Goal: Task Accomplishment & Management: Manage account settings

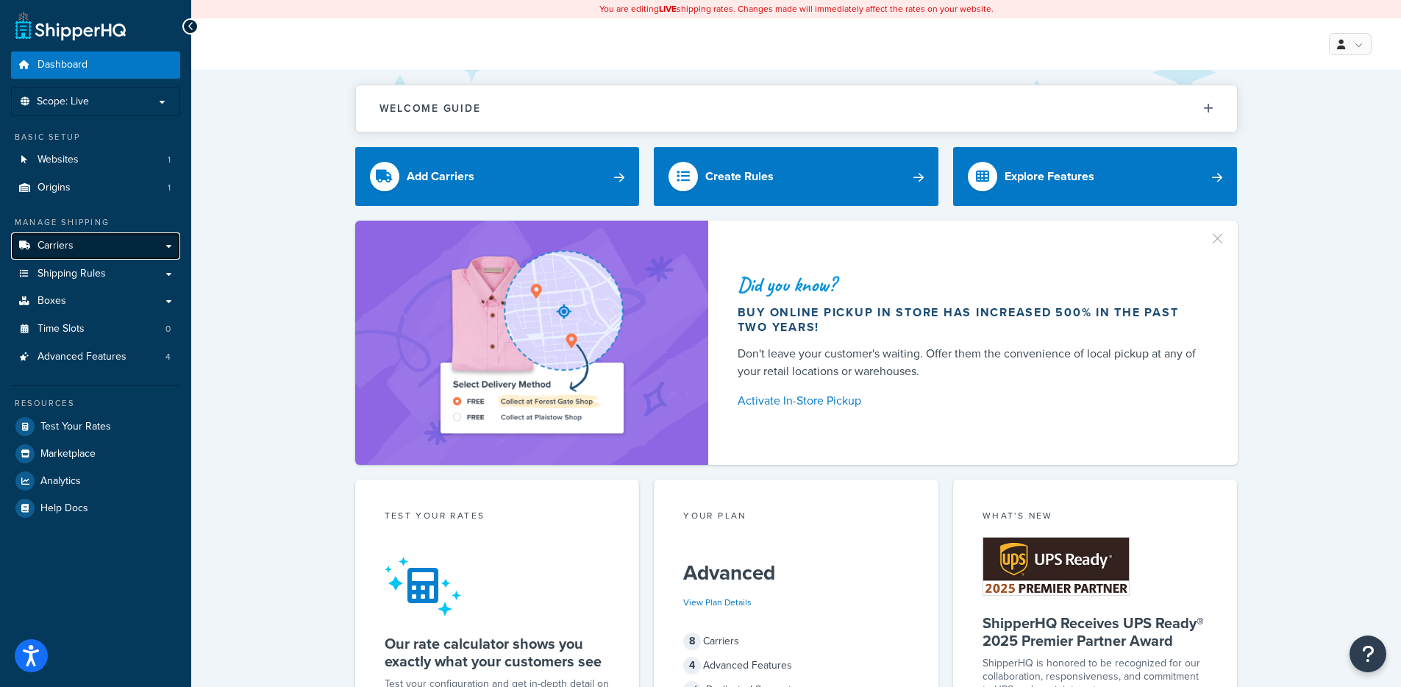
click at [129, 244] on link "Carriers" at bounding box center [95, 245] width 169 height 27
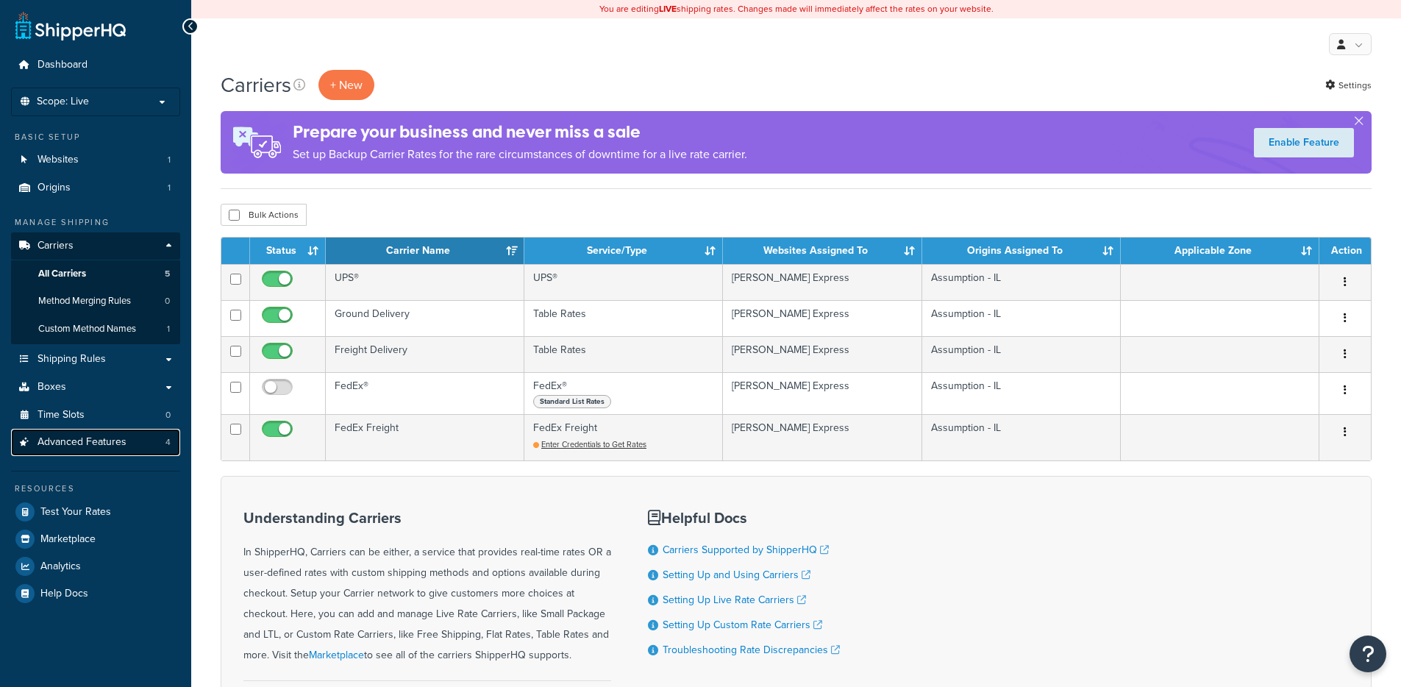
click at [129, 447] on link "Advanced Features 4" at bounding box center [95, 442] width 169 height 27
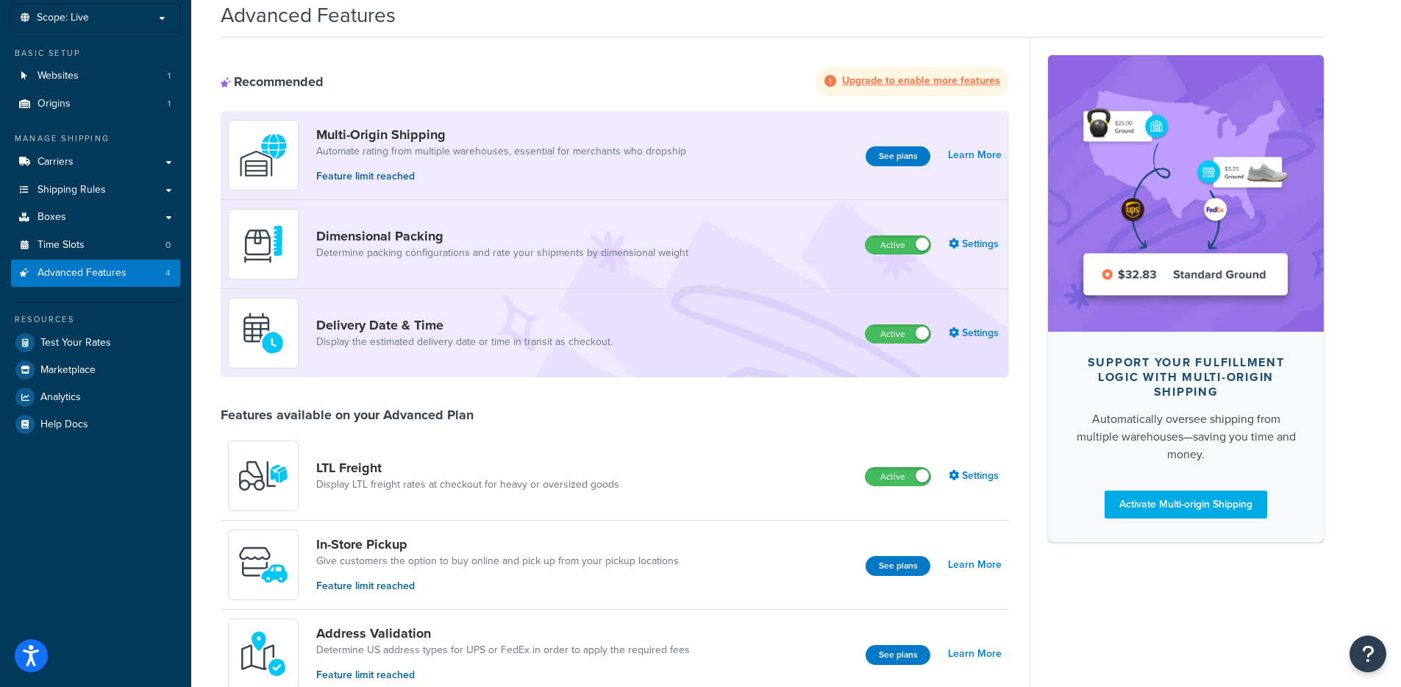
scroll to position [34, 0]
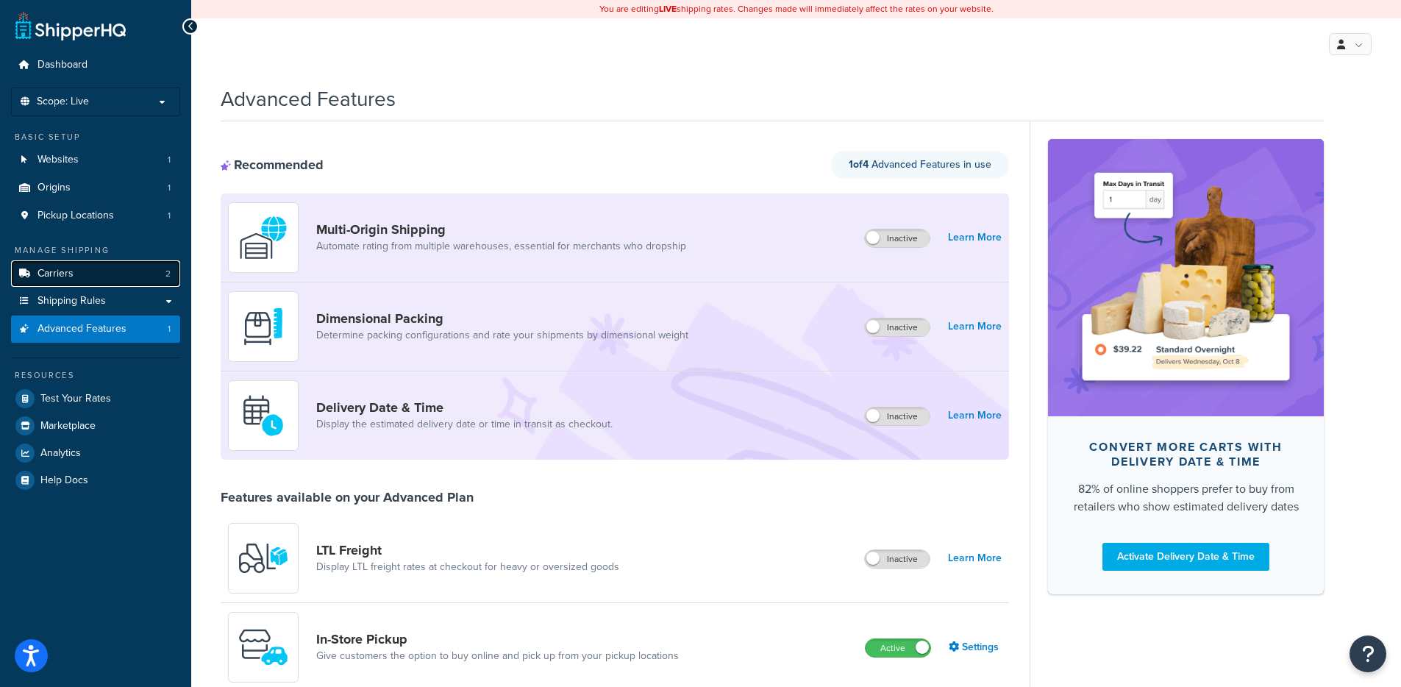
click at [84, 271] on link "Carriers 2" at bounding box center [95, 273] width 169 height 27
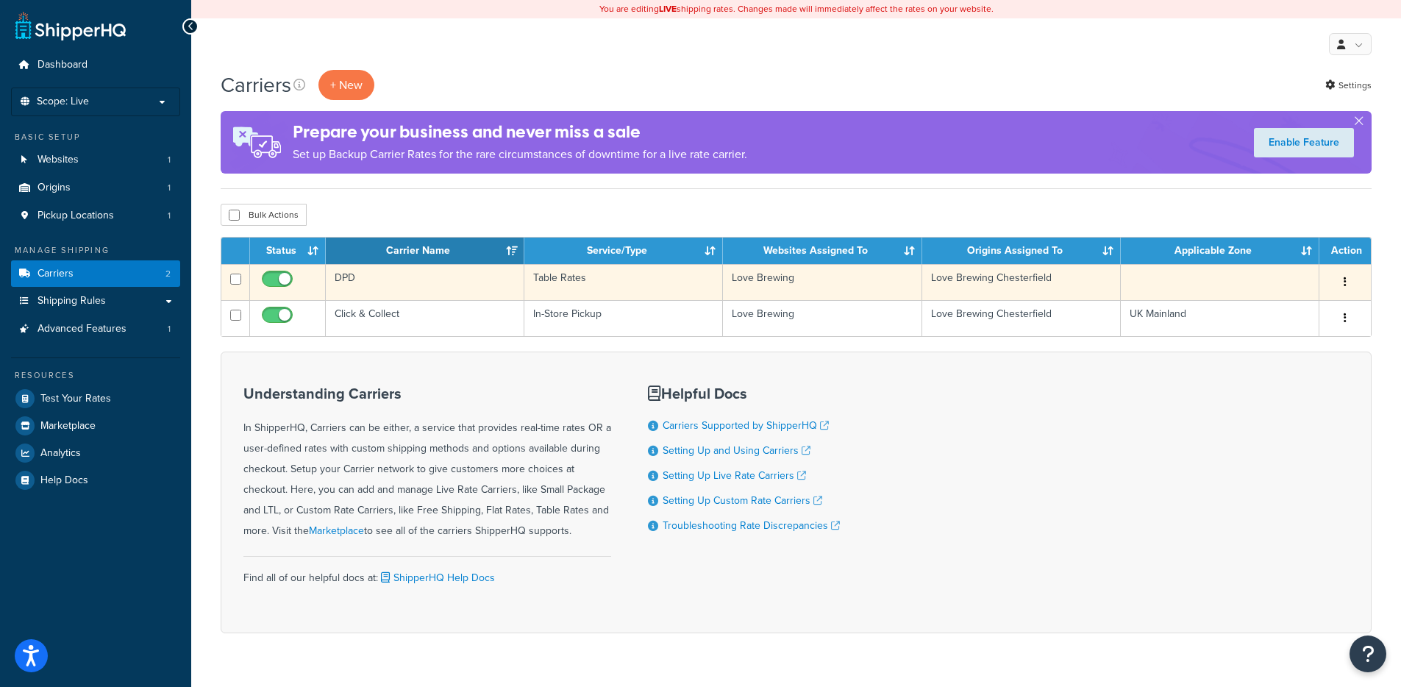
click at [459, 269] on td "DPD" at bounding box center [425, 282] width 199 height 36
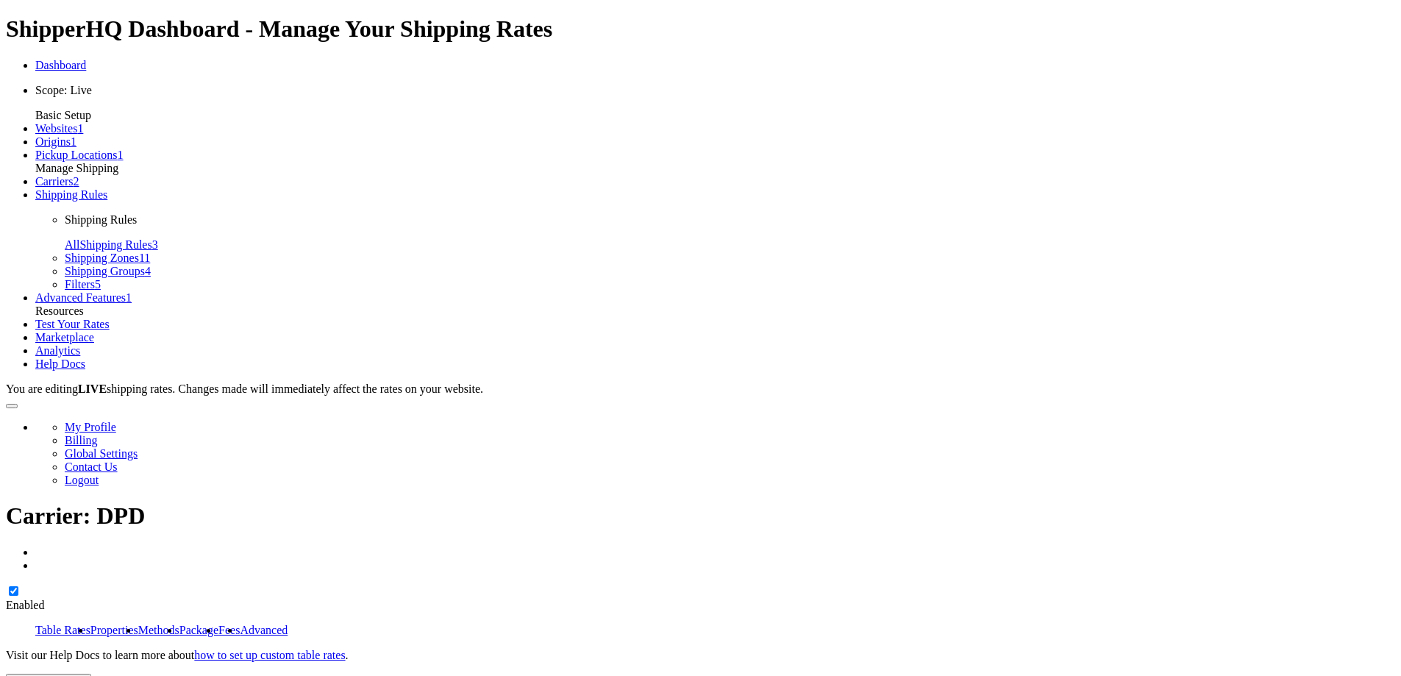
select select "25"
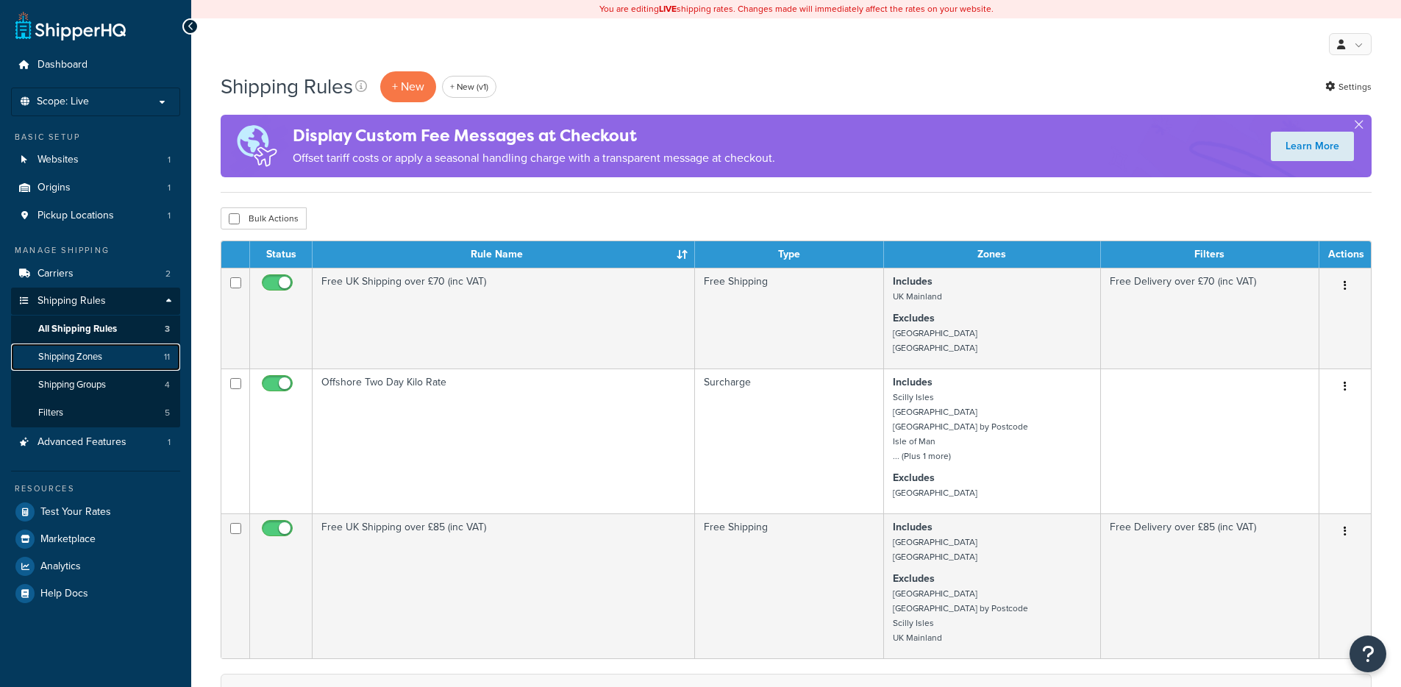
click at [121, 358] on link "Shipping Zones 11" at bounding box center [95, 357] width 169 height 27
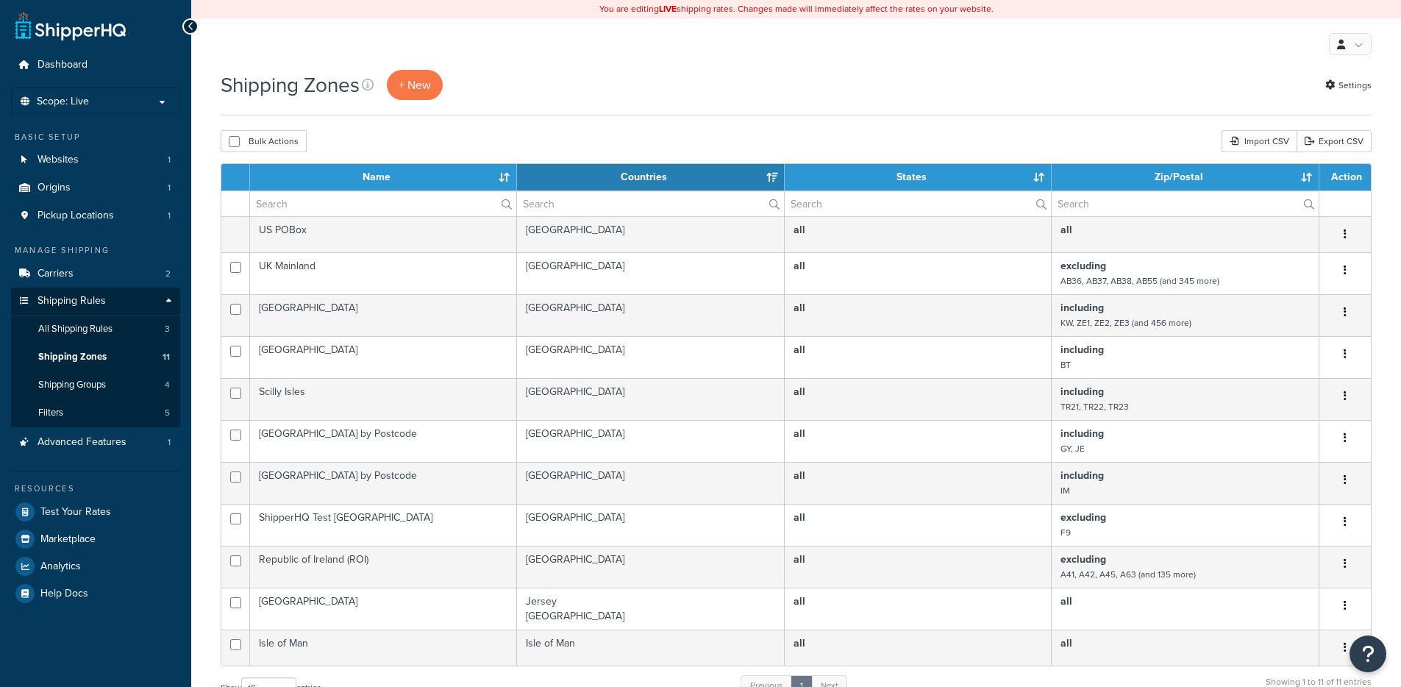
select select "15"
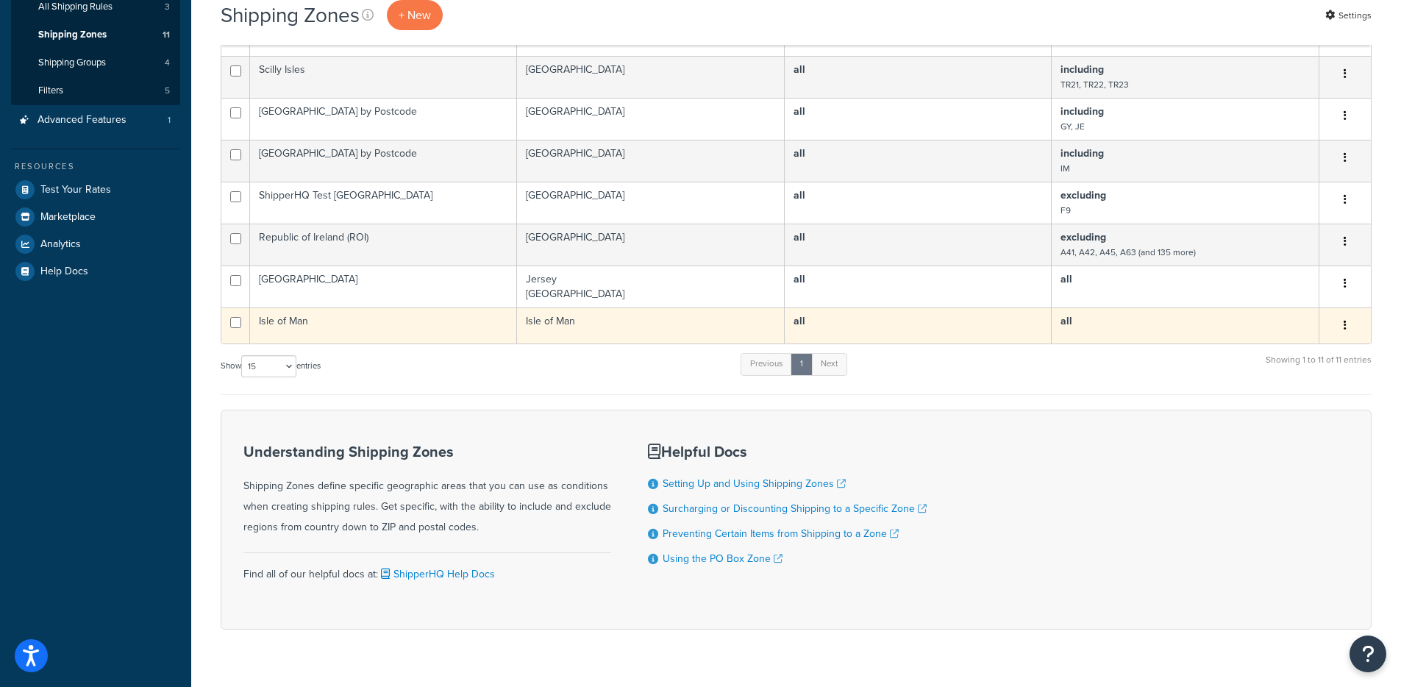
scroll to position [300, 0]
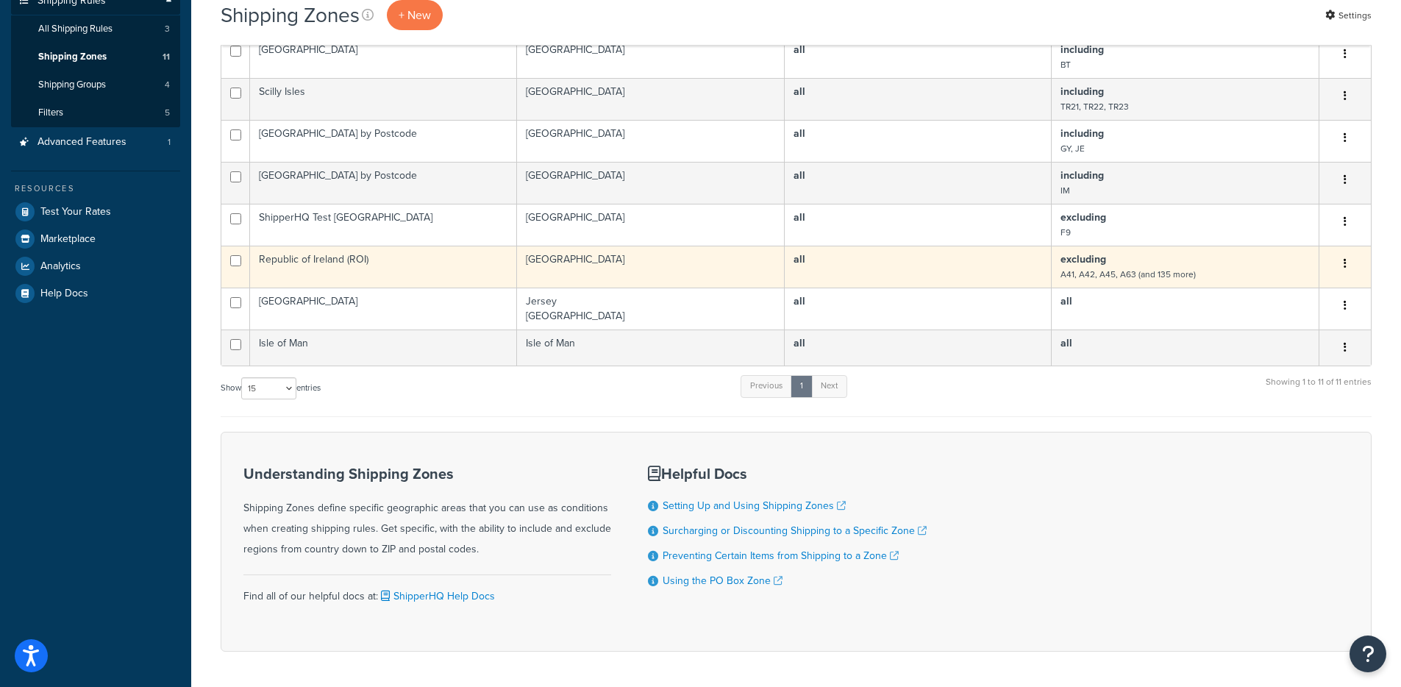
click at [1047, 269] on td "all" at bounding box center [918, 267] width 267 height 42
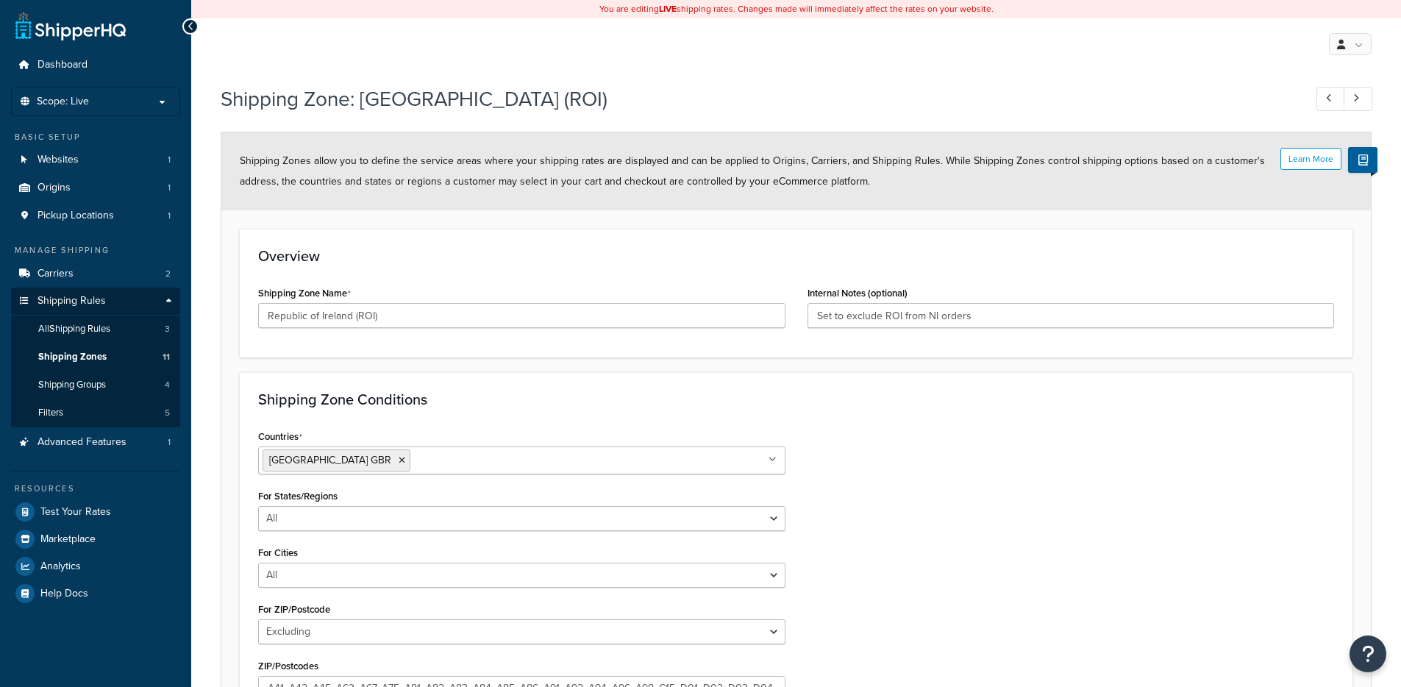
select select "excluding"
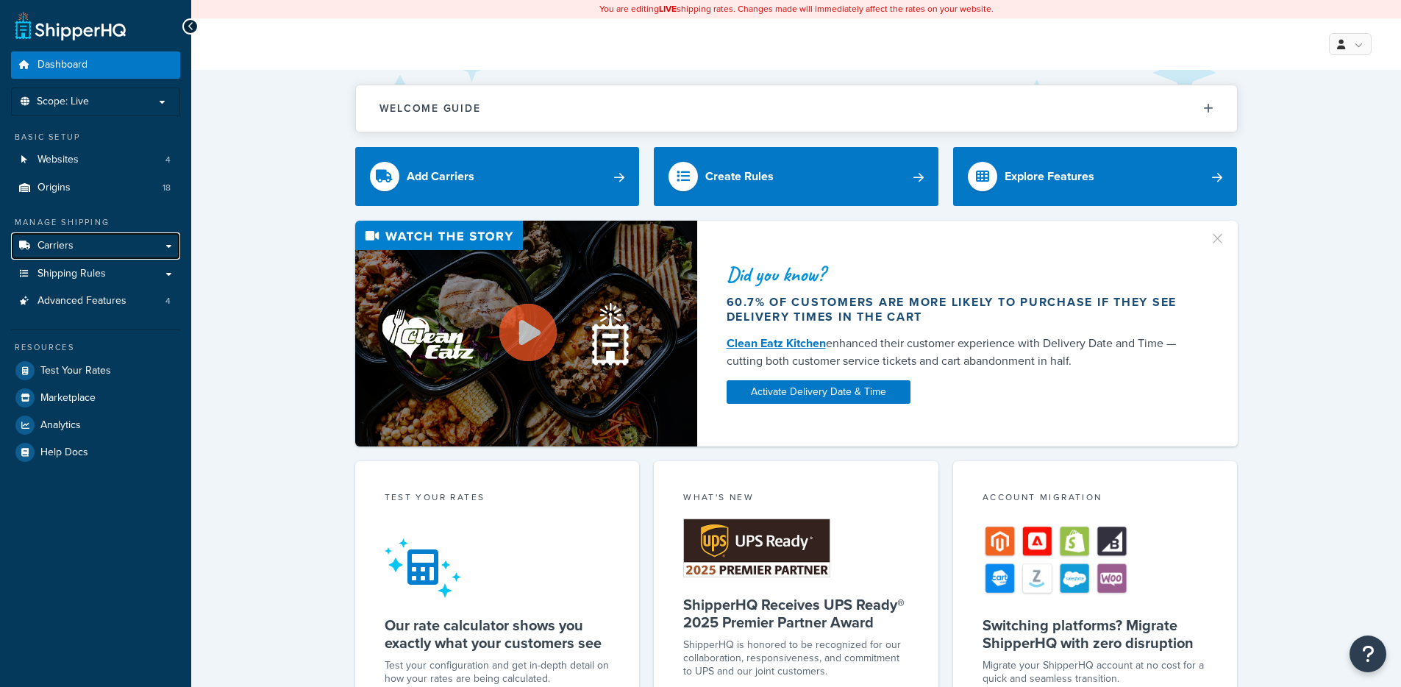
click at [109, 246] on link "Carriers" at bounding box center [95, 245] width 169 height 27
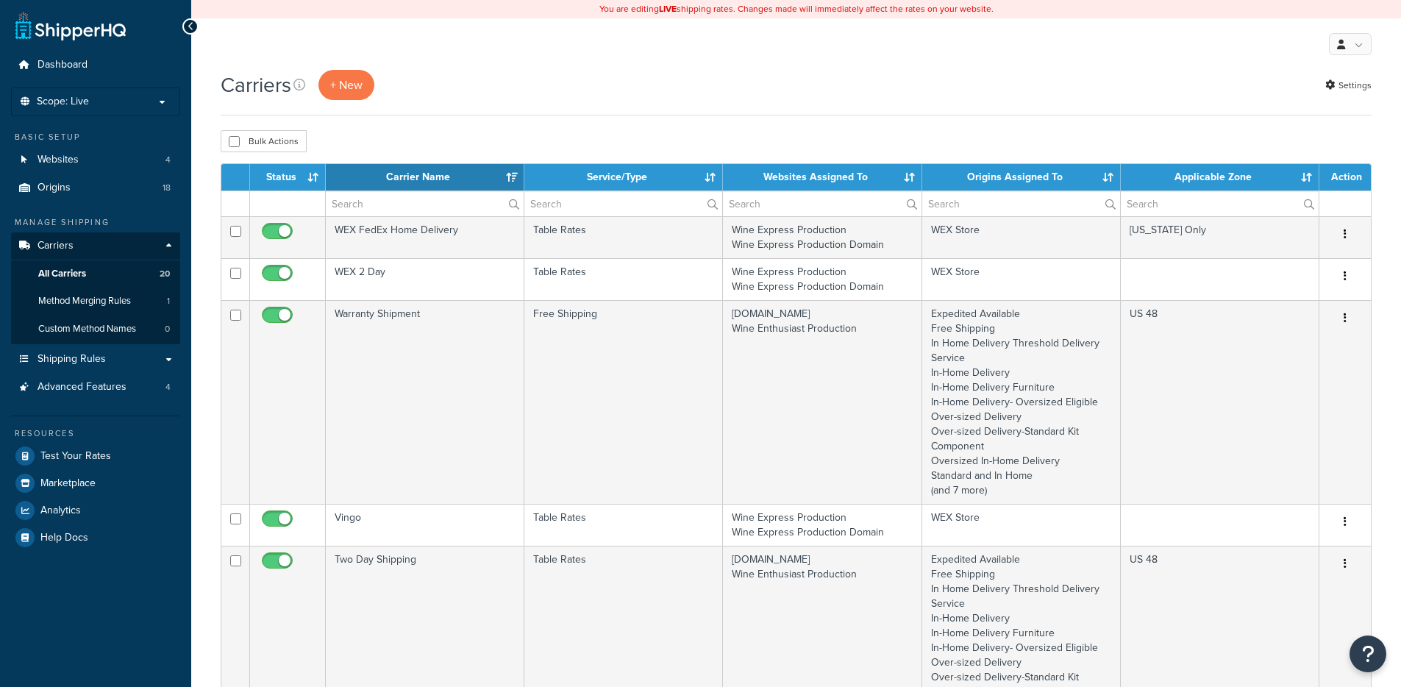
select select "15"
click at [1356, 78] on link "Settings" at bounding box center [1349, 85] width 46 height 21
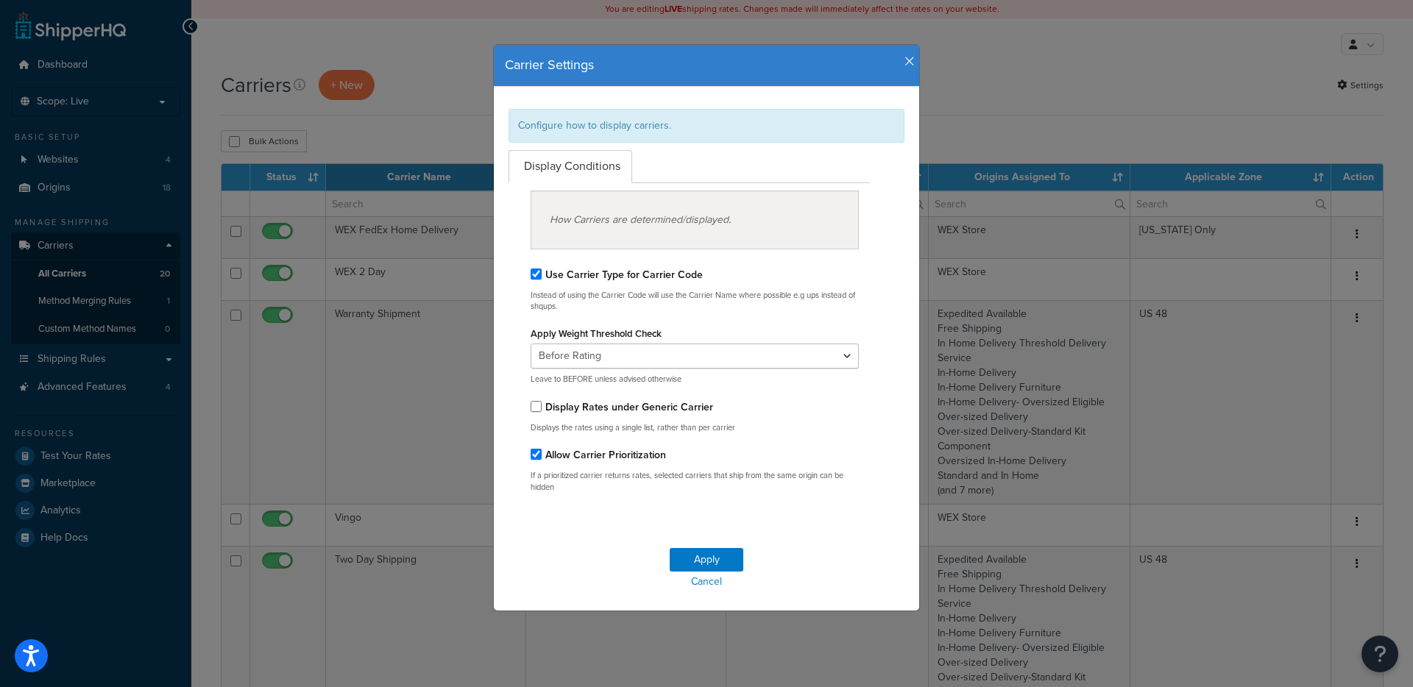
click at [904, 56] on icon "button" at bounding box center [909, 61] width 10 height 13
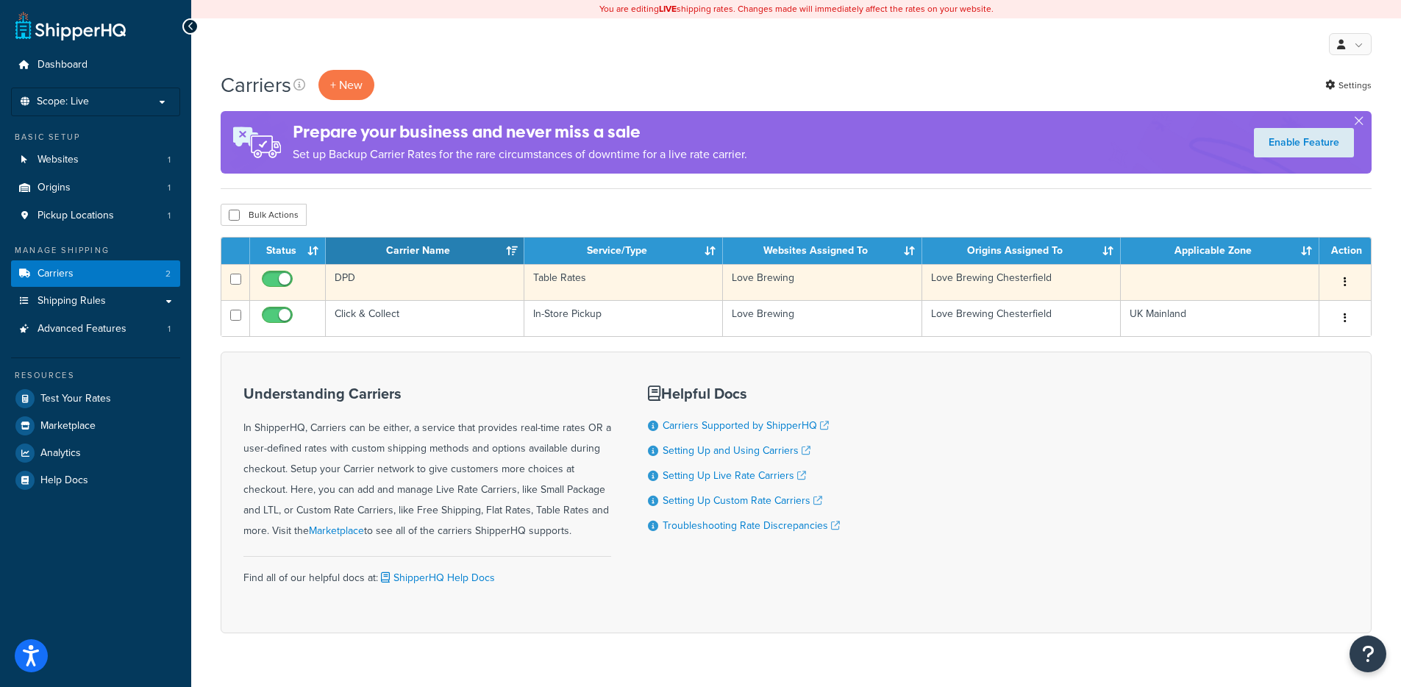
click at [436, 283] on td "DPD" at bounding box center [425, 282] width 199 height 36
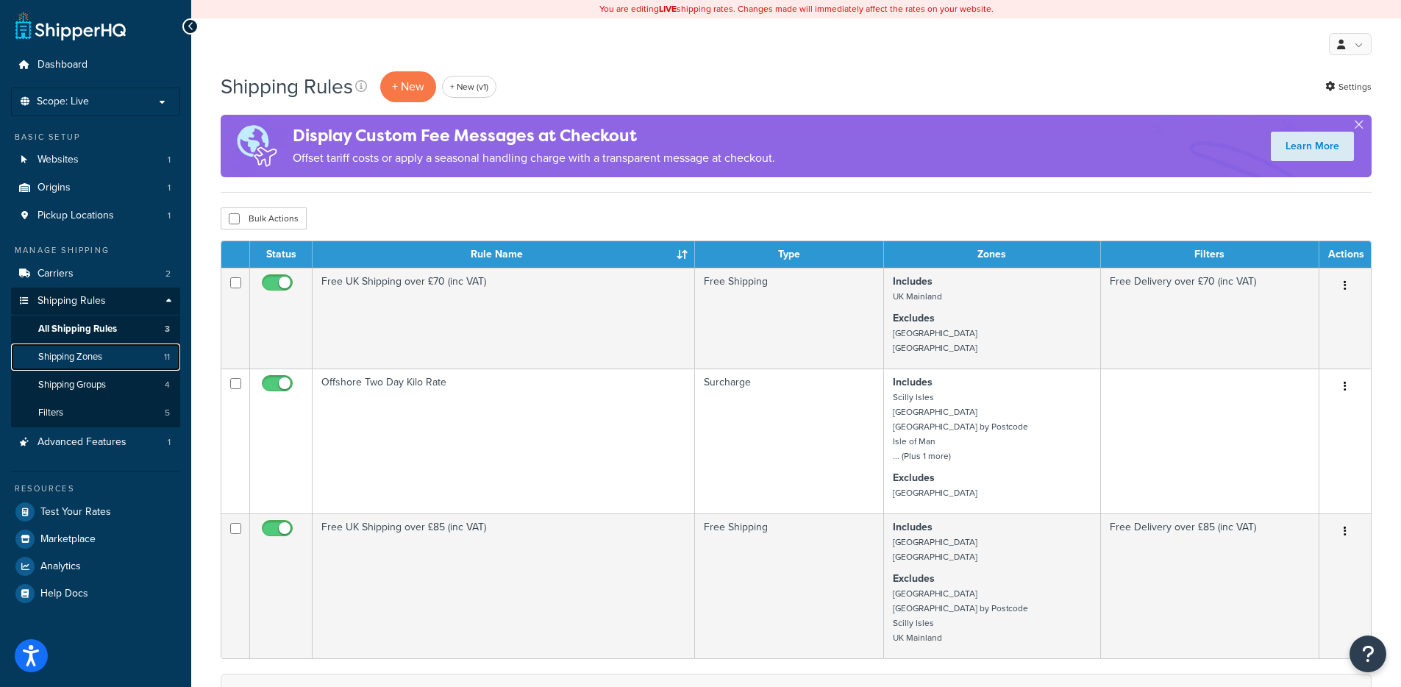
click at [99, 358] on span "Shipping Zones" at bounding box center [70, 357] width 64 height 13
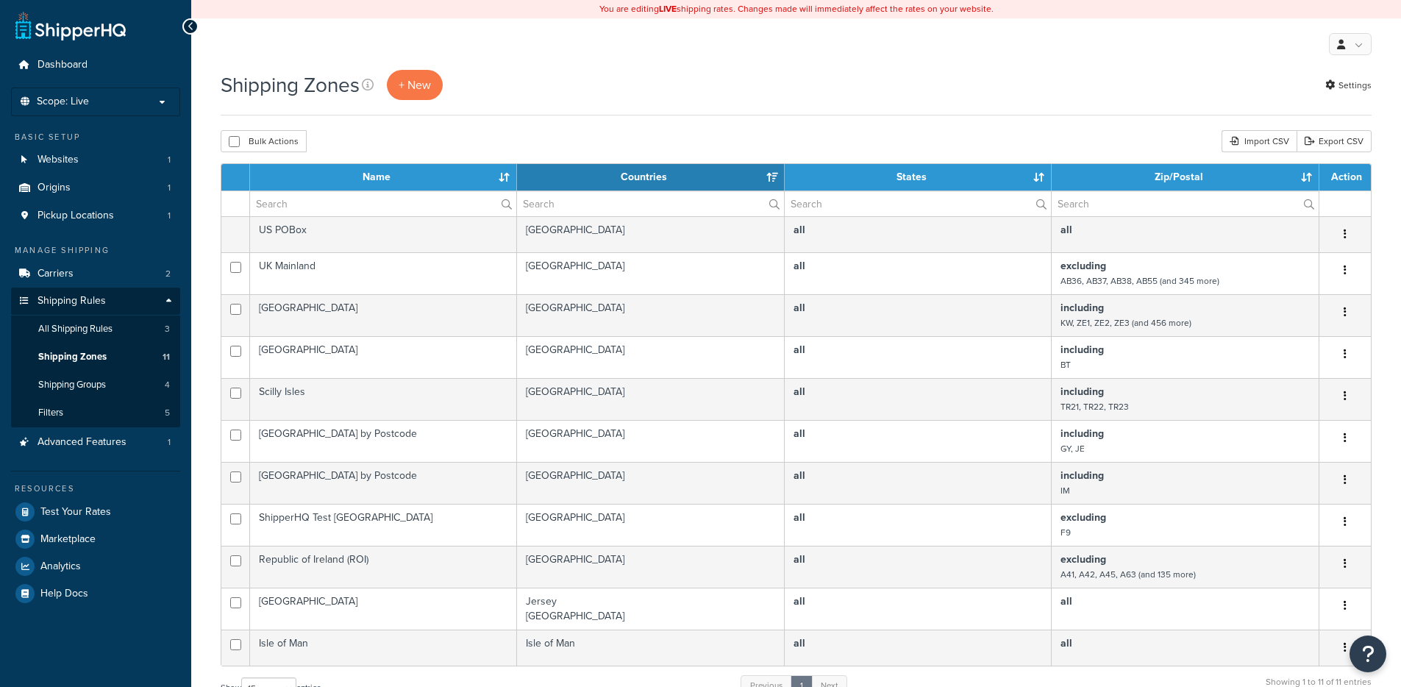
select select "15"
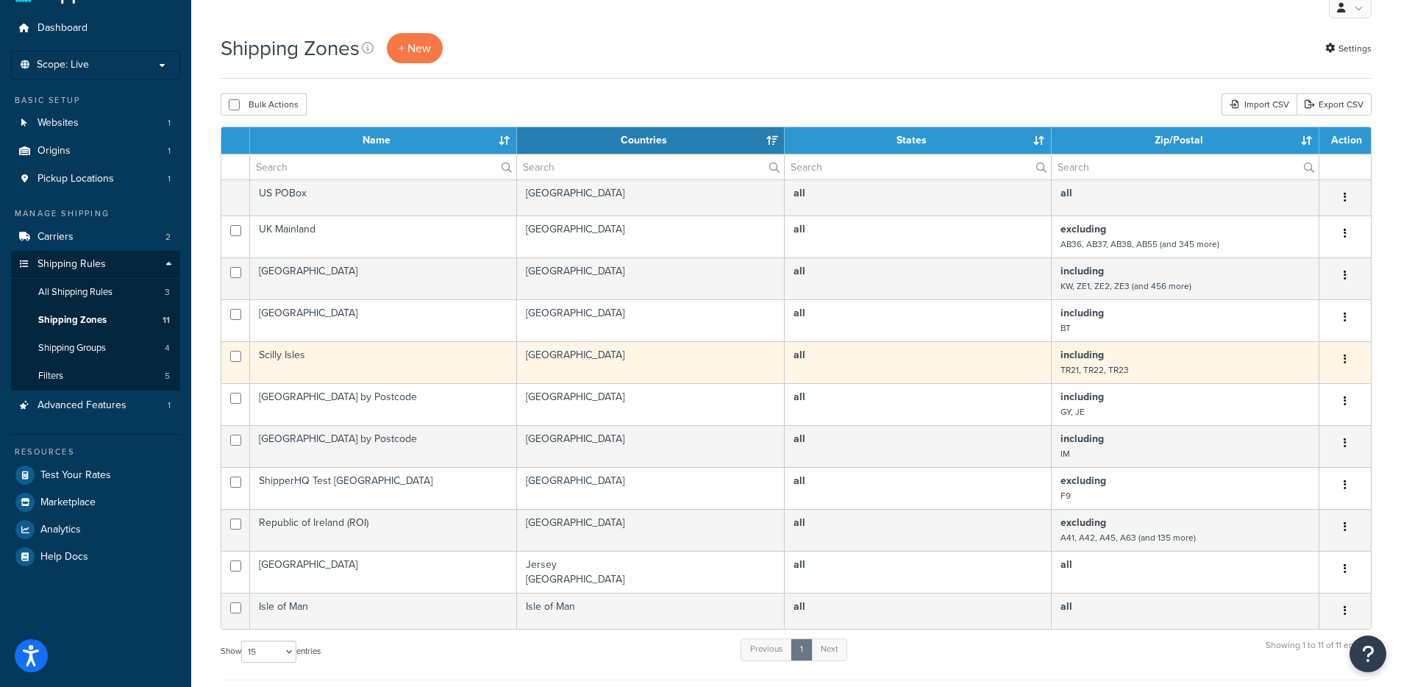
scroll to position [38, 0]
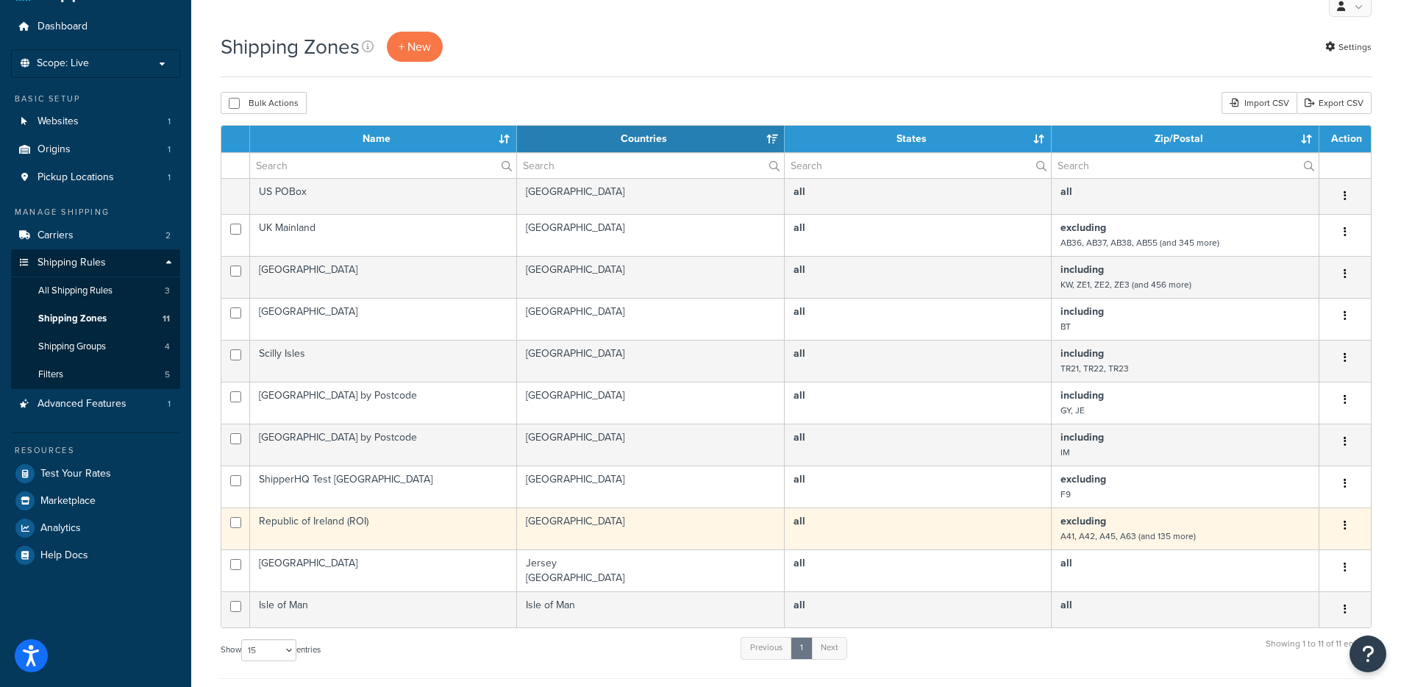
click at [630, 543] on td "United Kingdom" at bounding box center [651, 529] width 268 height 42
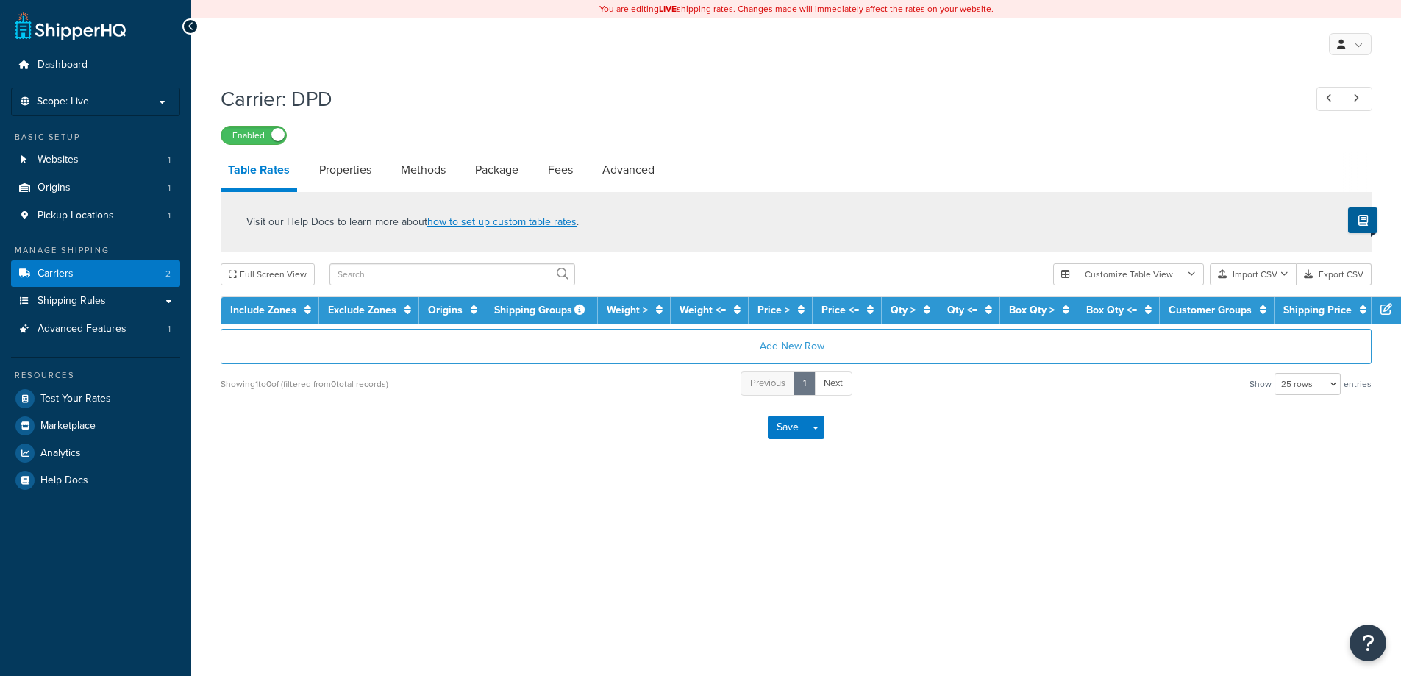
select select "25"
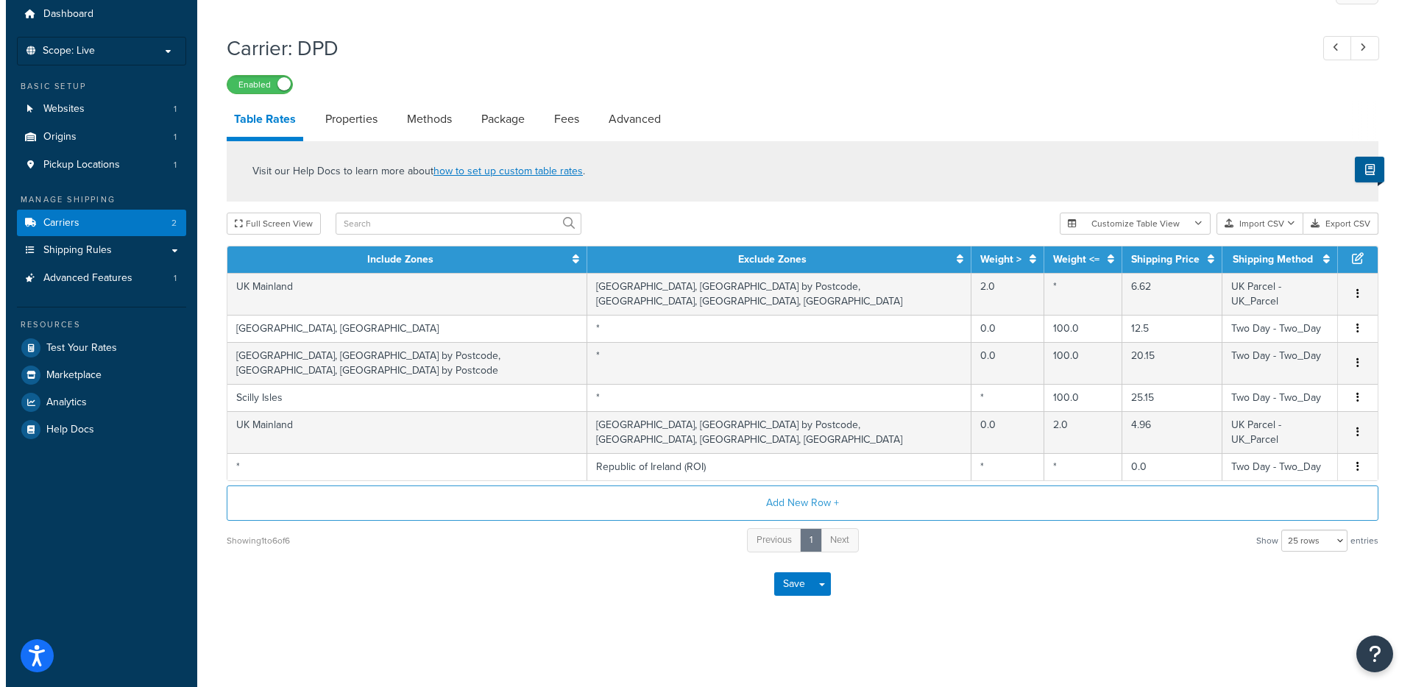
scroll to position [51, 0]
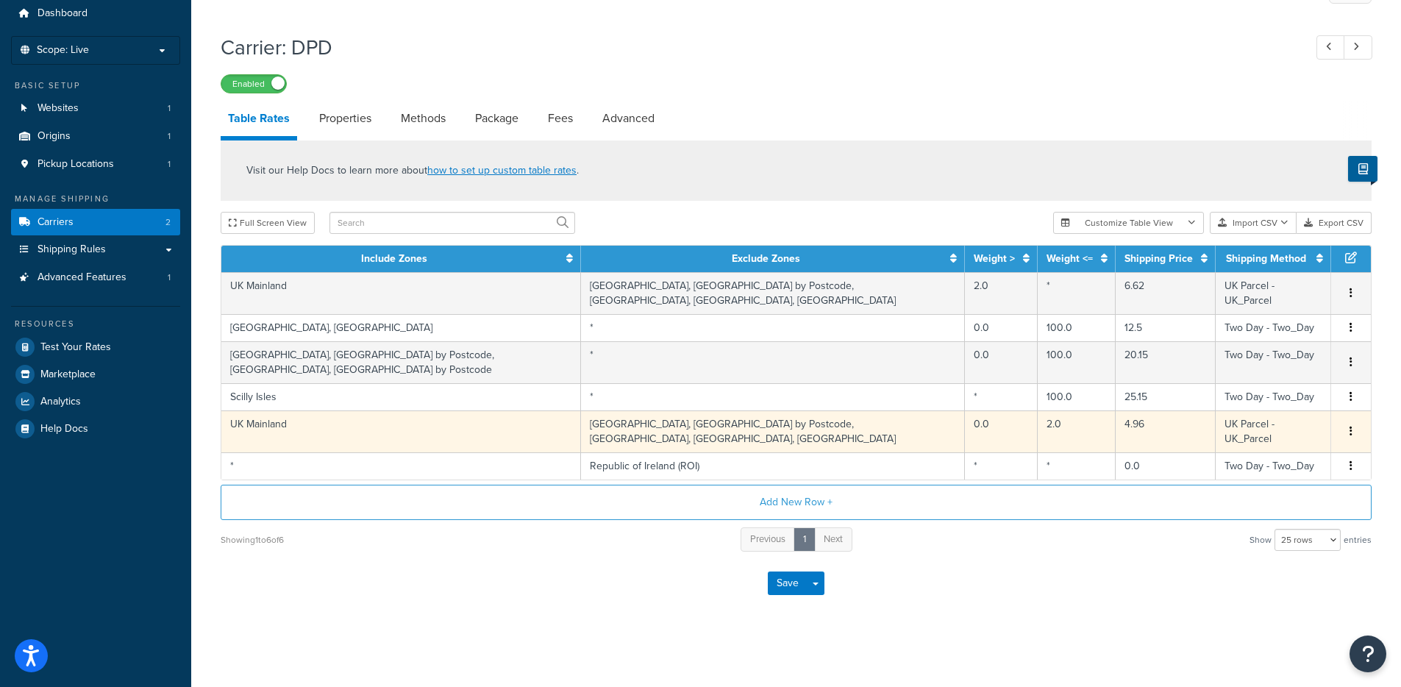
click at [666, 430] on td "Channel Islands, Channel Islands by Postcode, Northern Ireland, Scilly Isles, S…" at bounding box center [773, 432] width 384 height 42
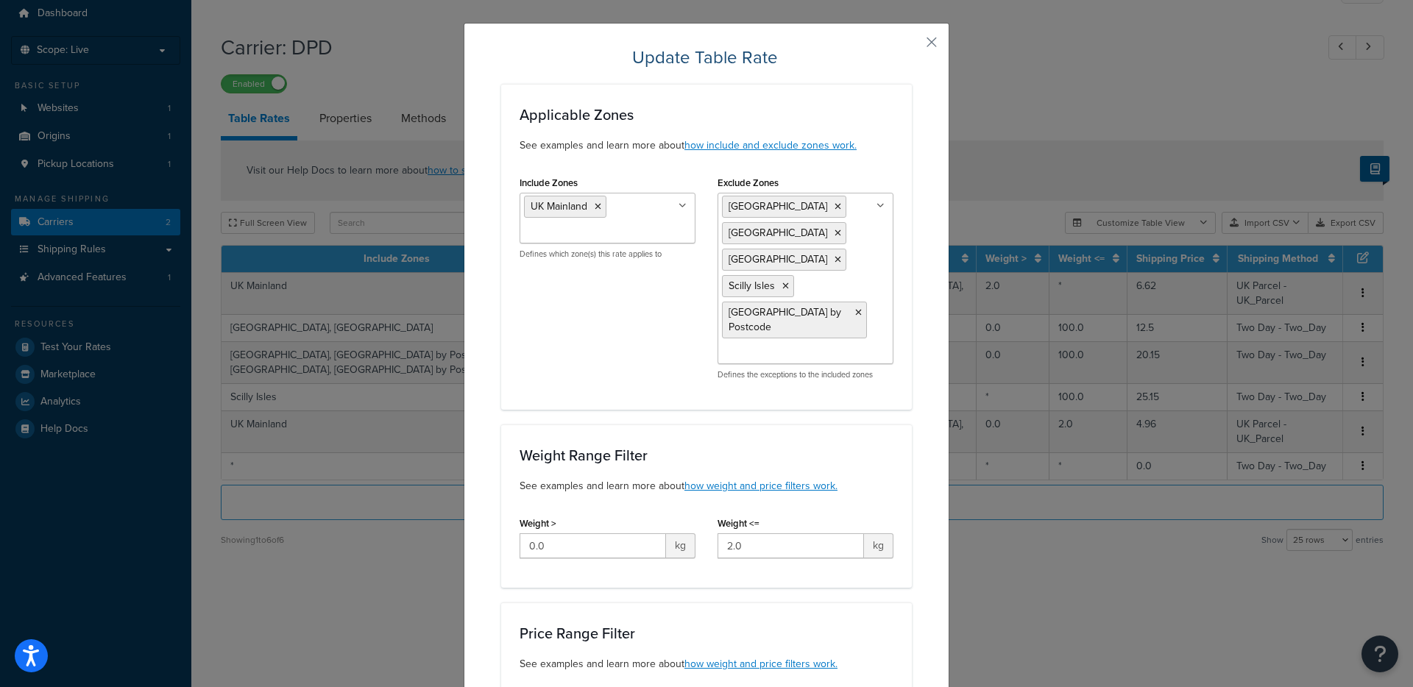
scroll to position [23, 0]
click at [799, 360] on input "Exclude Zones" at bounding box center [787, 352] width 130 height 16
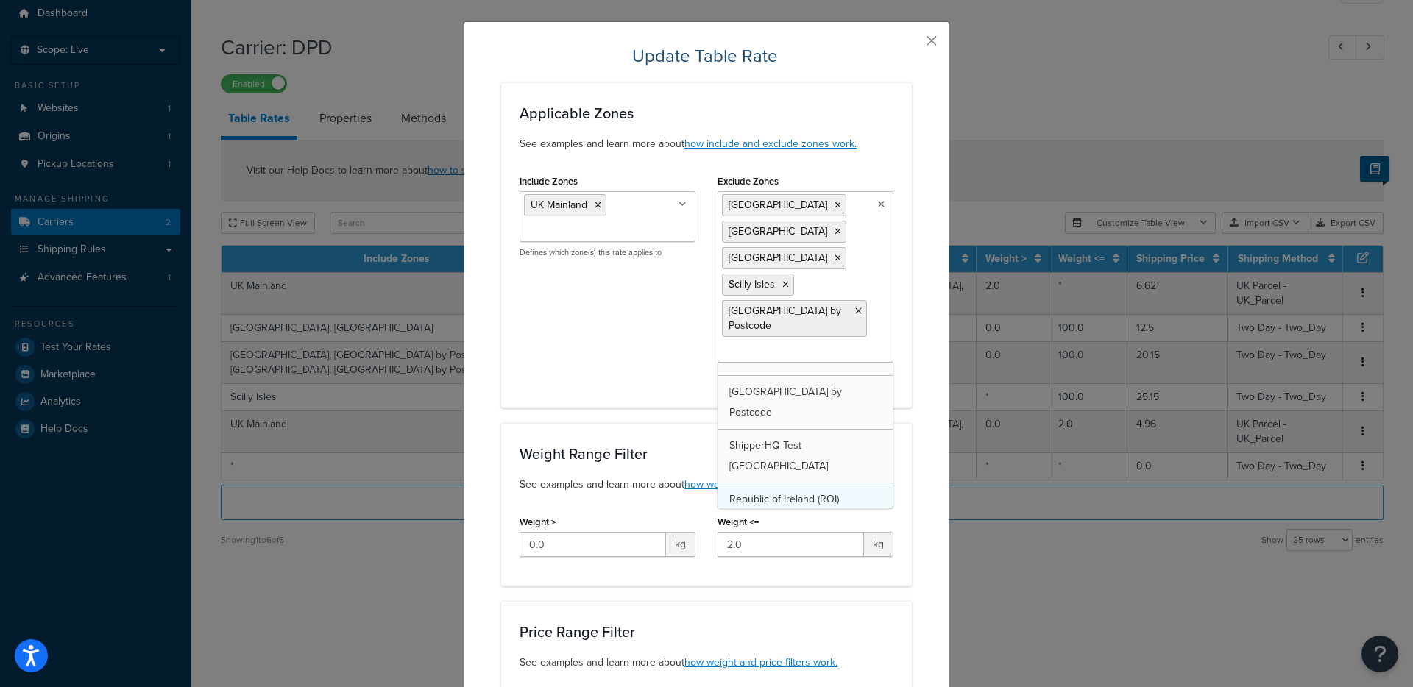
scroll to position [19, 0]
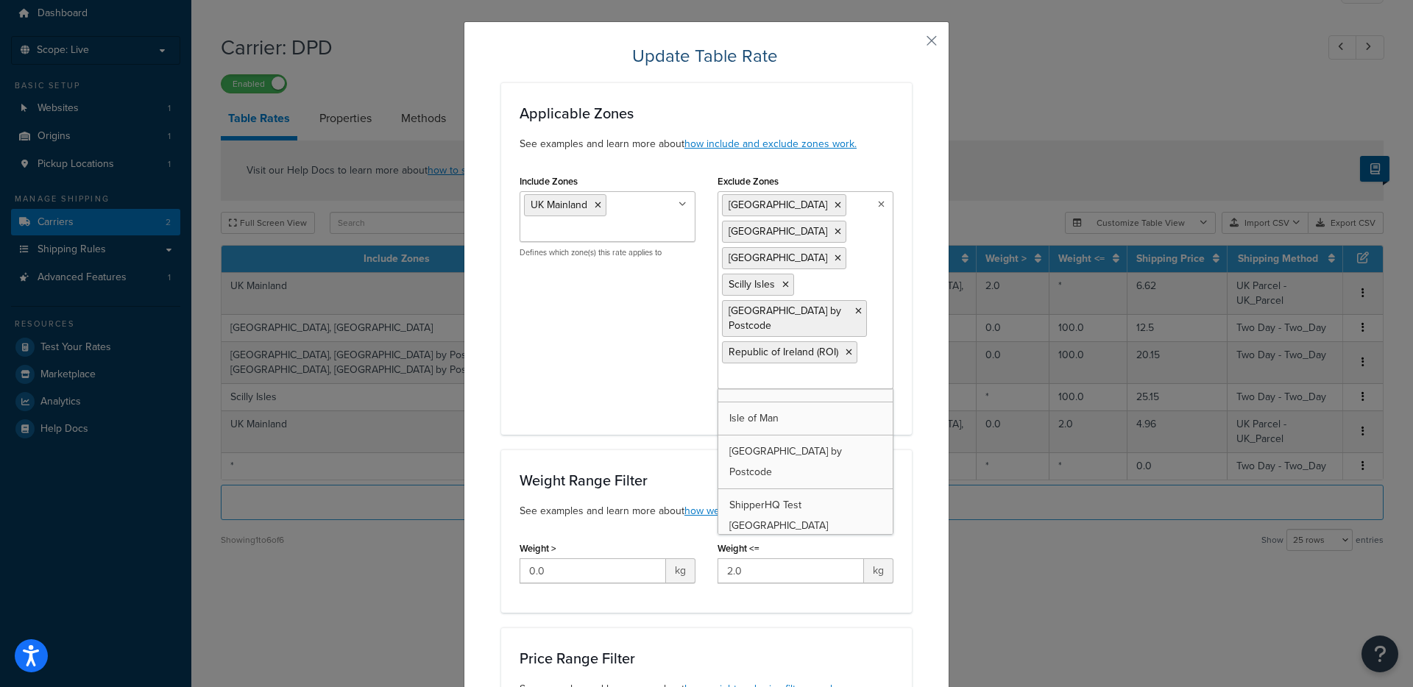
click at [586, 435] on div "Applicable Zones See examples and learn more about how include and exclude zone…" at bounding box center [706, 258] width 411 height 352
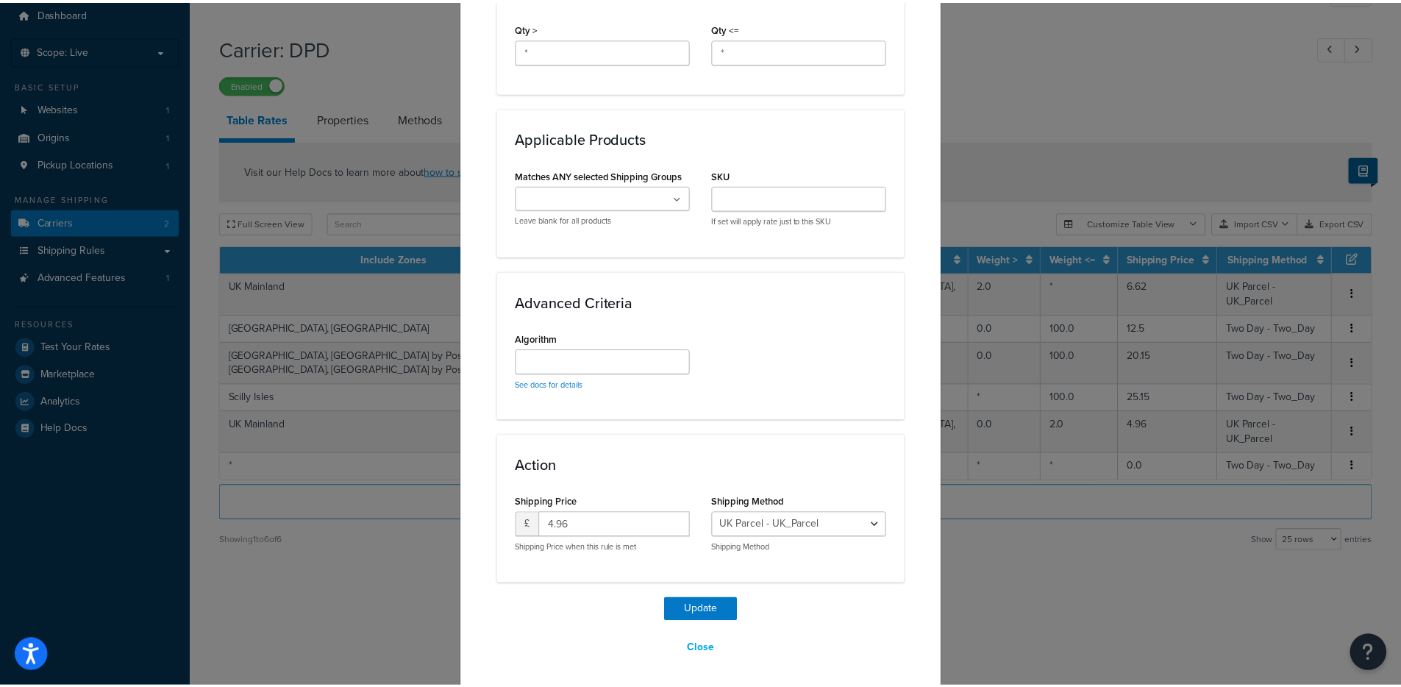
scroll to position [888, 0]
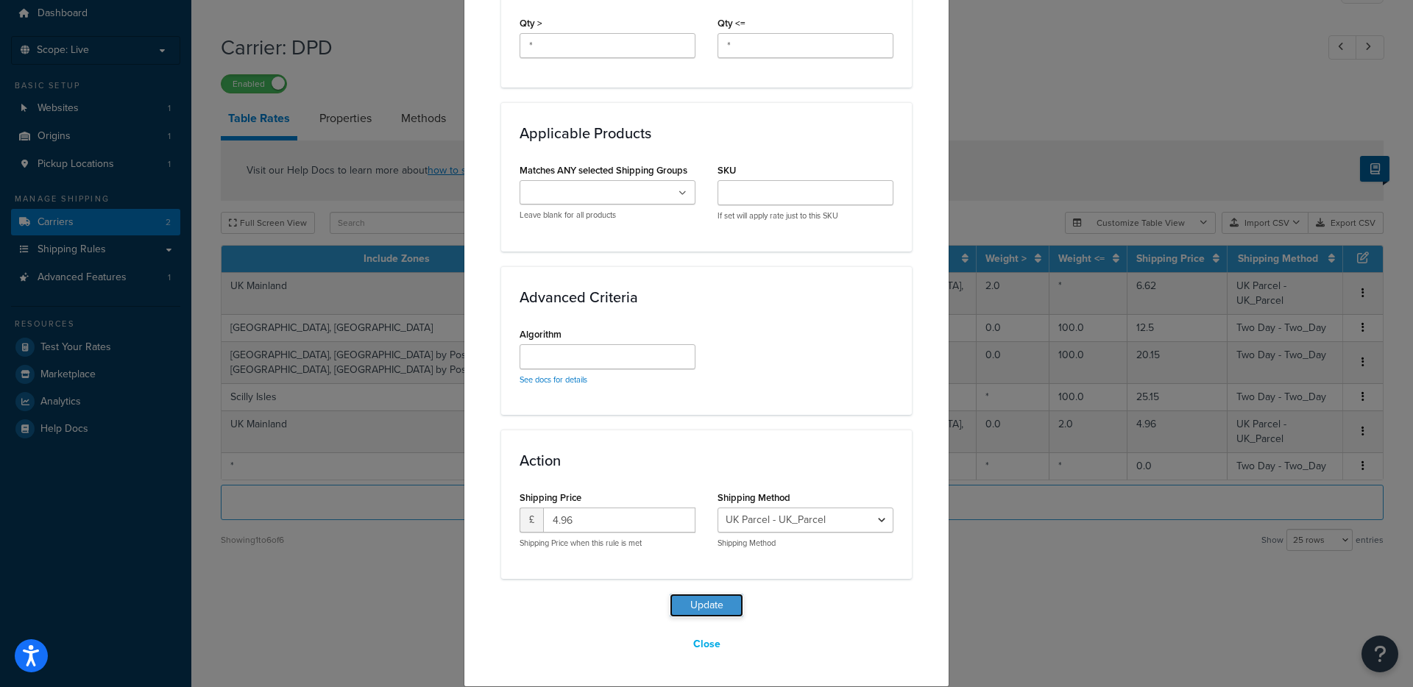
click at [720, 601] on button "Update" at bounding box center [706, 606] width 74 height 24
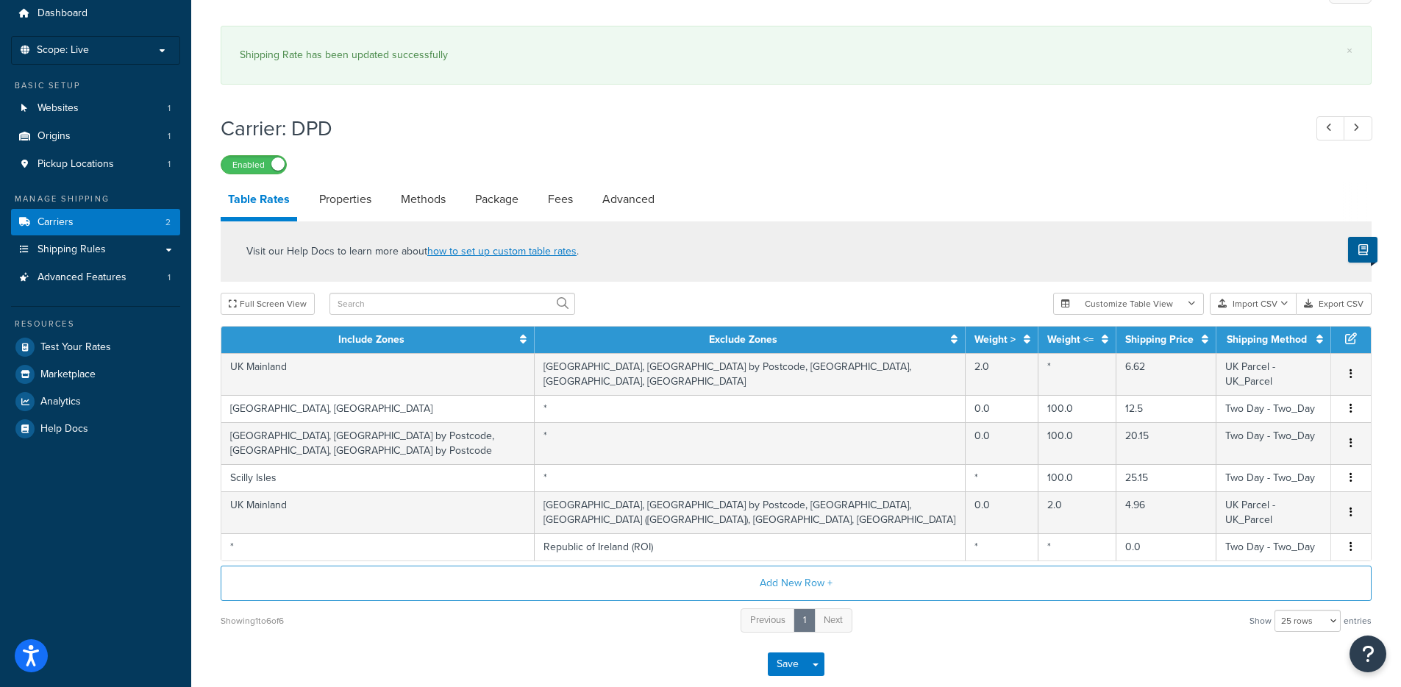
scroll to position [132, 0]
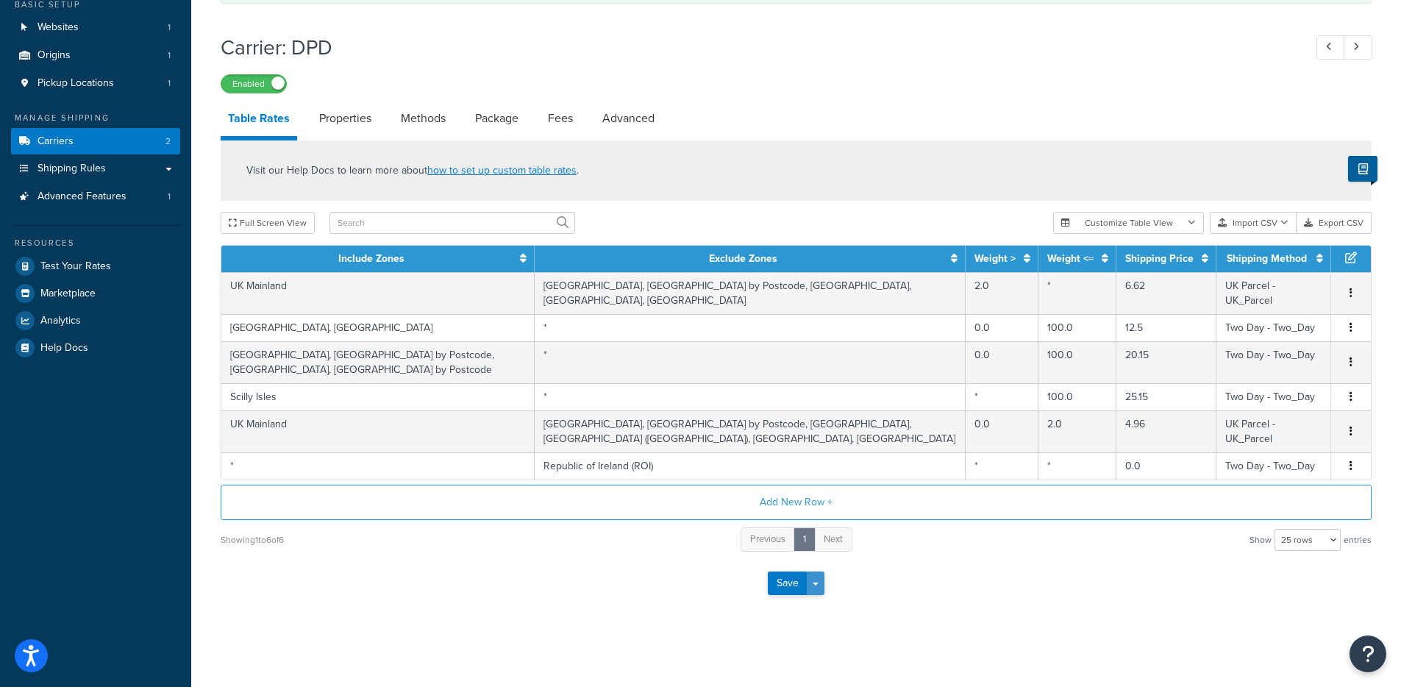
click at [823, 582] on button "Save Dropdown" at bounding box center [816, 584] width 18 height 24
click at [830, 602] on button "Save and Edit" at bounding box center [821, 610] width 107 height 31
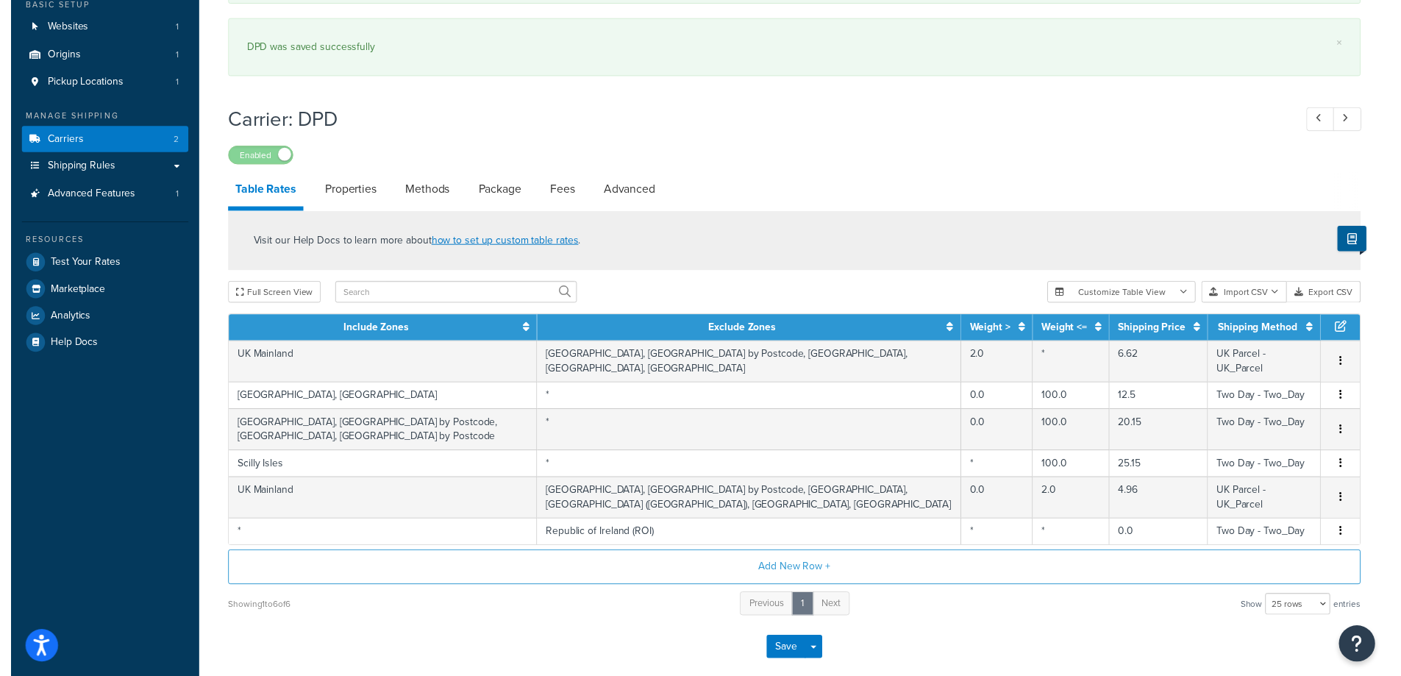
scroll to position [0, 0]
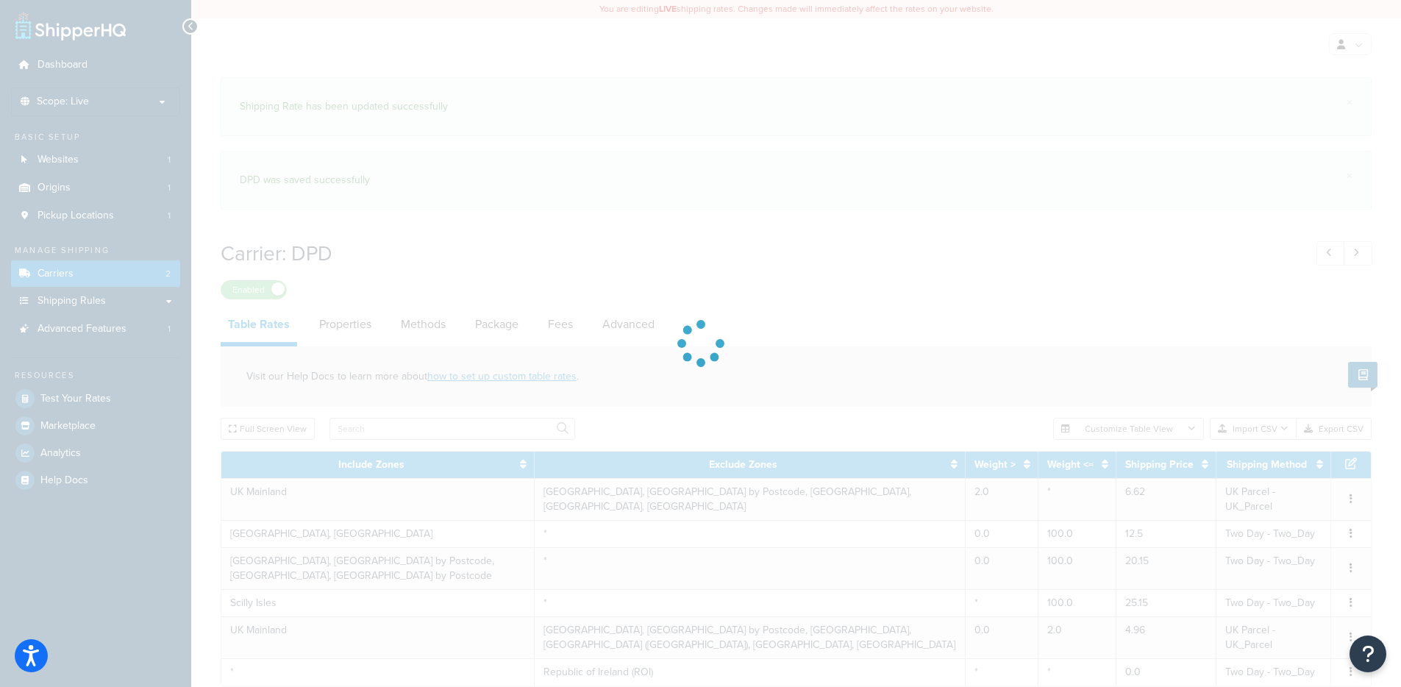
select select "25"
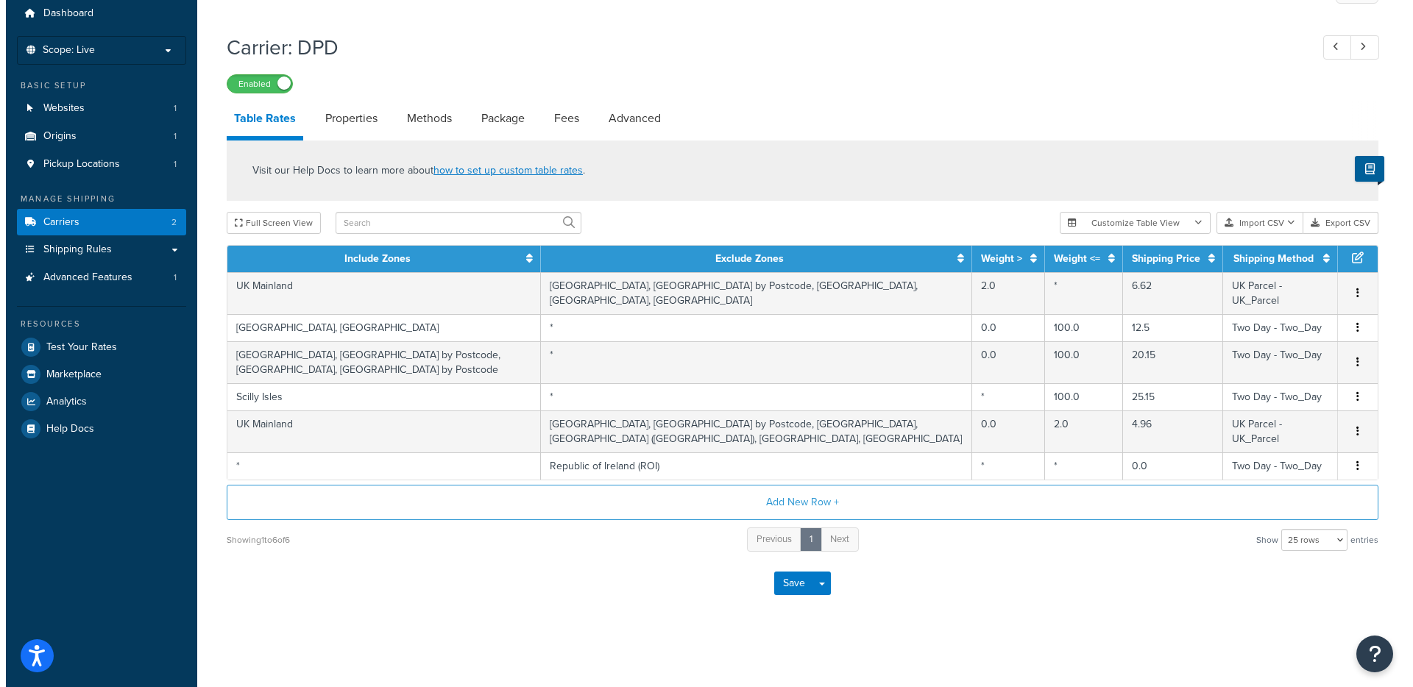
scroll to position [51, 0]
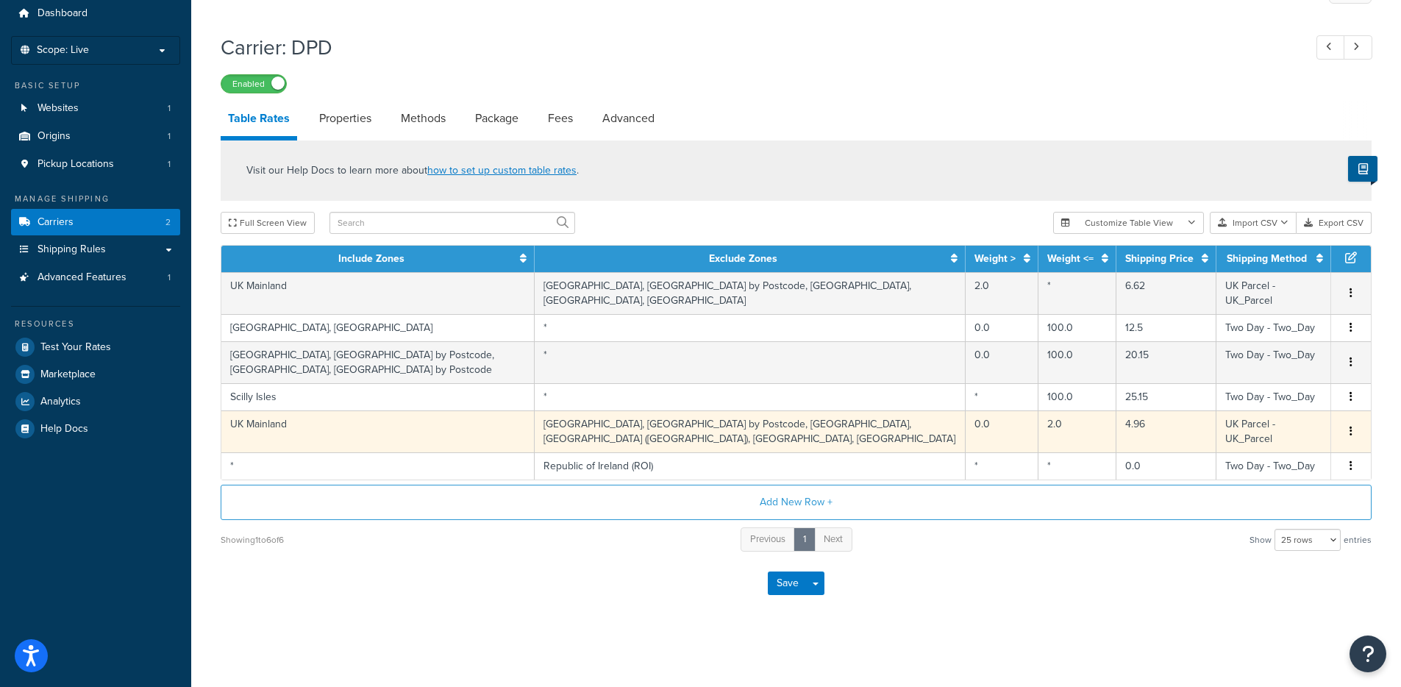
click at [781, 427] on td "Channel Islands, Channel Islands by Postcode, Northern Ireland, Republic of Ire…" at bounding box center [750, 432] width 431 height 42
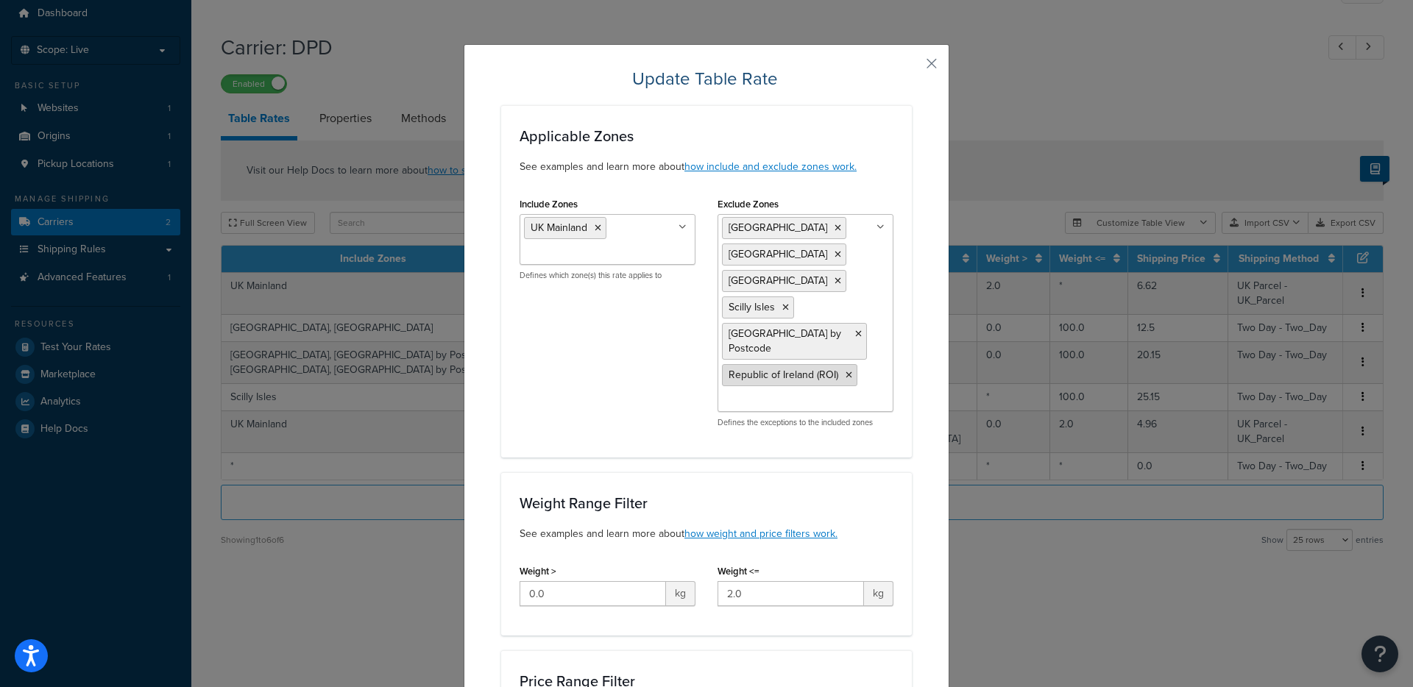
click at [845, 380] on icon at bounding box center [848, 375] width 7 height 9
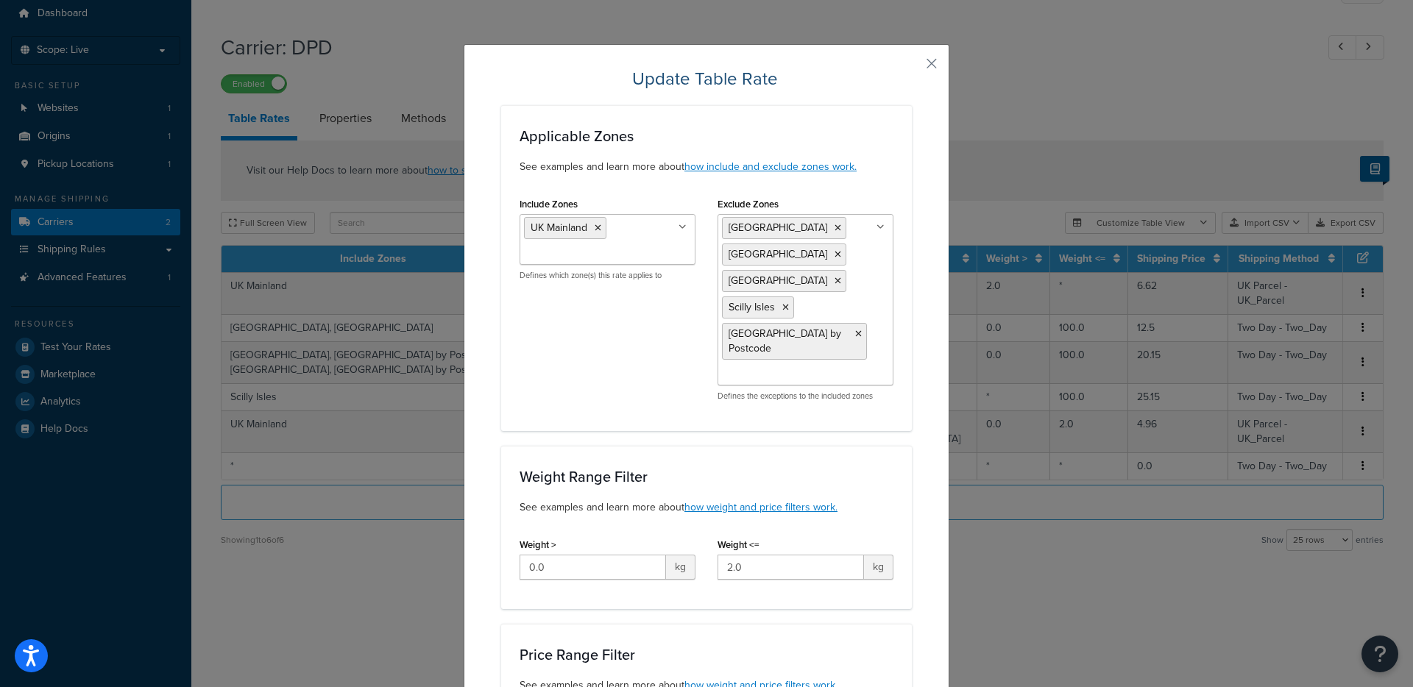
click at [531, 377] on div "Include Zones UK Mainland Scottish Highlands & Islands Northern Ireland Channel…" at bounding box center [706, 302] width 396 height 219
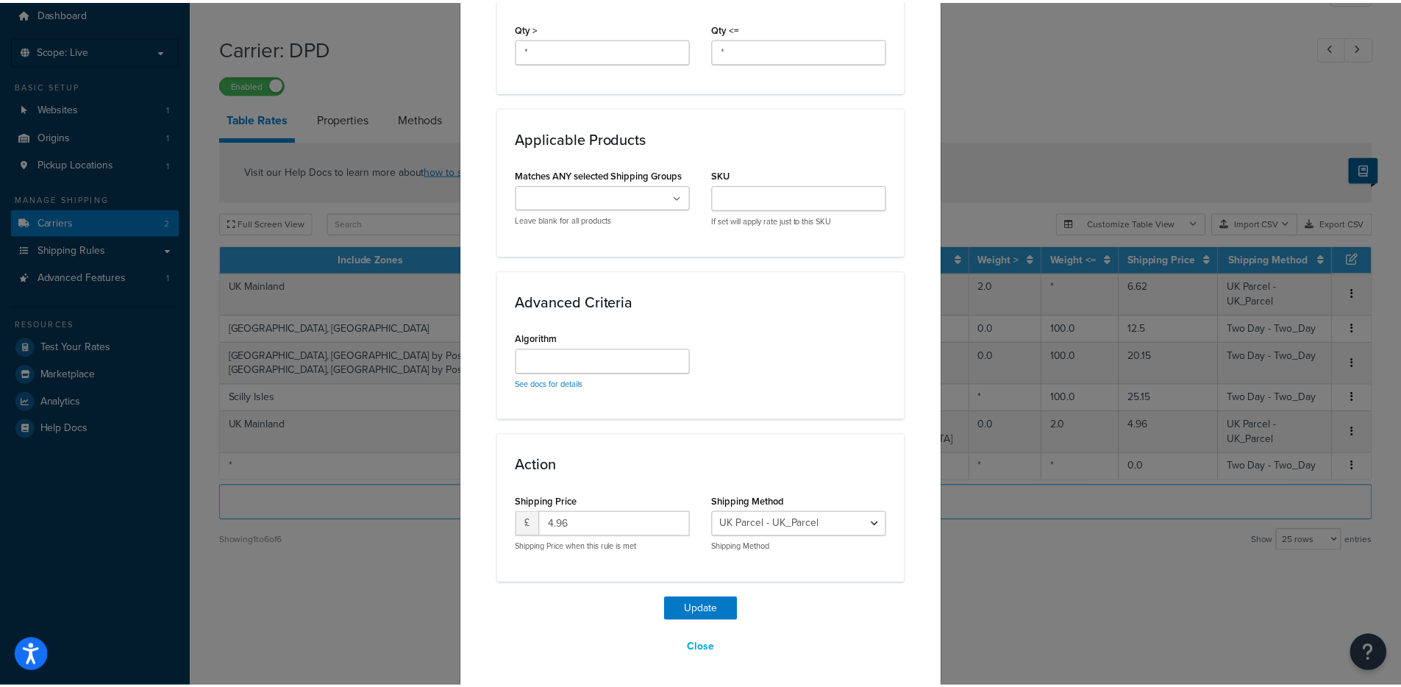
scroll to position [861, 0]
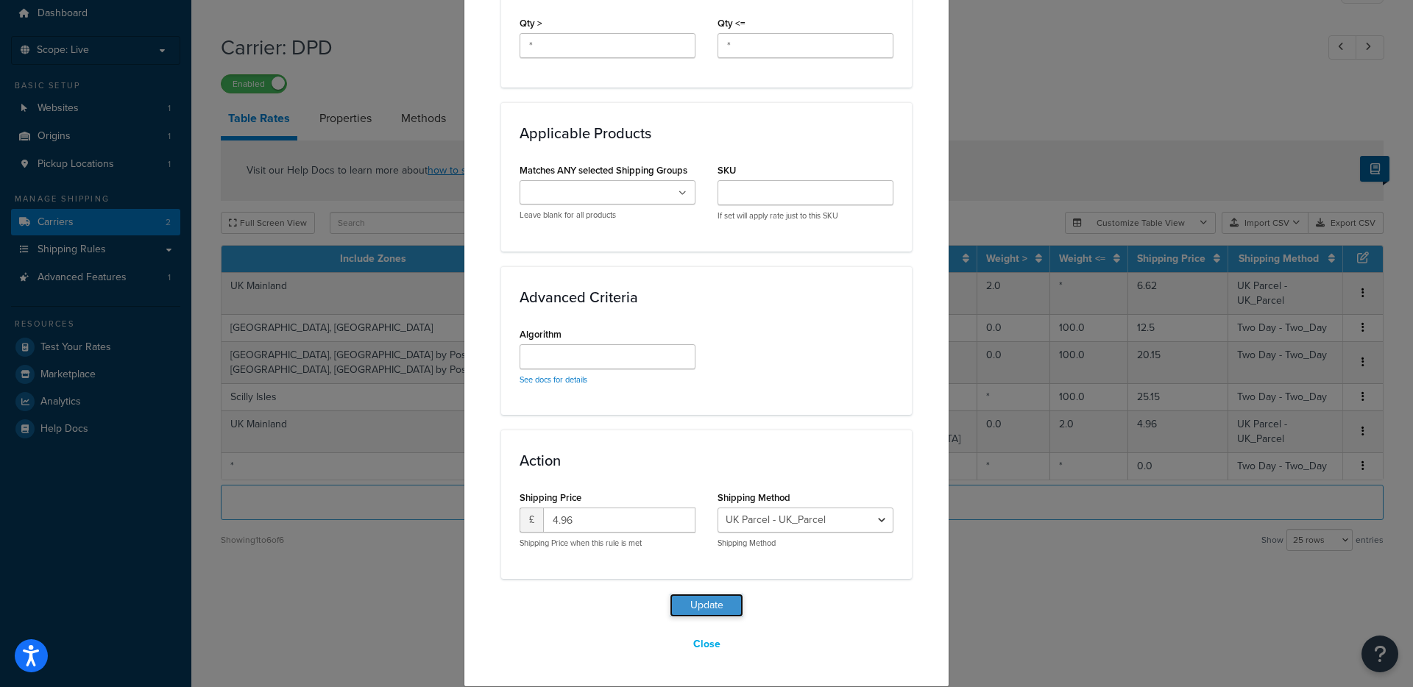
click at [705, 601] on button "Update" at bounding box center [706, 606] width 74 height 24
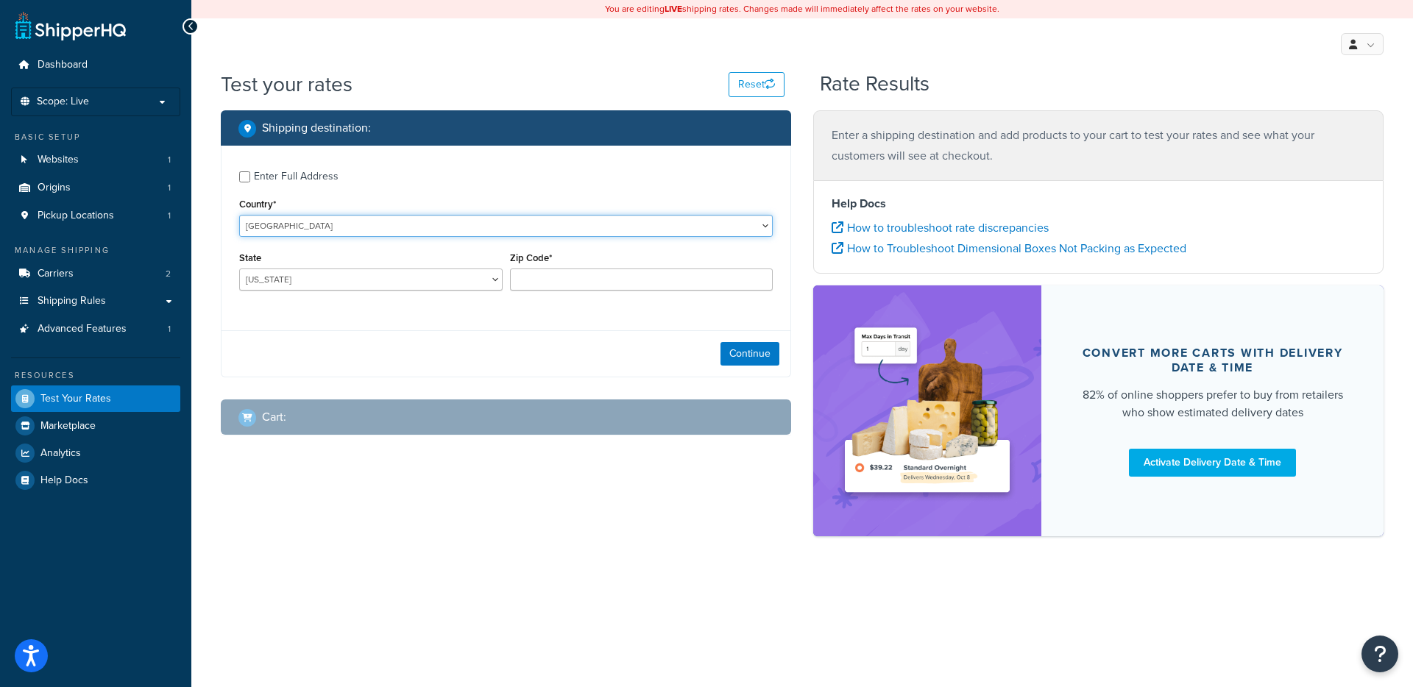
click at [381, 221] on select "[GEOGRAPHIC_DATA] [GEOGRAPHIC_DATA] [GEOGRAPHIC_DATA] [GEOGRAPHIC_DATA] [GEOGRA…" at bounding box center [505, 226] width 533 height 22
select select "GB"
click at [239, 215] on select "United States United Kingdom Afghanistan Åland Islands Albania Algeria American…" at bounding box center [505, 226] width 533 height 22
type input "AL"
click at [620, 283] on input "Zip Code*" at bounding box center [641, 280] width 263 height 22
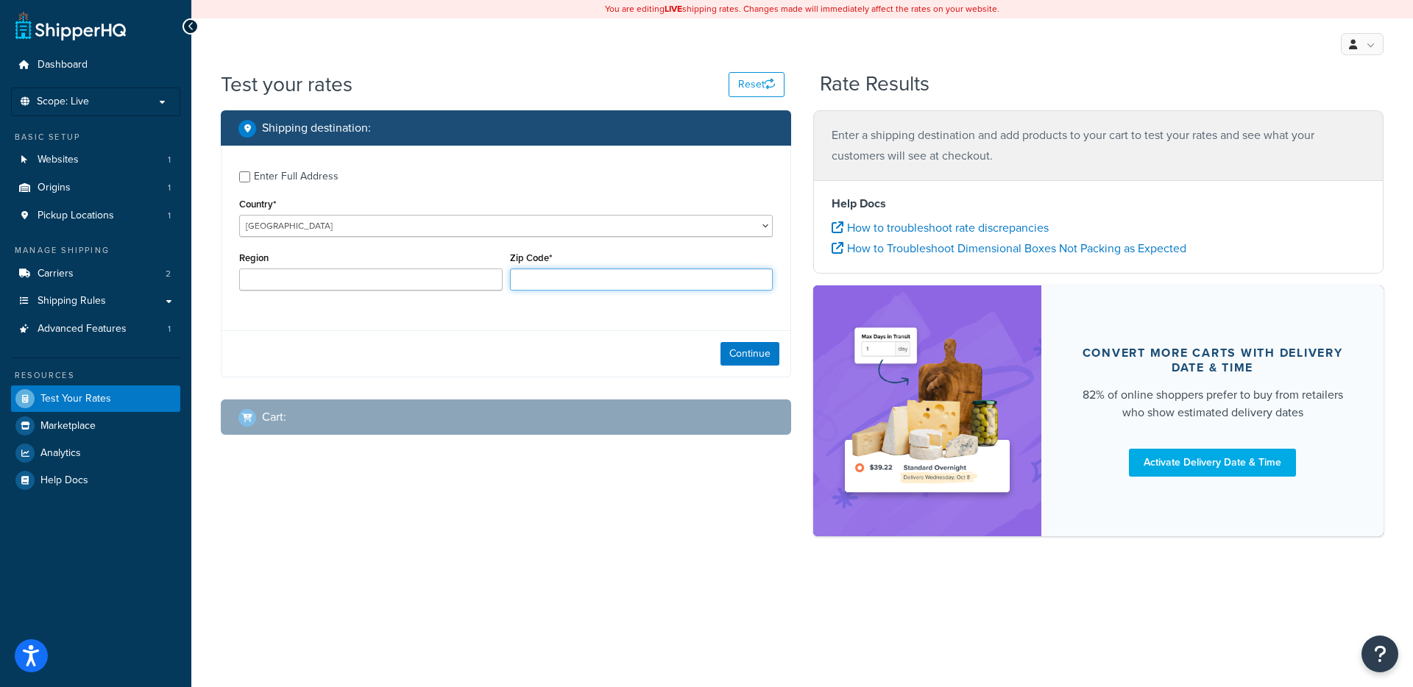
paste input "F93 T625"
type input "F93 T625"
click at [423, 283] on input "Region" at bounding box center [370, 280] width 263 height 22
type input "County Dongual"
click at [749, 362] on button "Continue" at bounding box center [749, 354] width 59 height 24
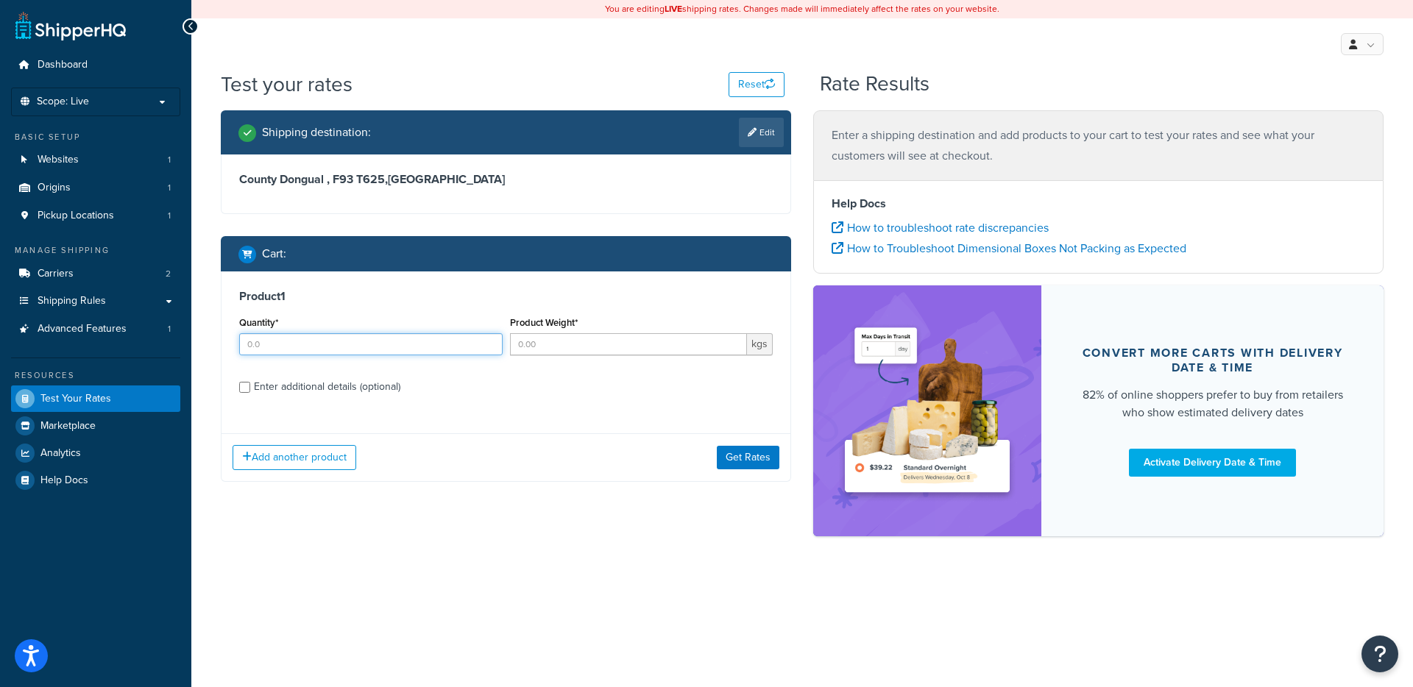
click at [369, 352] on input "Quantity*" at bounding box center [370, 344] width 263 height 22
type input "1"
click at [608, 343] on input "Product Weight*" at bounding box center [629, 344] width 238 height 22
type input "1"
click at [760, 464] on button "Get Rates" at bounding box center [748, 458] width 63 height 24
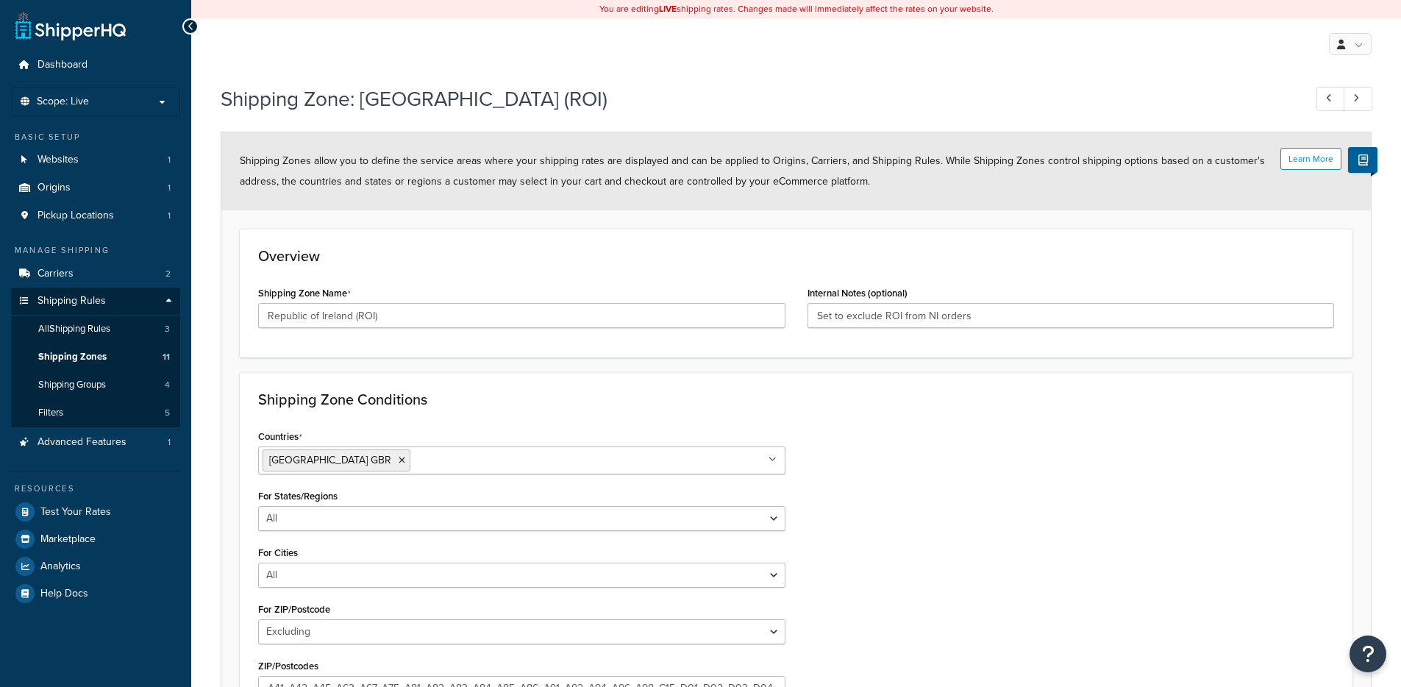
select select "excluding"
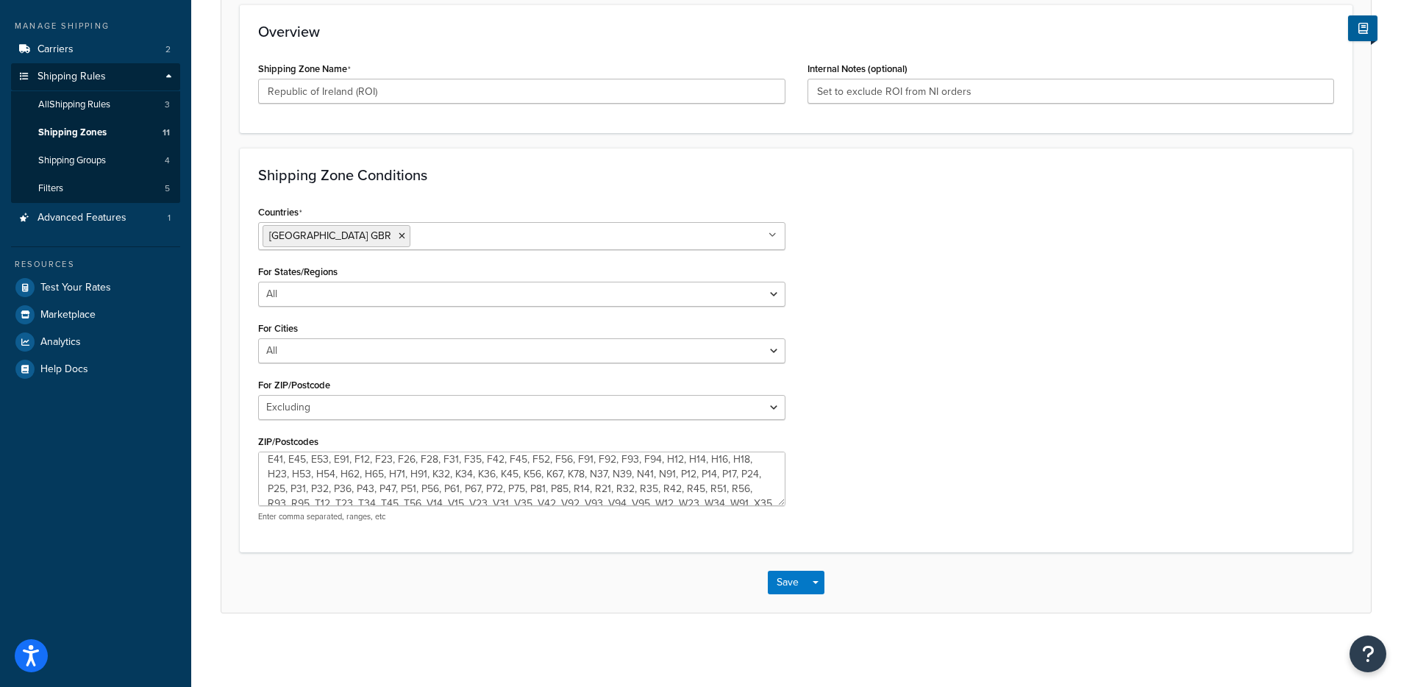
scroll to position [31, 0]
click at [678, 463] on textarea "A41, A42, A45, A63, A67, A75, A81, A82, A83, A84, A85, A86, A91, A92, A94, A96,…" at bounding box center [521, 479] width 527 height 54
paste textarea "F93 T625"
type textarea "A41, A42, A45, A63, A67, A75, A81, A82, A83, A84, A85, A86, A91, A92, A94, A96,…"
click at [812, 579] on button "Save Dropdown" at bounding box center [816, 583] width 18 height 24
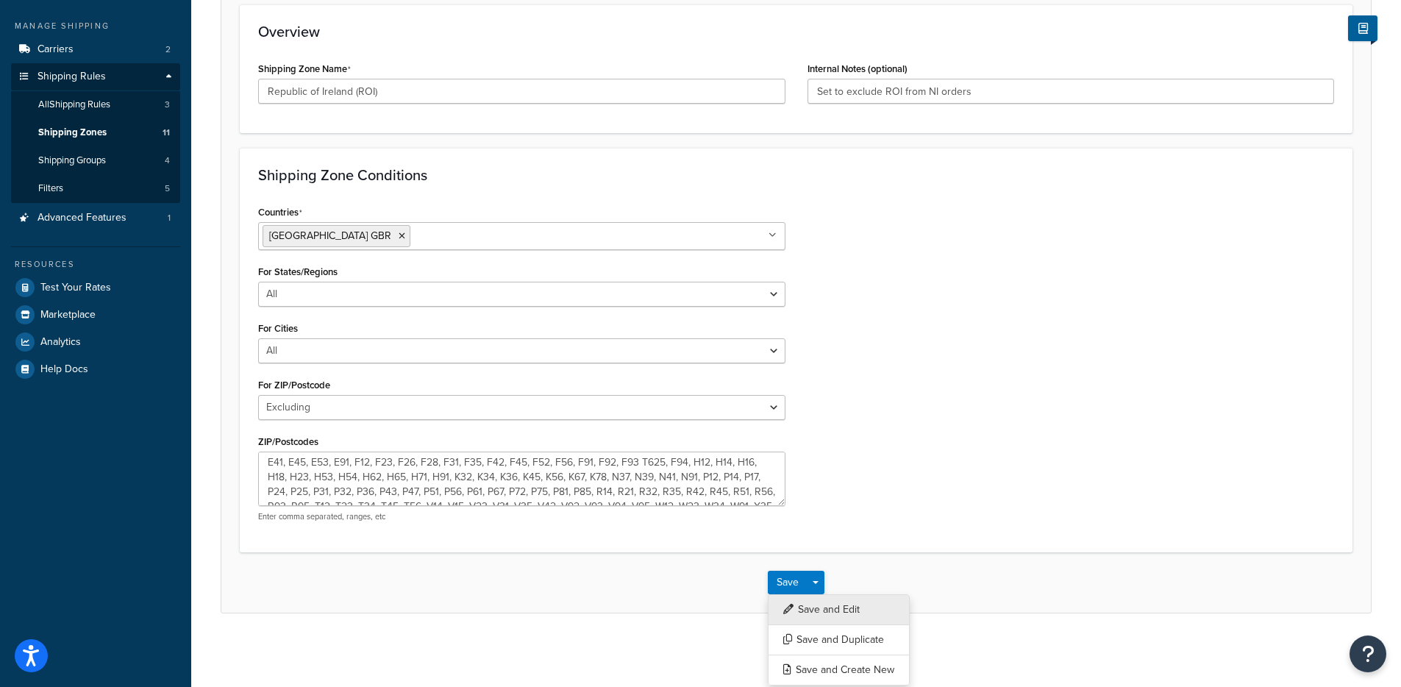
click at [840, 608] on button "Save and Edit" at bounding box center [839, 609] width 142 height 31
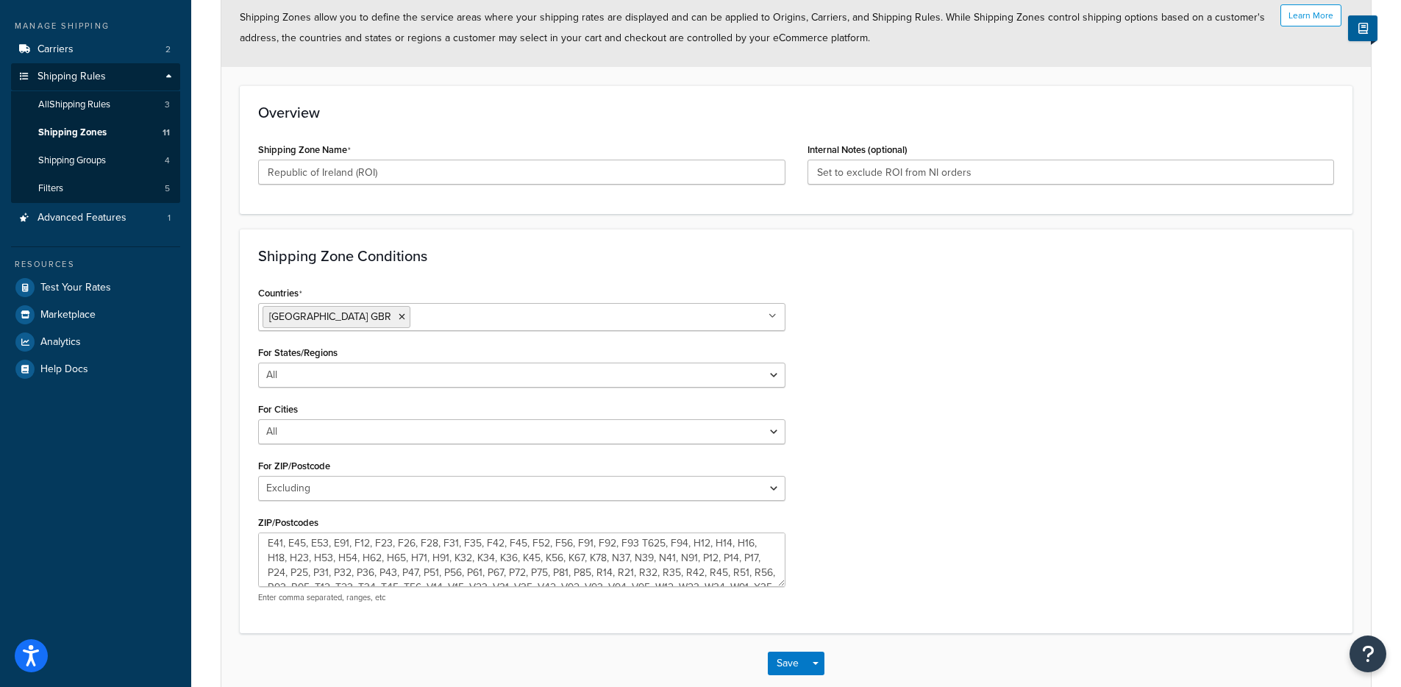
scroll to position [0, 0]
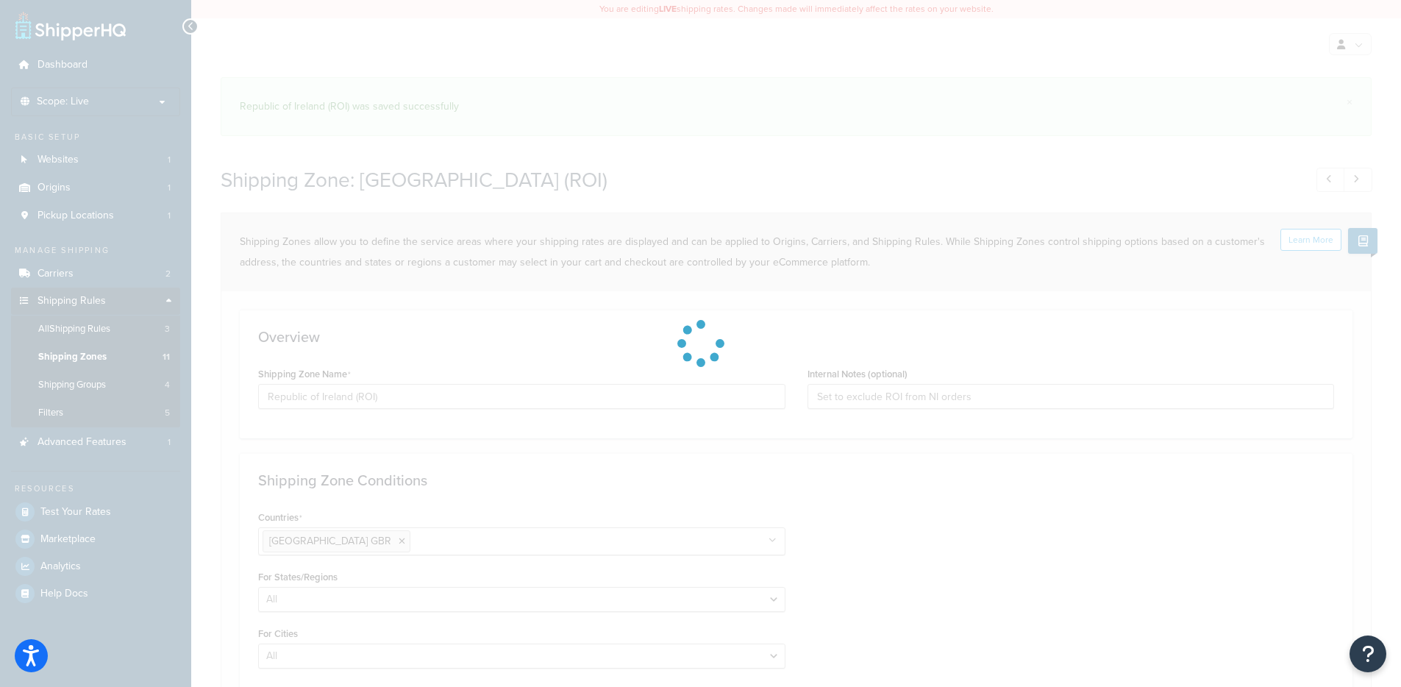
select select "excluding"
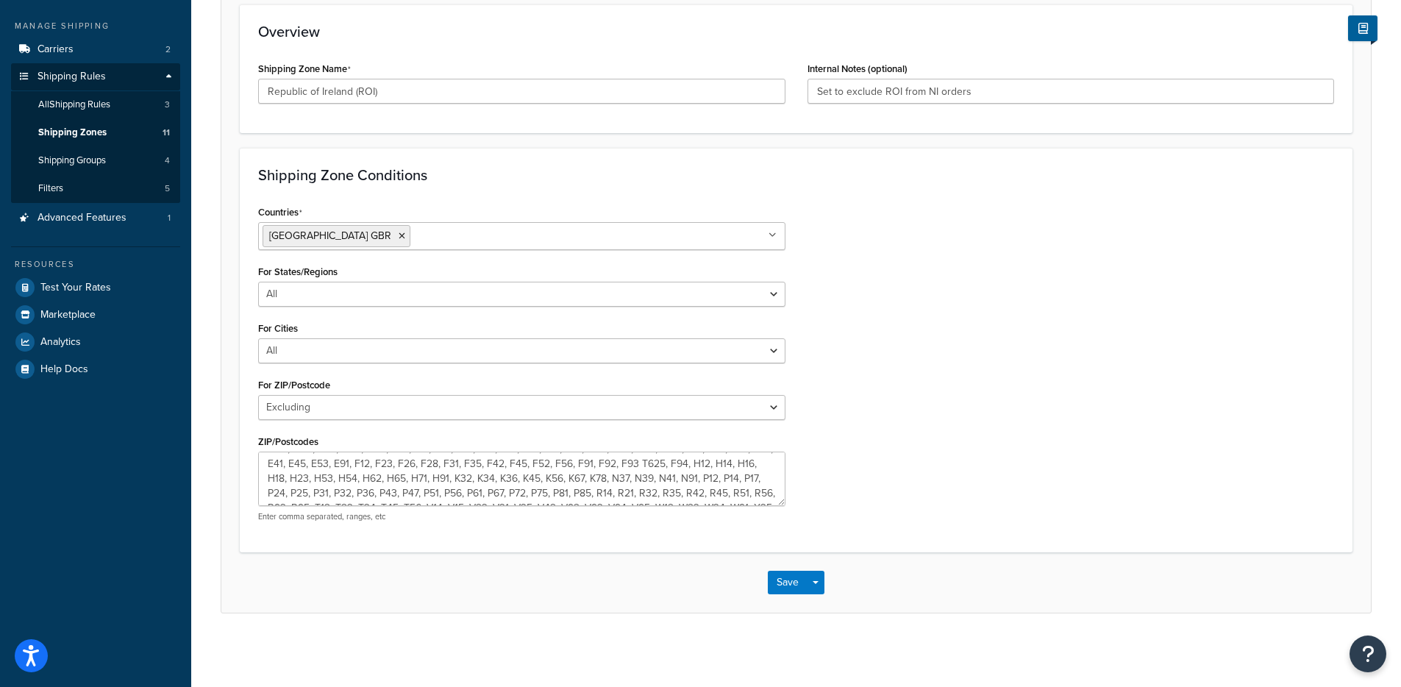
scroll to position [26, 0]
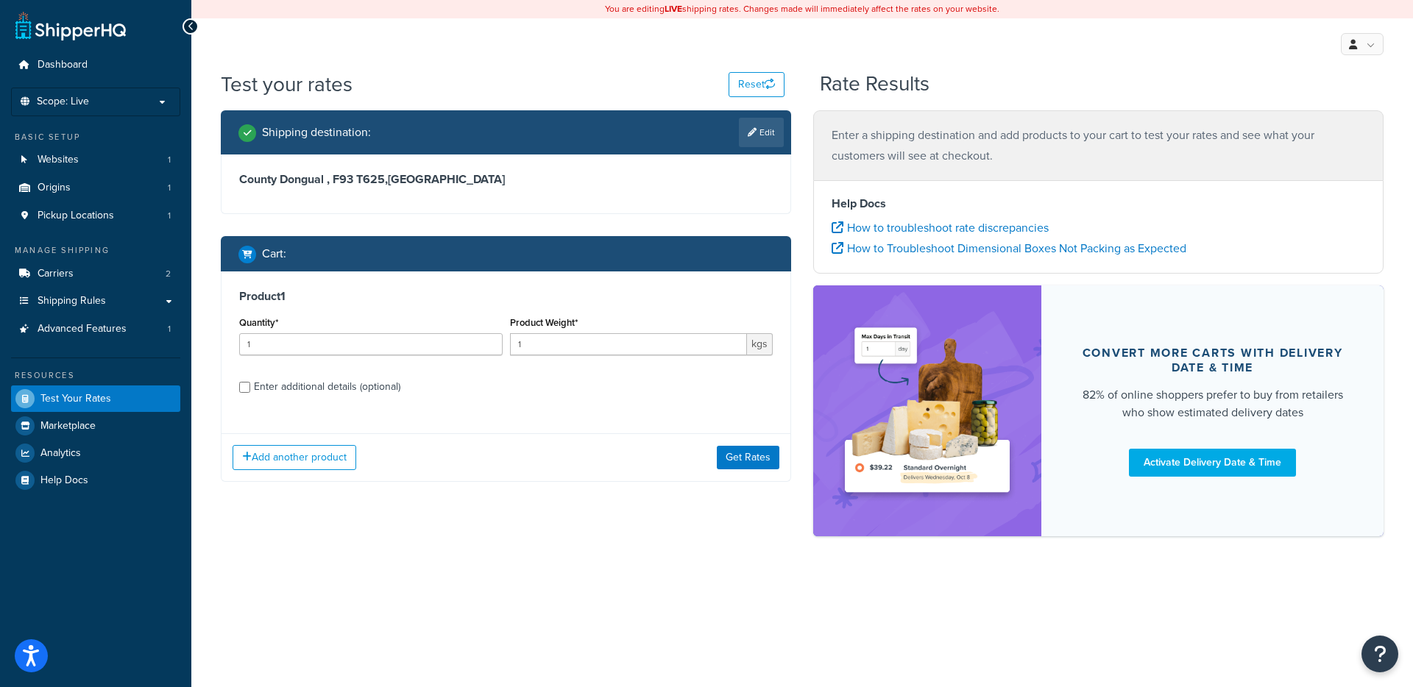
click at [742, 483] on div "Shipping destination : Edit County Dongual , F93 T625 , [GEOGRAPHIC_DATA] Cart …" at bounding box center [506, 307] width 592 height 394
click at [750, 453] on button "Get Rates" at bounding box center [748, 458] width 63 height 24
click at [752, 452] on button "Get Rates" at bounding box center [748, 458] width 63 height 24
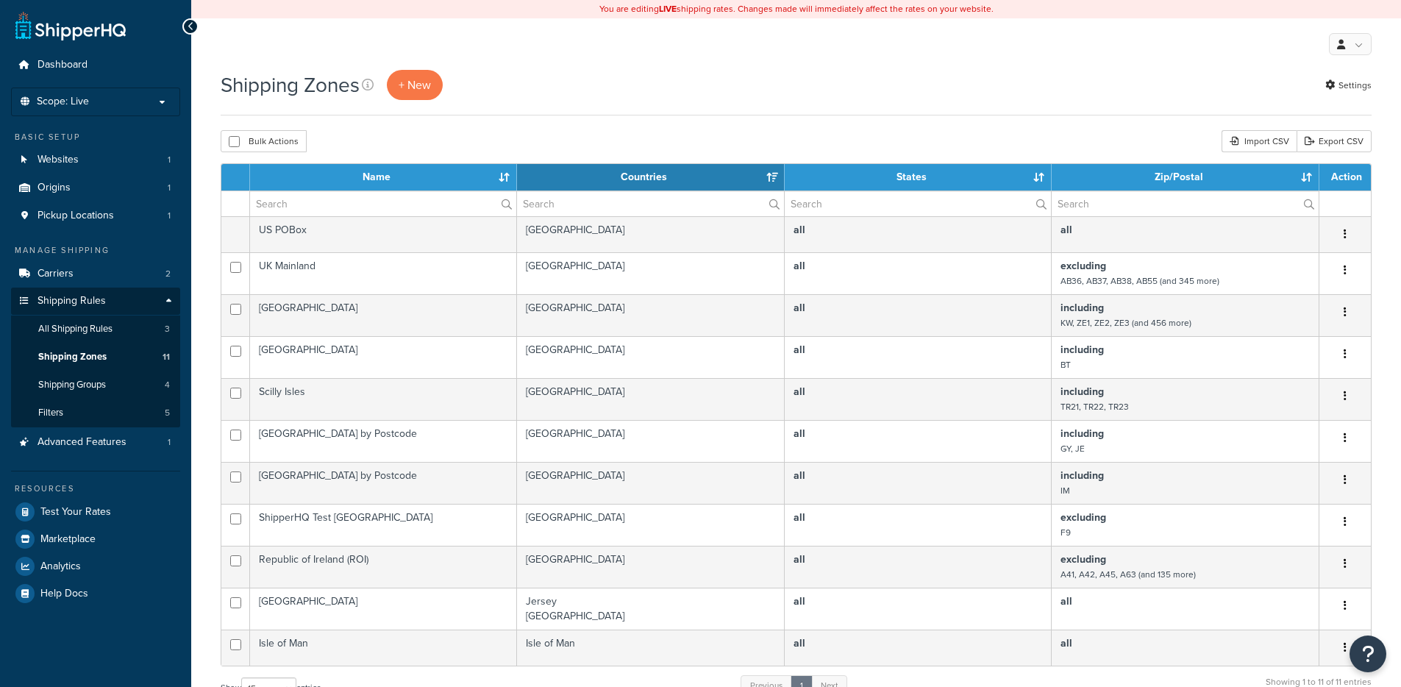
select select "15"
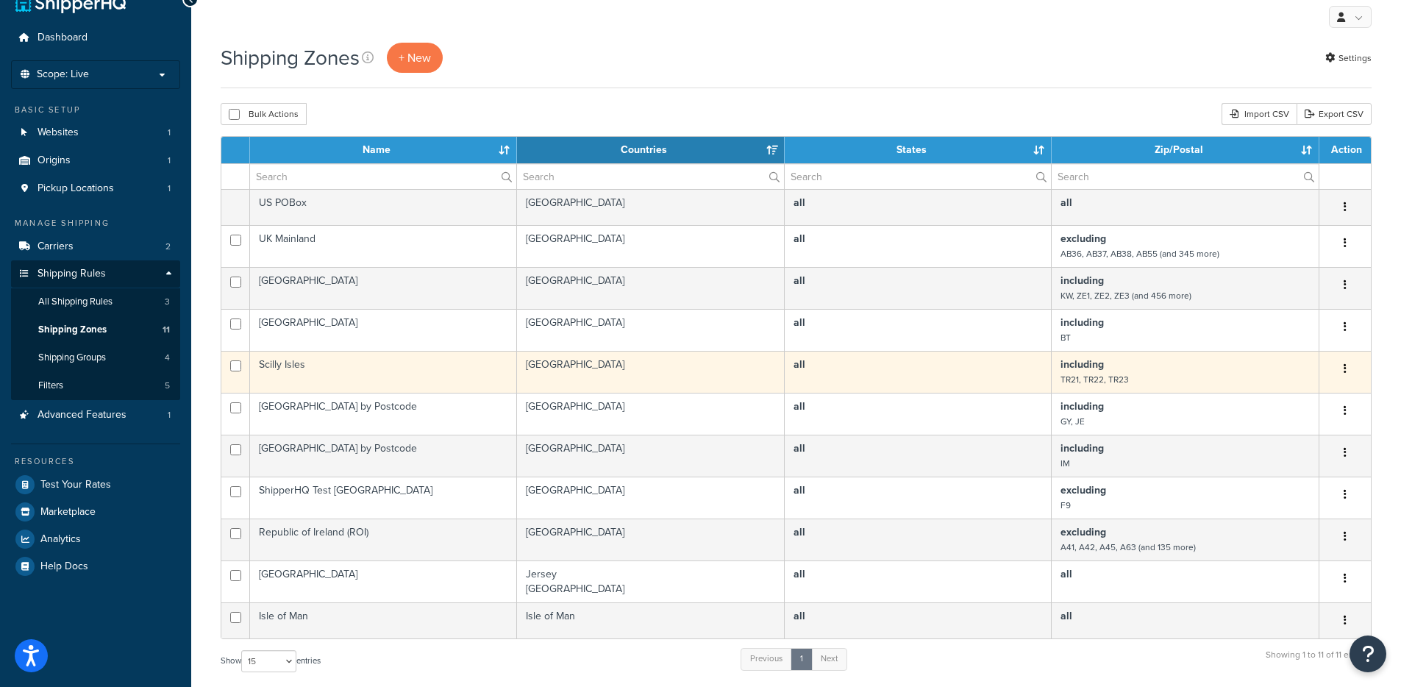
scroll to position [69, 0]
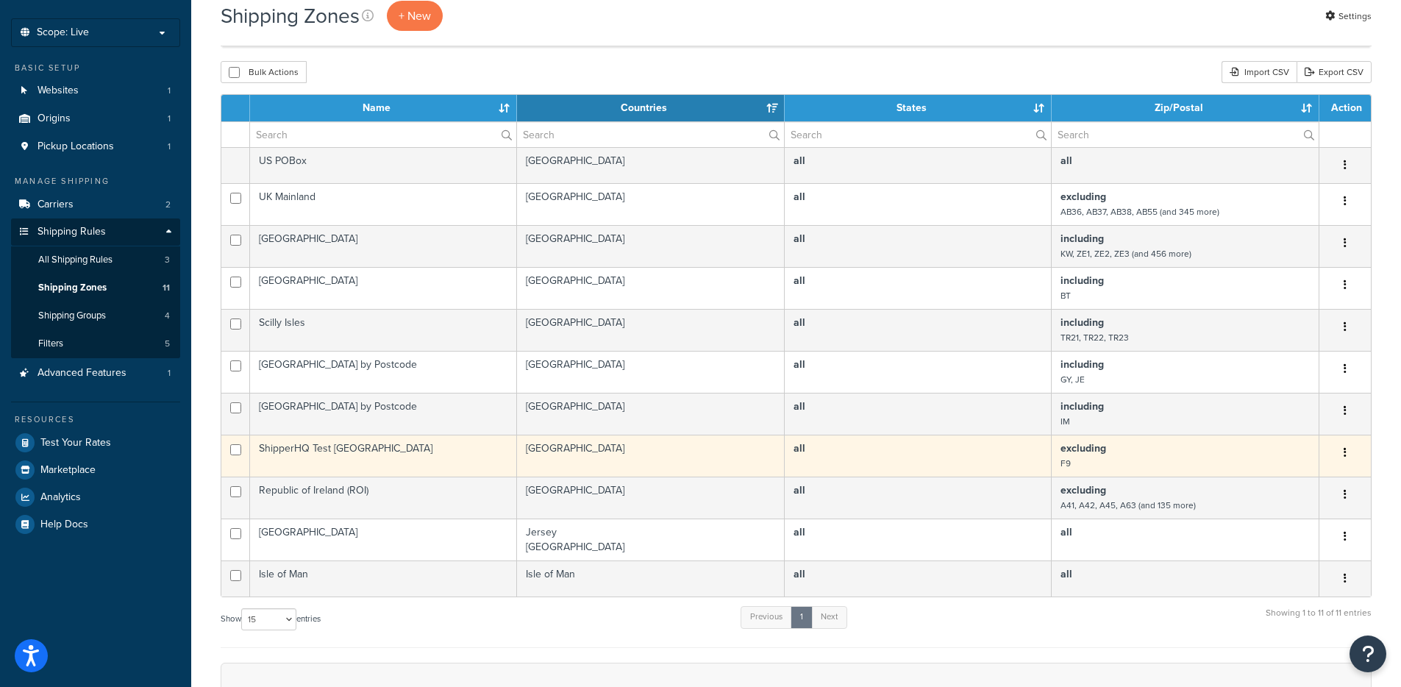
click at [1347, 454] on button "button" at bounding box center [1345, 453] width 21 height 24
click at [1290, 539] on link "Delete" at bounding box center [1286, 542] width 116 height 30
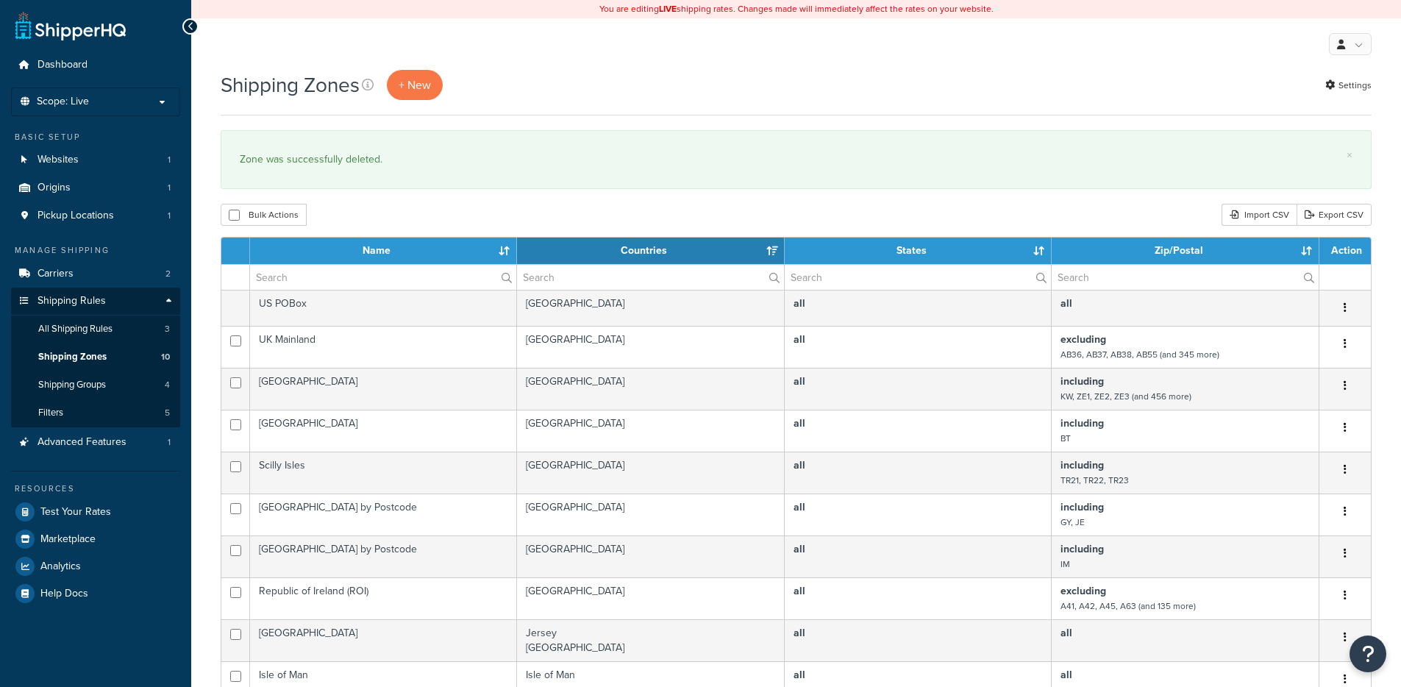
select select "15"
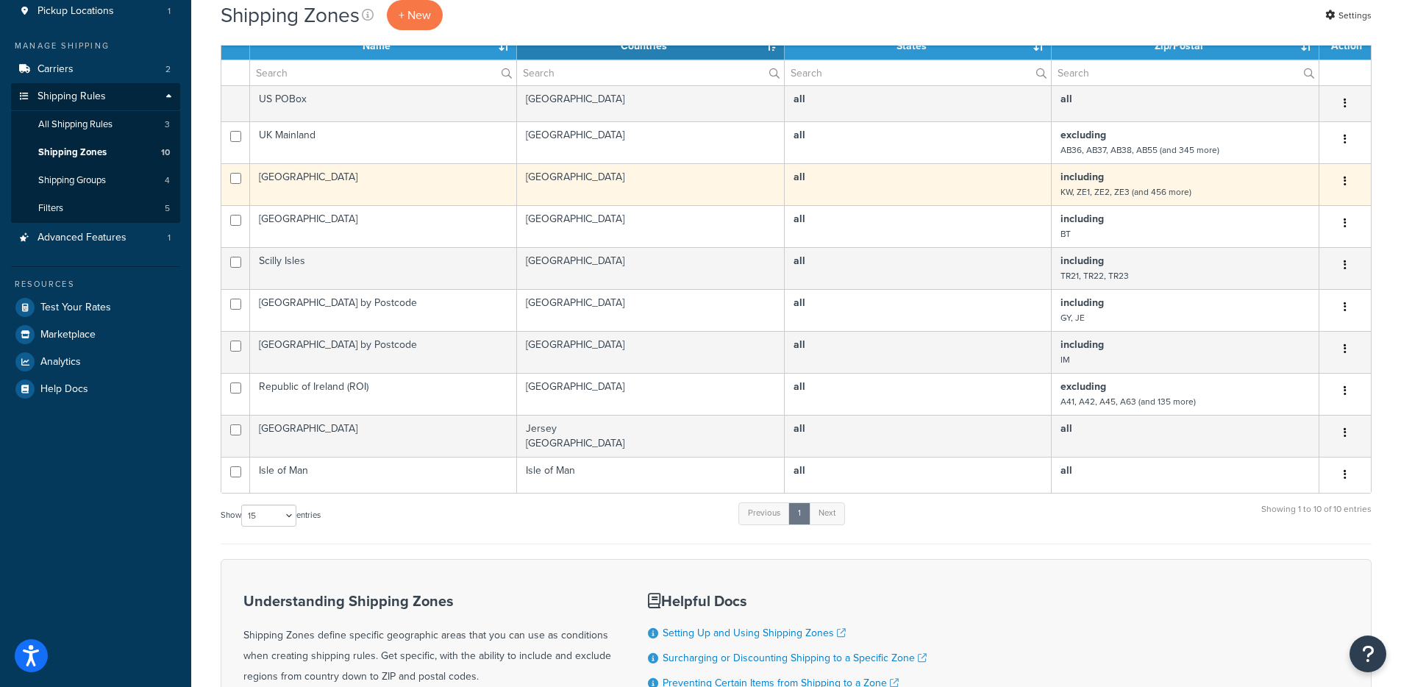
scroll to position [249, 0]
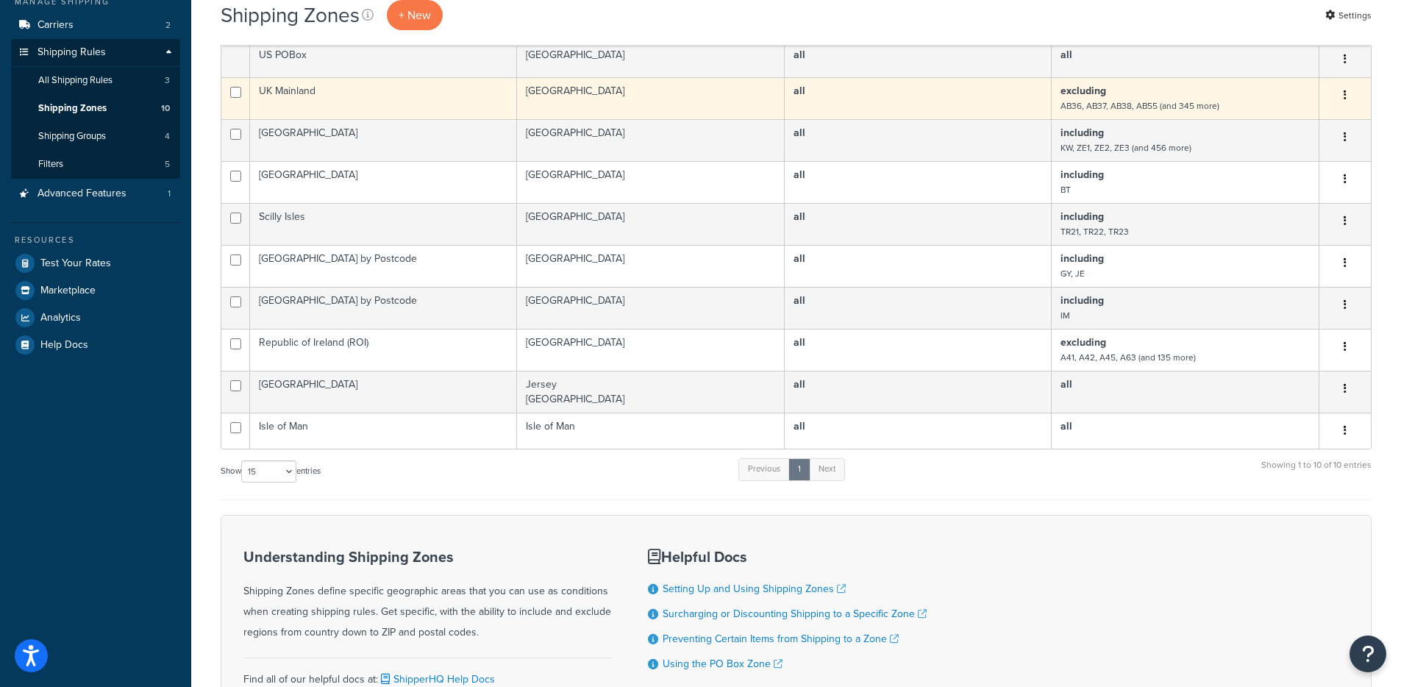
click at [1157, 90] on td "excluding AB36, AB37, AB38, AB55 (and 345 more)" at bounding box center [1186, 98] width 268 height 42
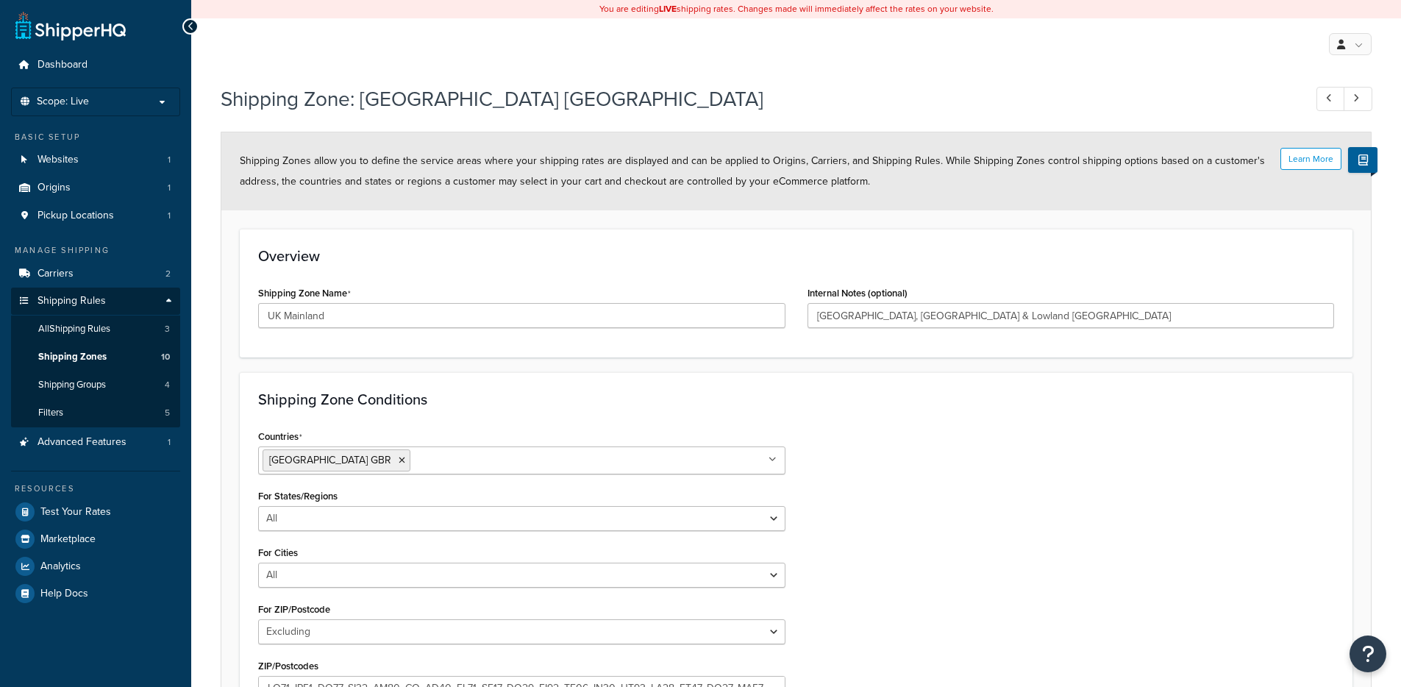
select select "excluding"
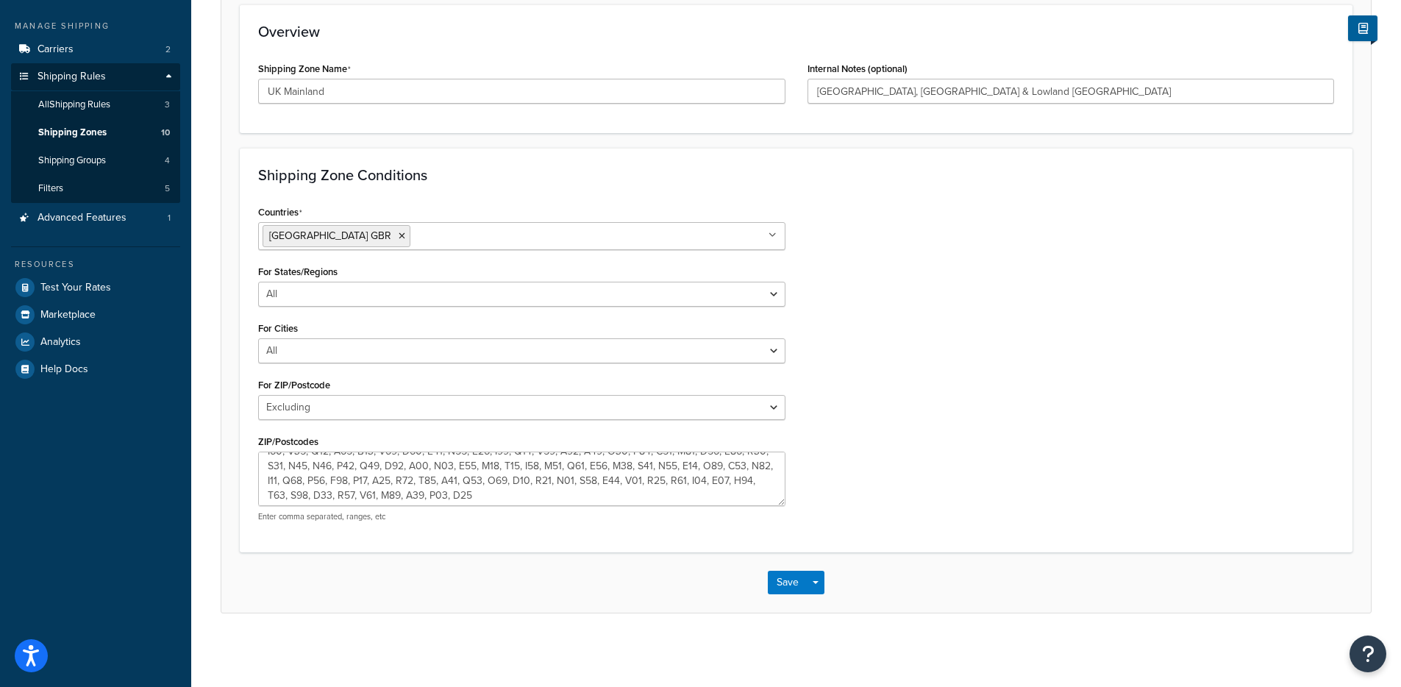
scroll to position [235, 0]
click at [569, 490] on textarea "ZIP/Postcodes" at bounding box center [521, 479] width 527 height 54
paste textarea "F93 T625"
type textarea "AB36, AB37, AB38, AB55, AB56, BT, FK17, FK18, FK19, FK20, FK21, FK22, FK23, FK2…"
click at [822, 581] on button "Save Dropdown" at bounding box center [816, 583] width 18 height 24
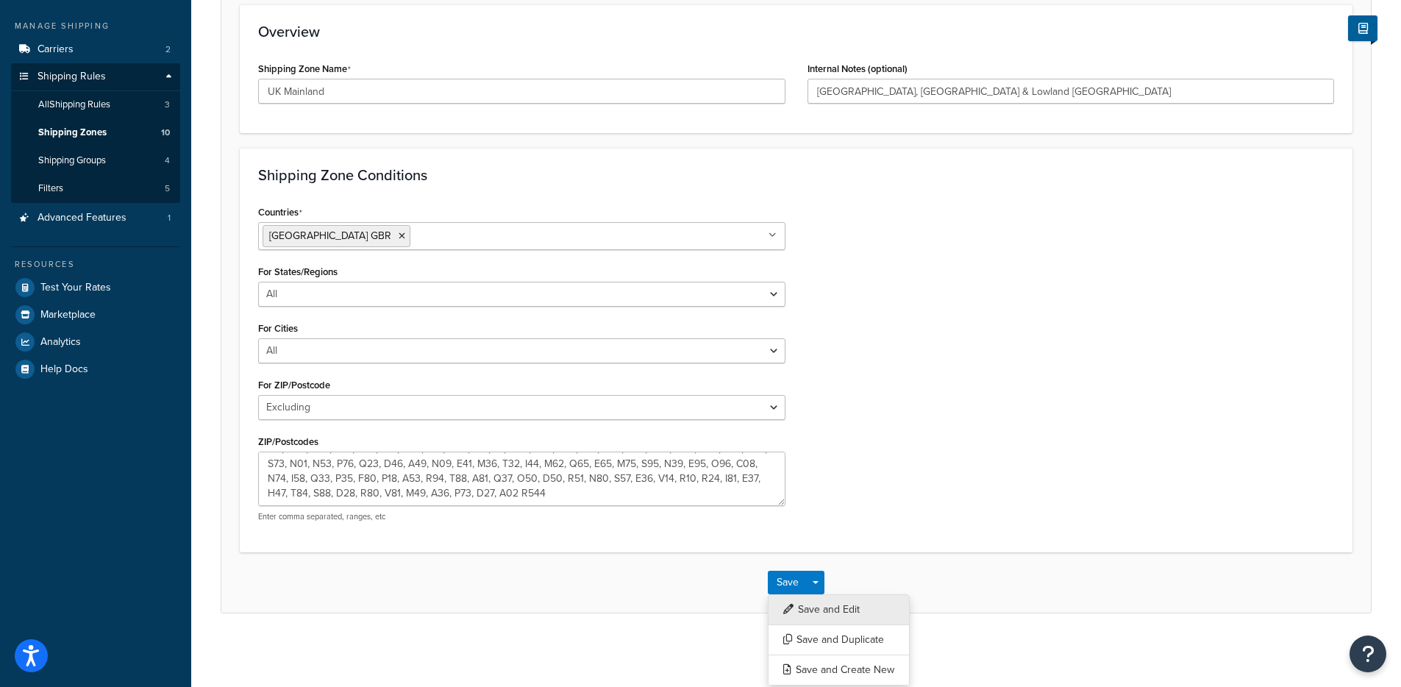
click at [823, 616] on button "Save and Edit" at bounding box center [839, 609] width 142 height 31
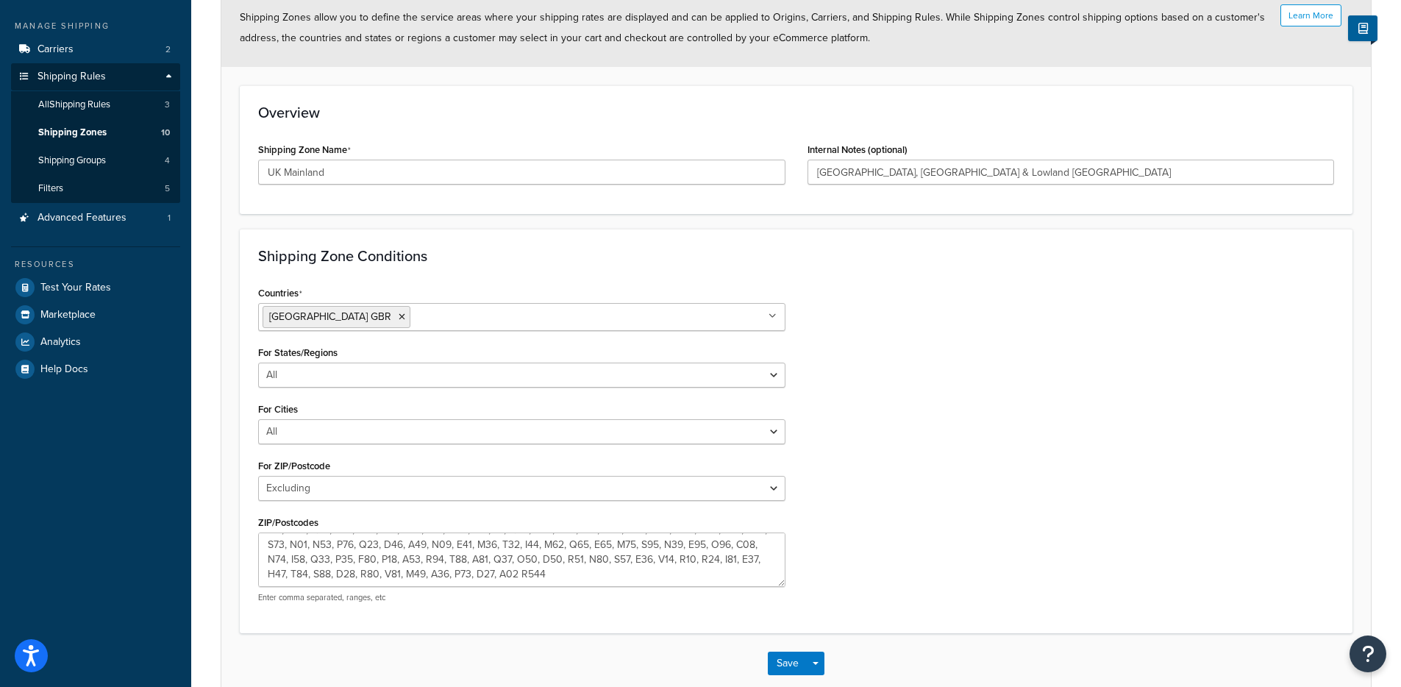
scroll to position [0, 0]
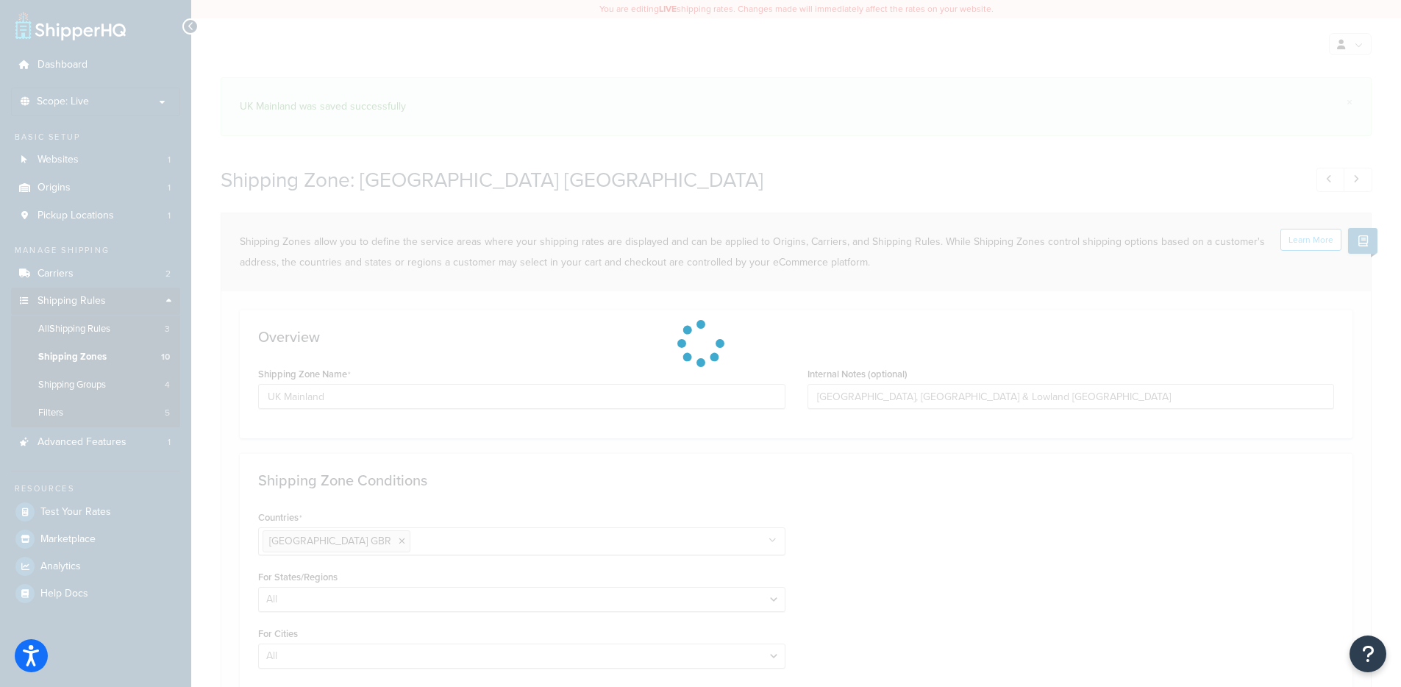
select select "excluding"
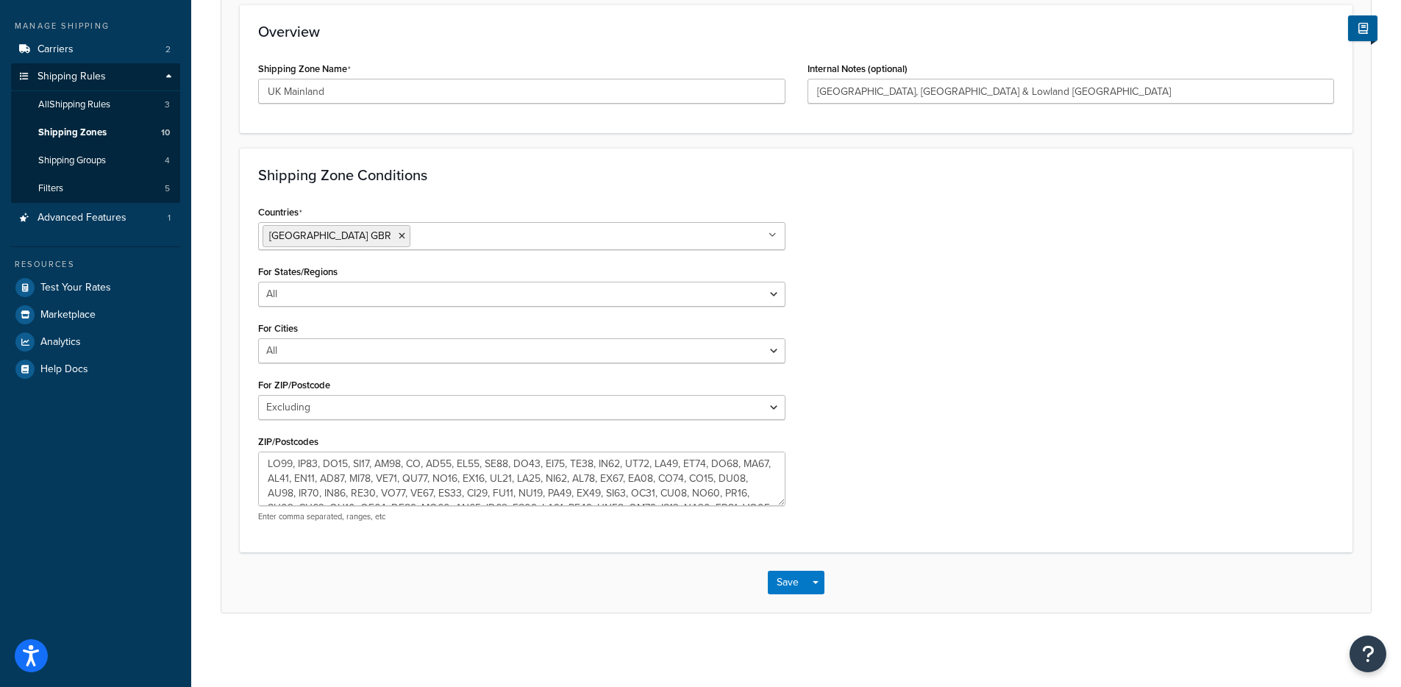
scroll to position [235, 0]
click at [349, 493] on textarea "ZIP/Postcodes" at bounding box center [521, 479] width 527 height 54
type textarea "AB36, AB37, AB38, AB55, AB56, BT, FK17, FK18, FK19, FK20, FK21, FK22, FK23, FK2…"
click at [817, 586] on button "Save Dropdown" at bounding box center [816, 583] width 18 height 24
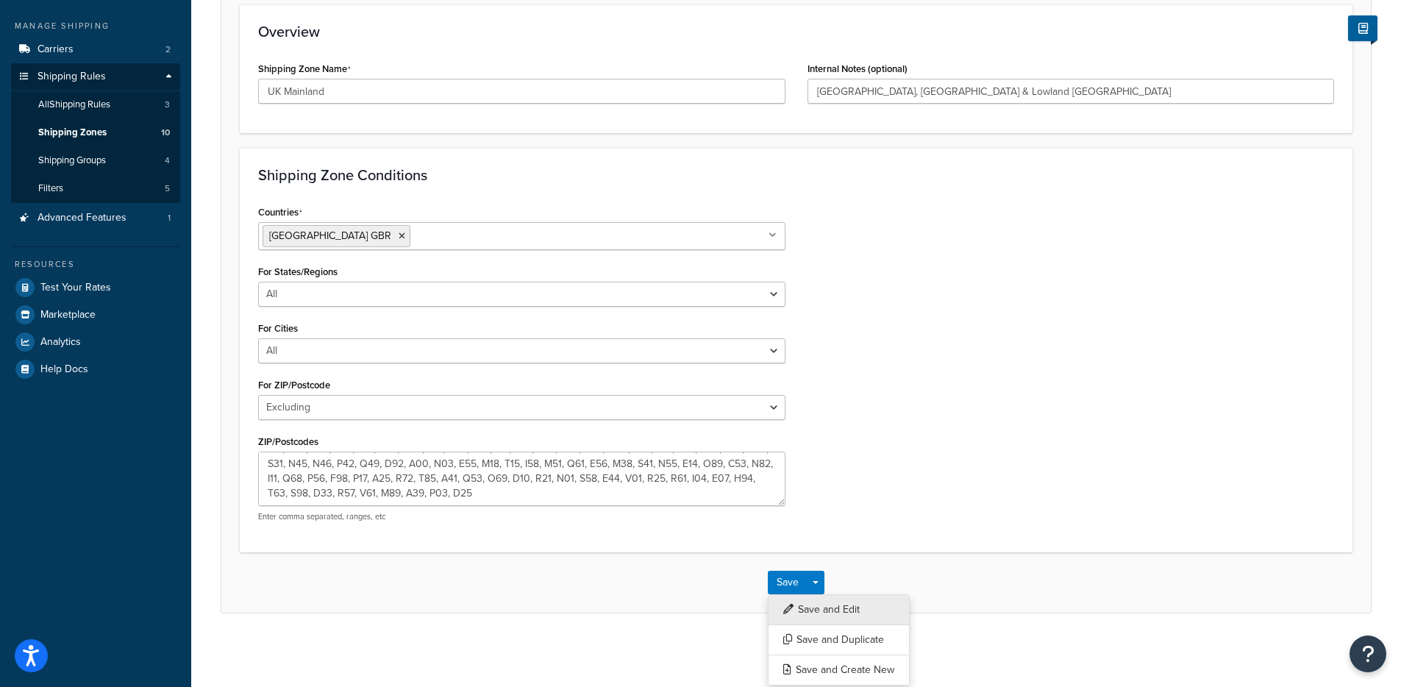
click at [817, 597] on button "Save and Edit" at bounding box center [839, 609] width 142 height 31
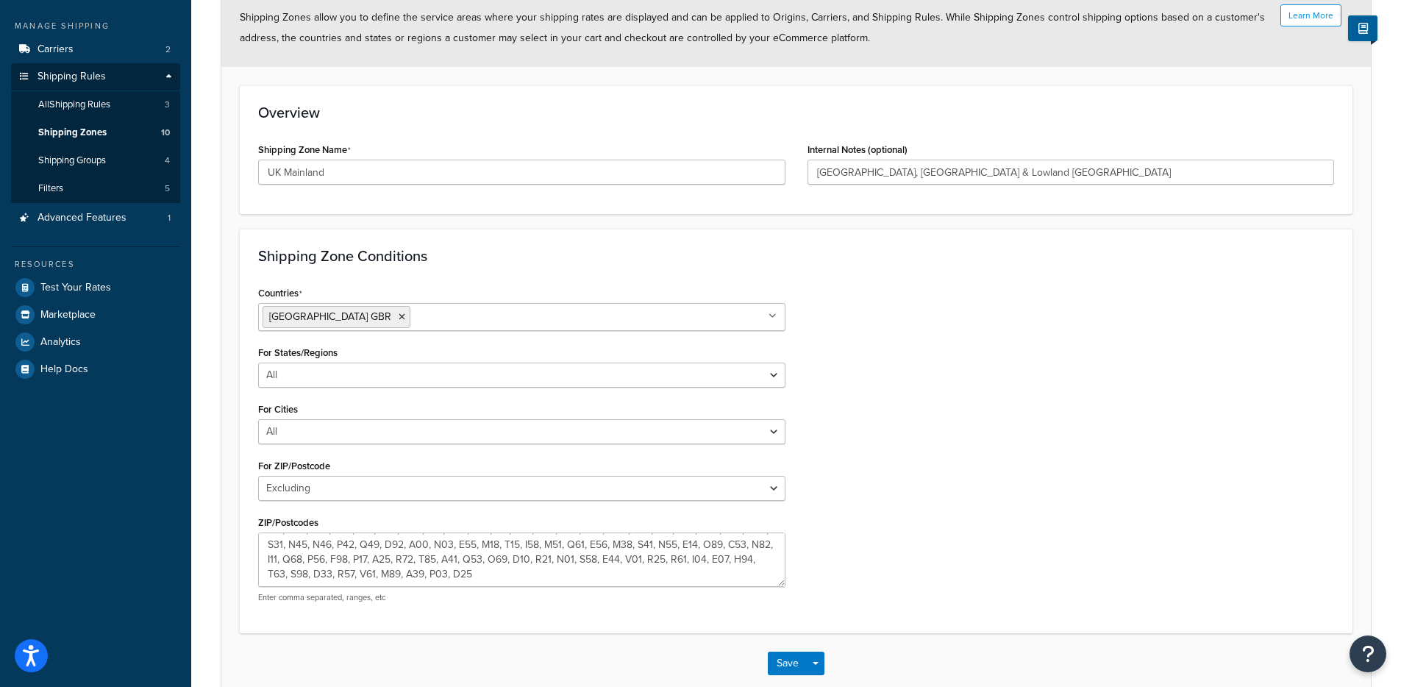
scroll to position [0, 0]
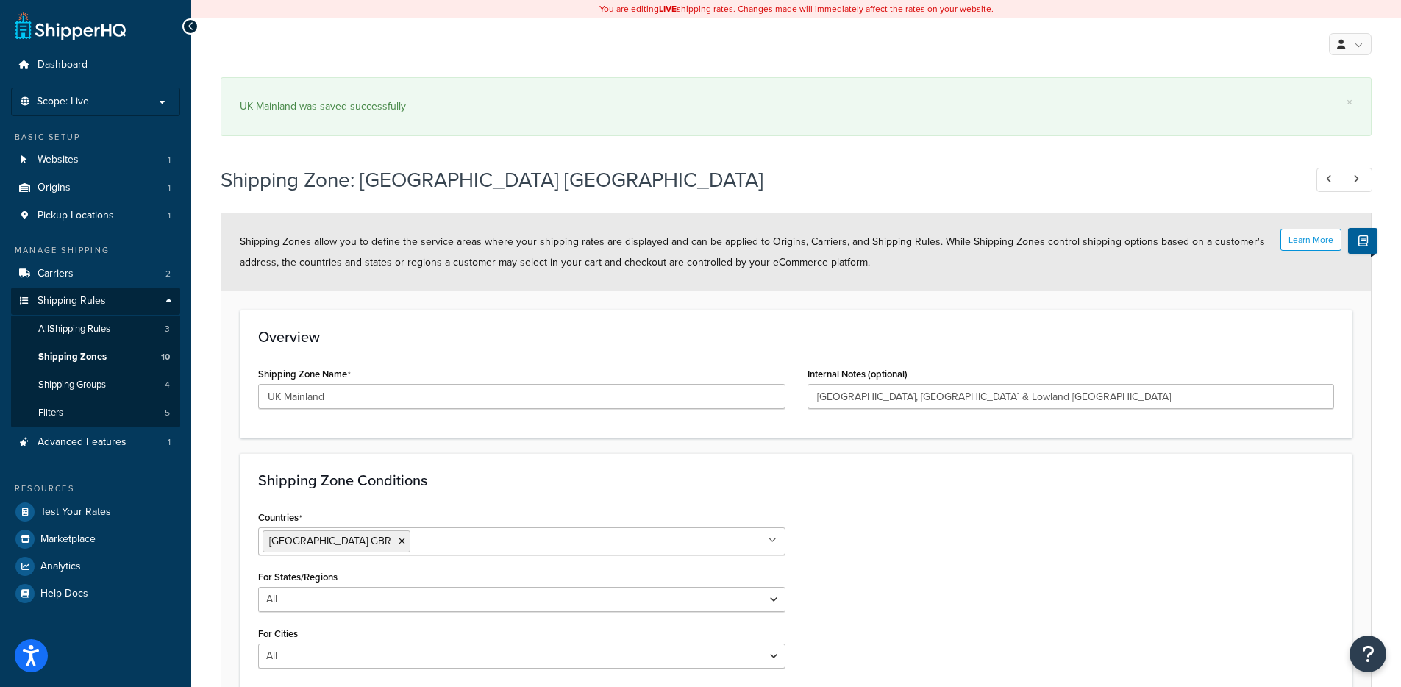
select select "excluding"
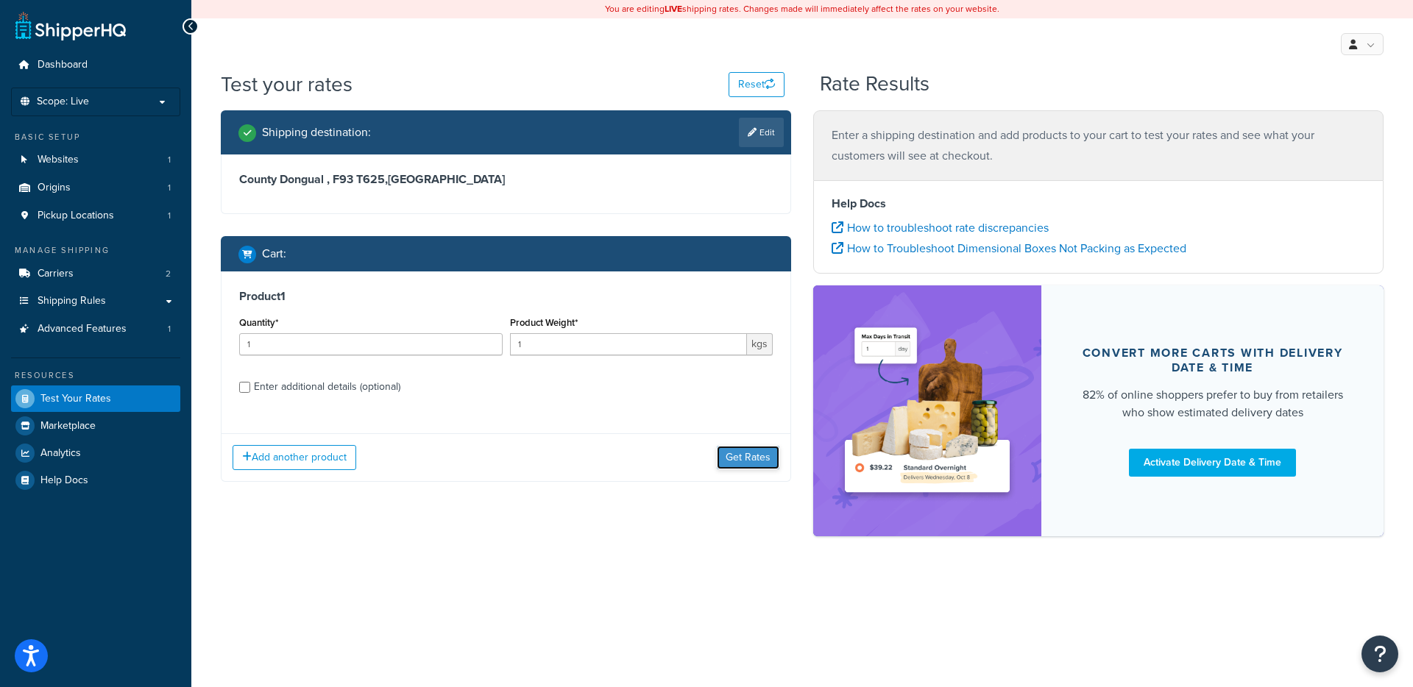
click at [744, 464] on button "Get Rates" at bounding box center [748, 458] width 63 height 24
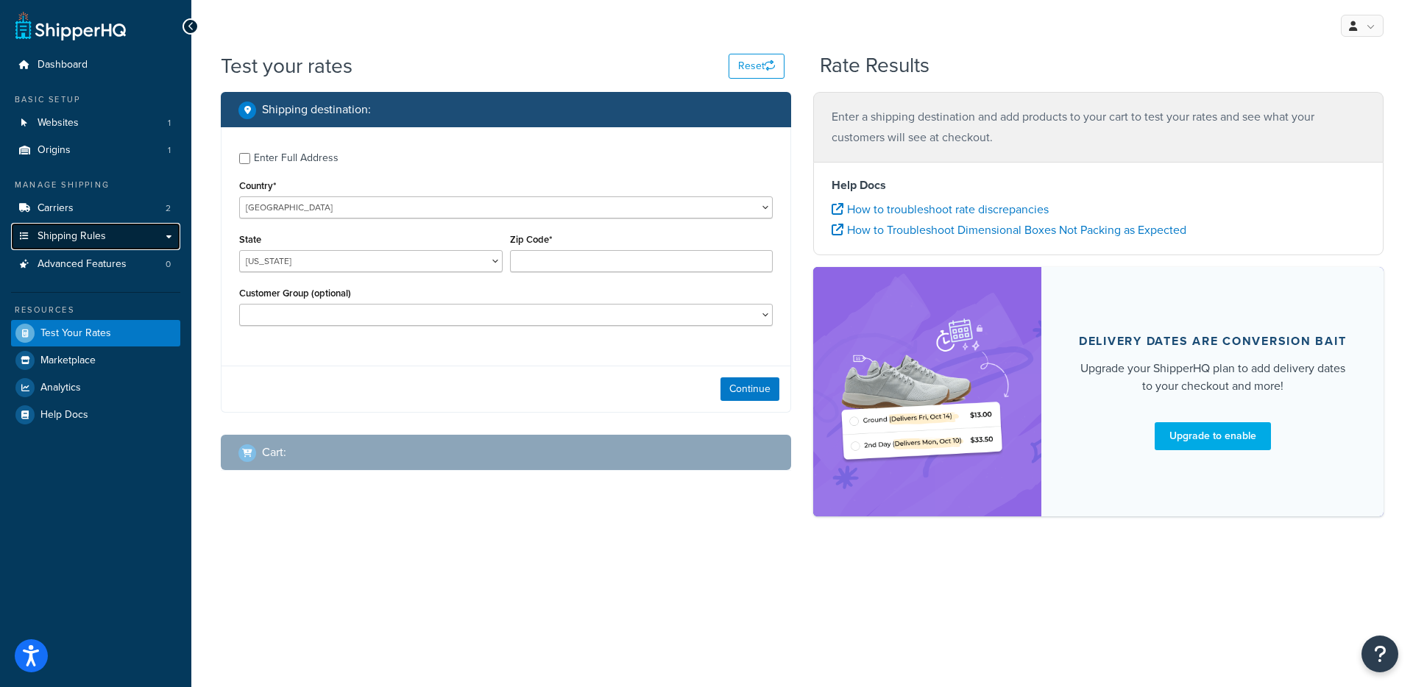
click at [71, 249] on link "Shipping Rules" at bounding box center [95, 236] width 169 height 27
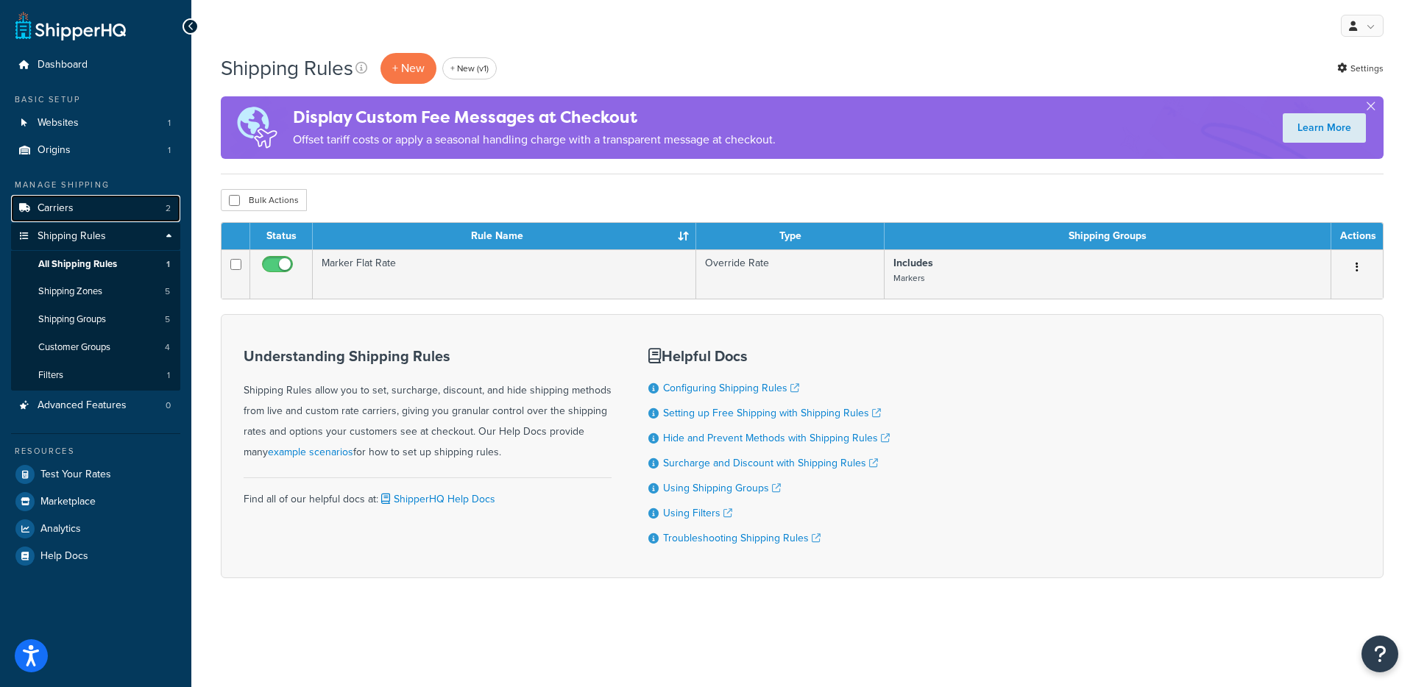
click at [114, 210] on link "Carriers 2" at bounding box center [95, 208] width 169 height 27
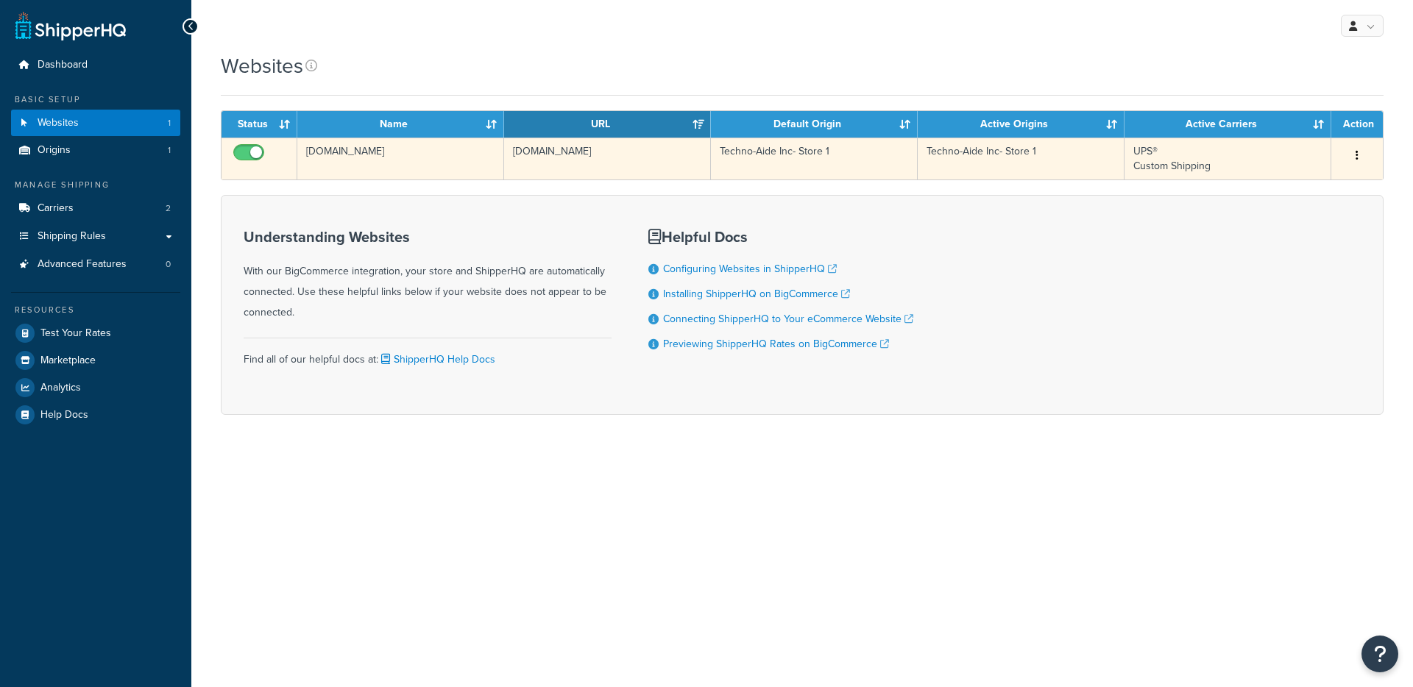
click at [682, 158] on td "[DOMAIN_NAME]" at bounding box center [607, 159] width 207 height 42
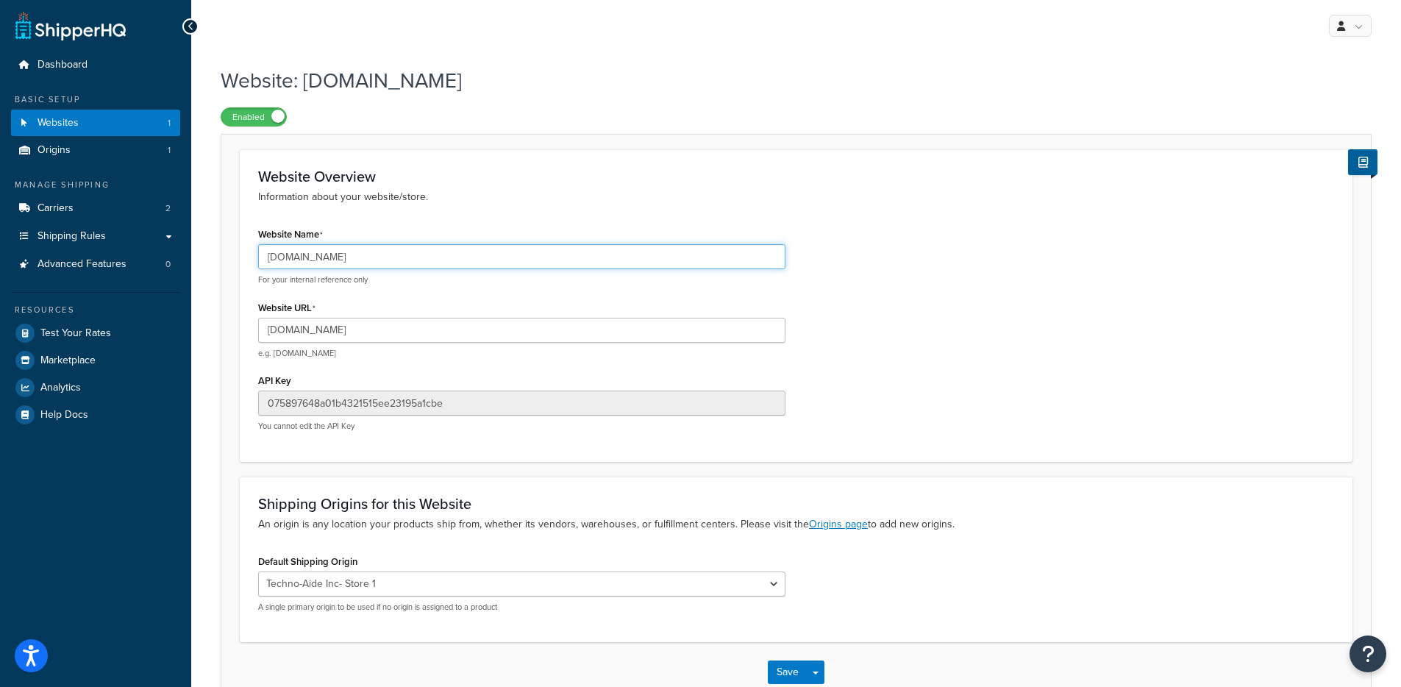
click at [327, 269] on input "techno-aide.com" at bounding box center [521, 256] width 527 height 25
click at [327, 267] on input "techno-aide.com" at bounding box center [521, 256] width 527 height 25
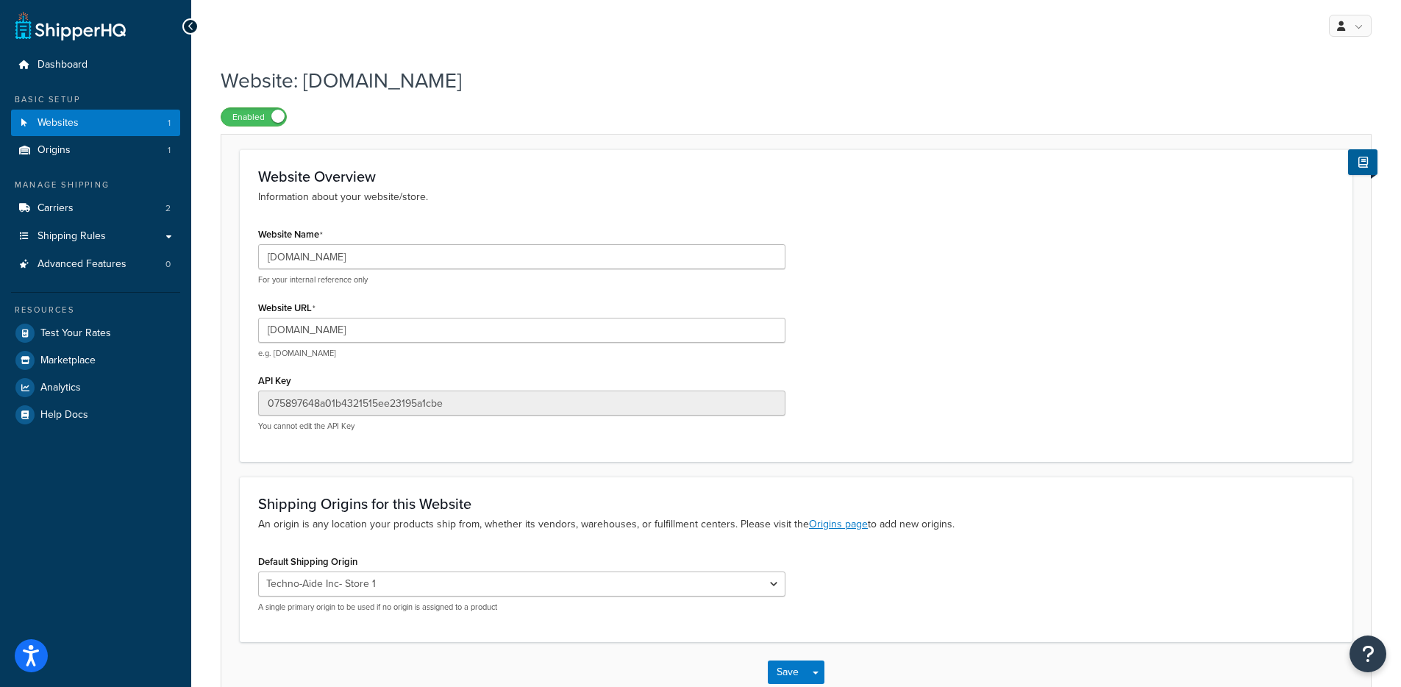
click at [741, 186] on div "Website Overview Information about your website/store." at bounding box center [796, 186] width 1076 height 37
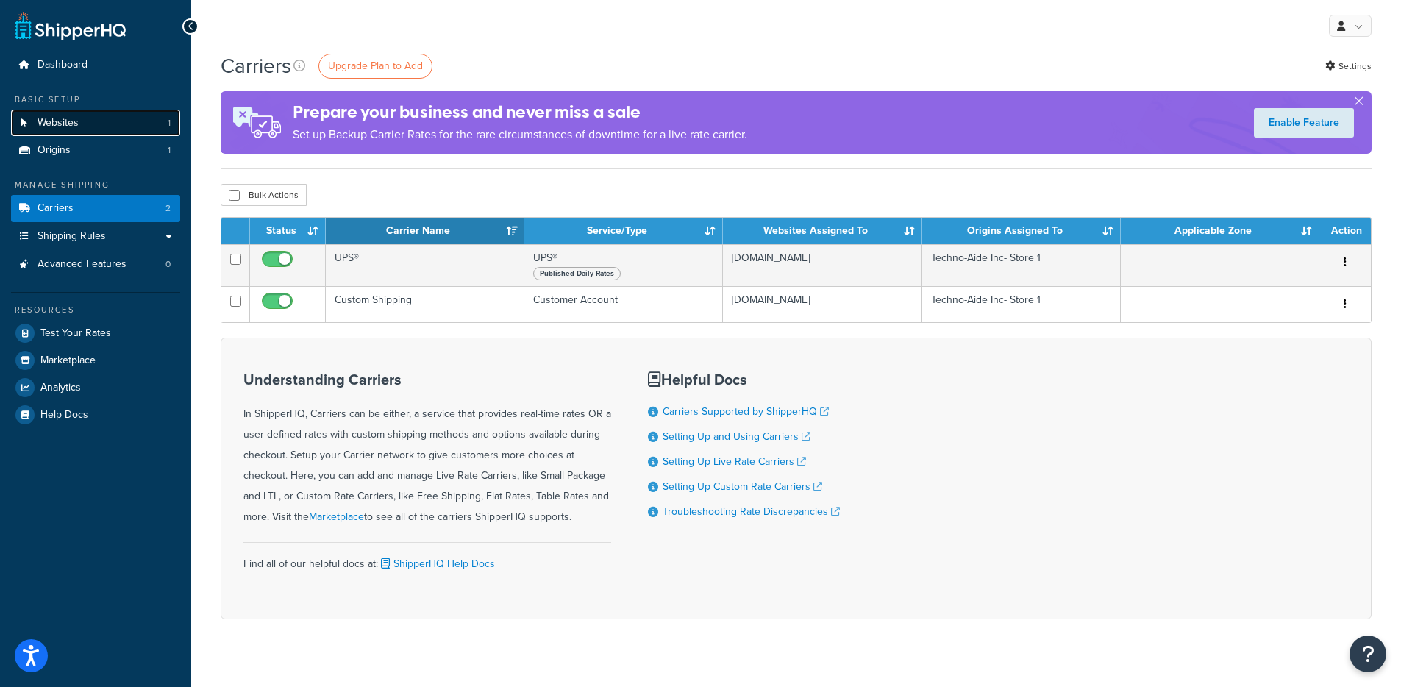
click at [90, 117] on link "Websites 1" at bounding box center [95, 123] width 169 height 27
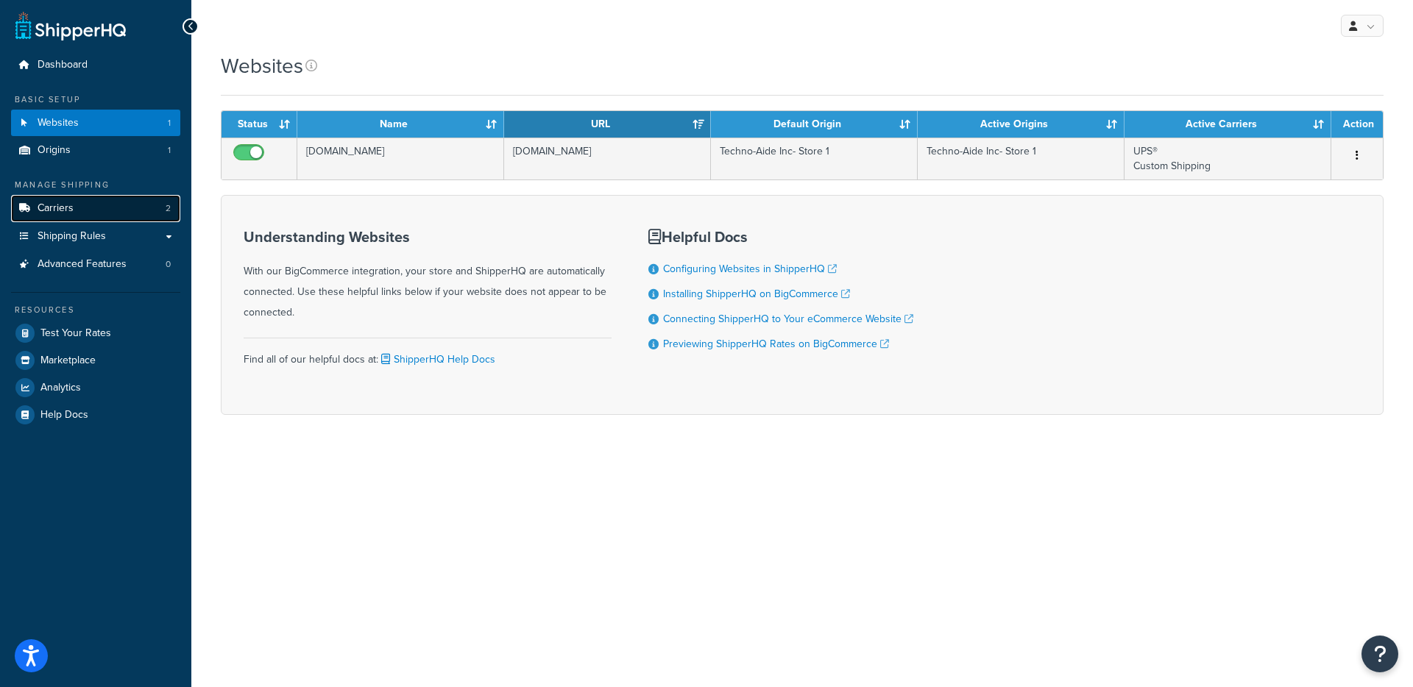
click at [102, 203] on link "Carriers 2" at bounding box center [95, 208] width 169 height 27
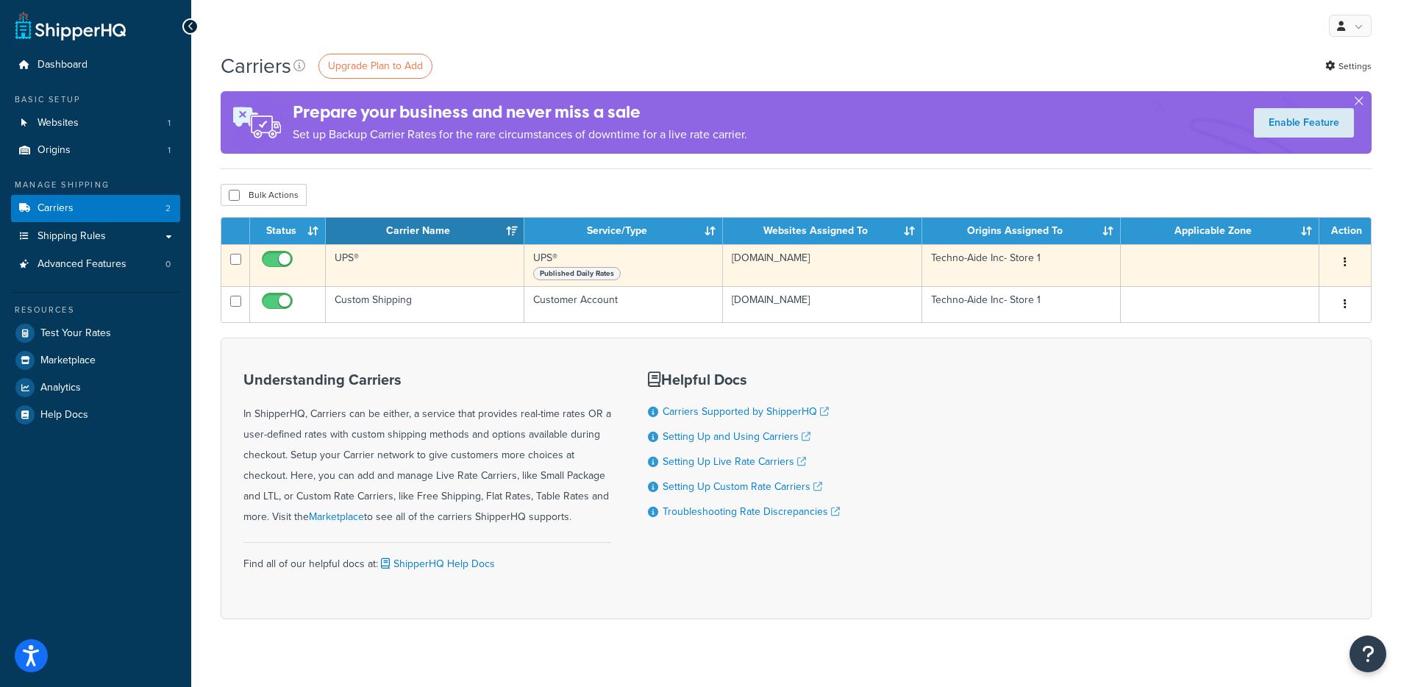
click at [403, 267] on td "UPS®" at bounding box center [425, 265] width 199 height 42
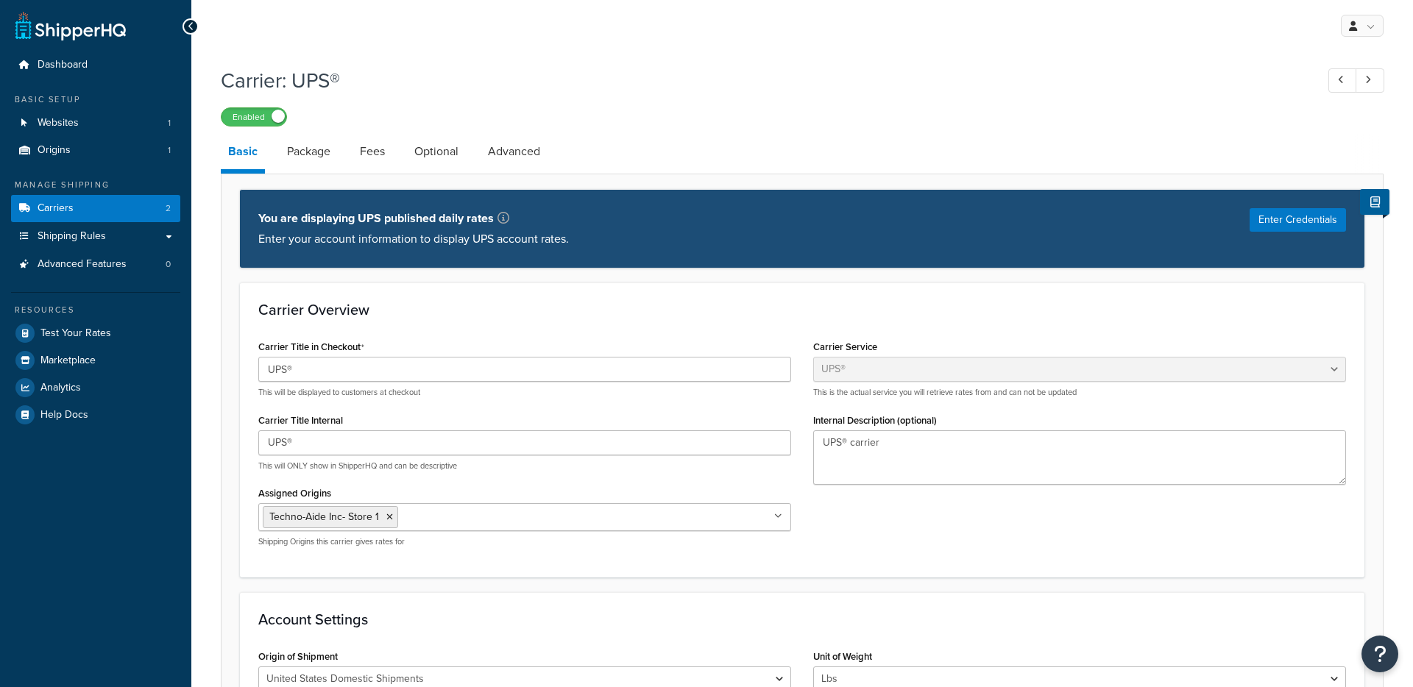
select select "ups"
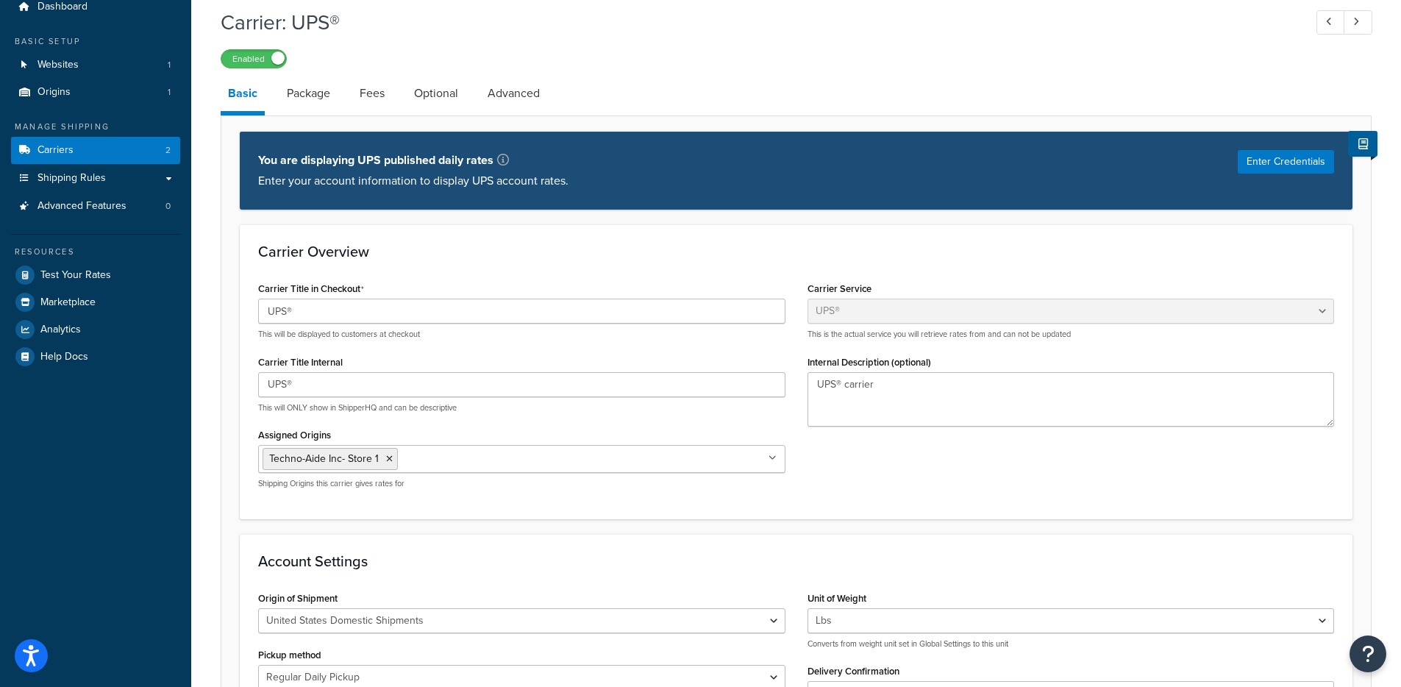
scroll to position [45, 0]
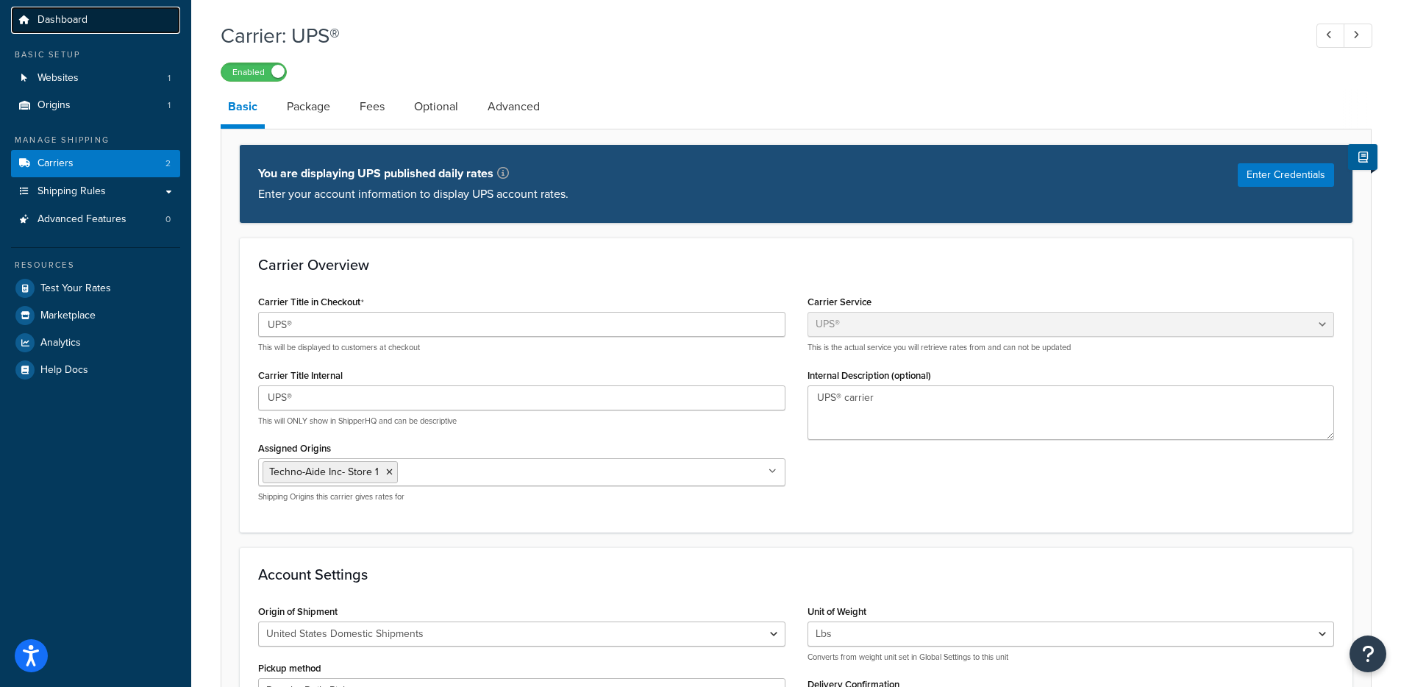
click at [60, 26] on span "Dashboard" at bounding box center [63, 20] width 50 height 13
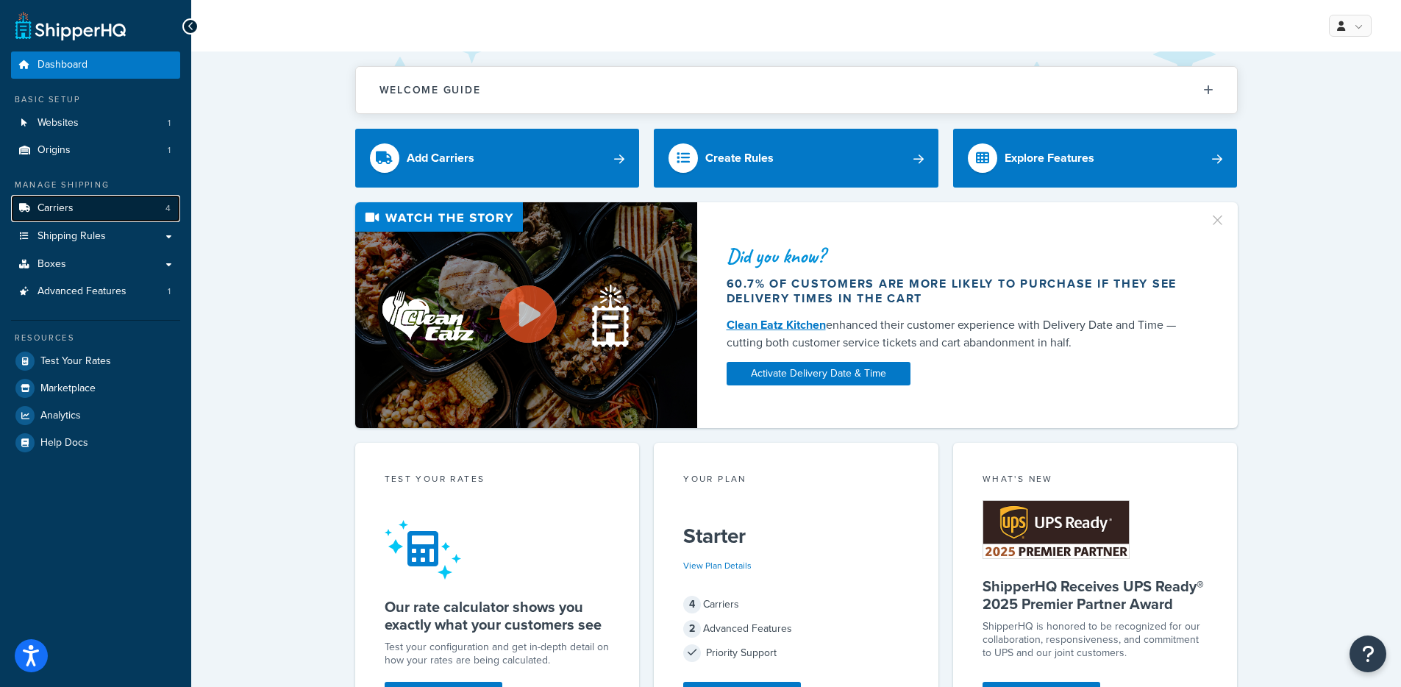
click at [139, 209] on link "Carriers 4" at bounding box center [95, 208] width 169 height 27
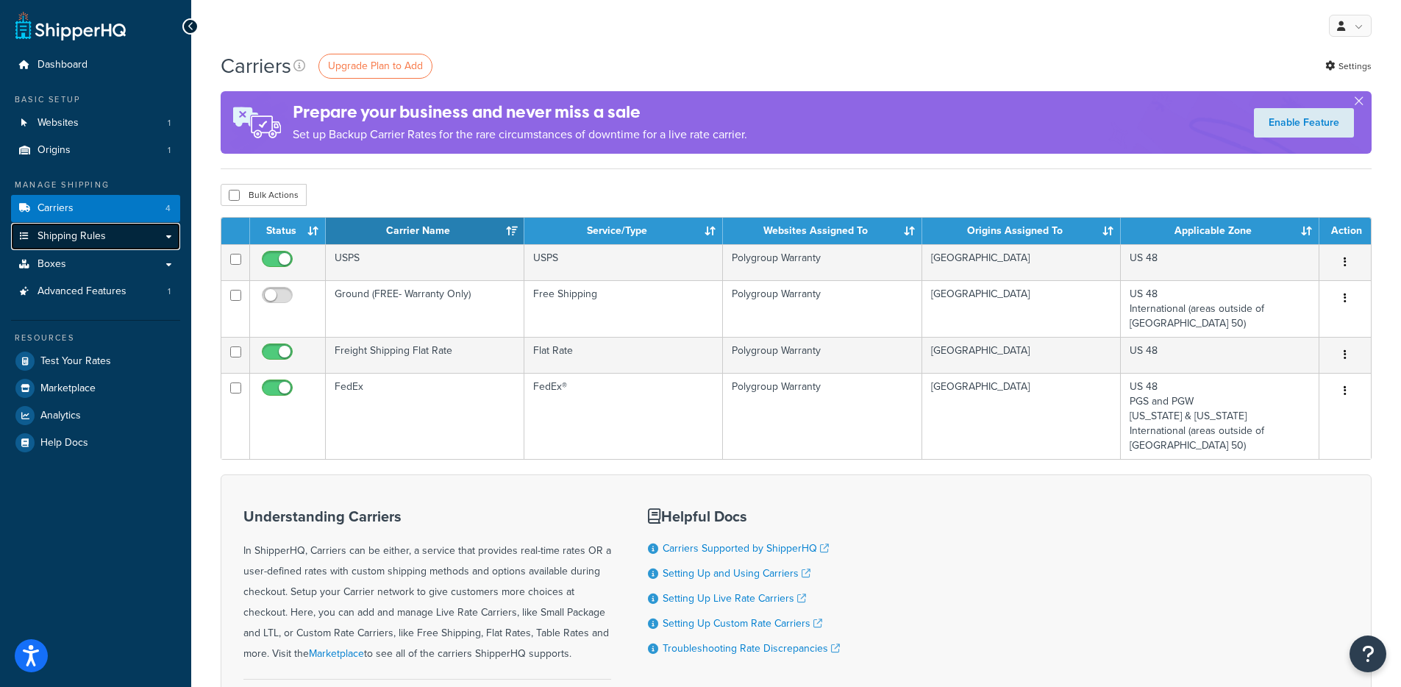
click at [147, 238] on link "Shipping Rules" at bounding box center [95, 236] width 169 height 27
